Goal: Information Seeking & Learning: Learn about a topic

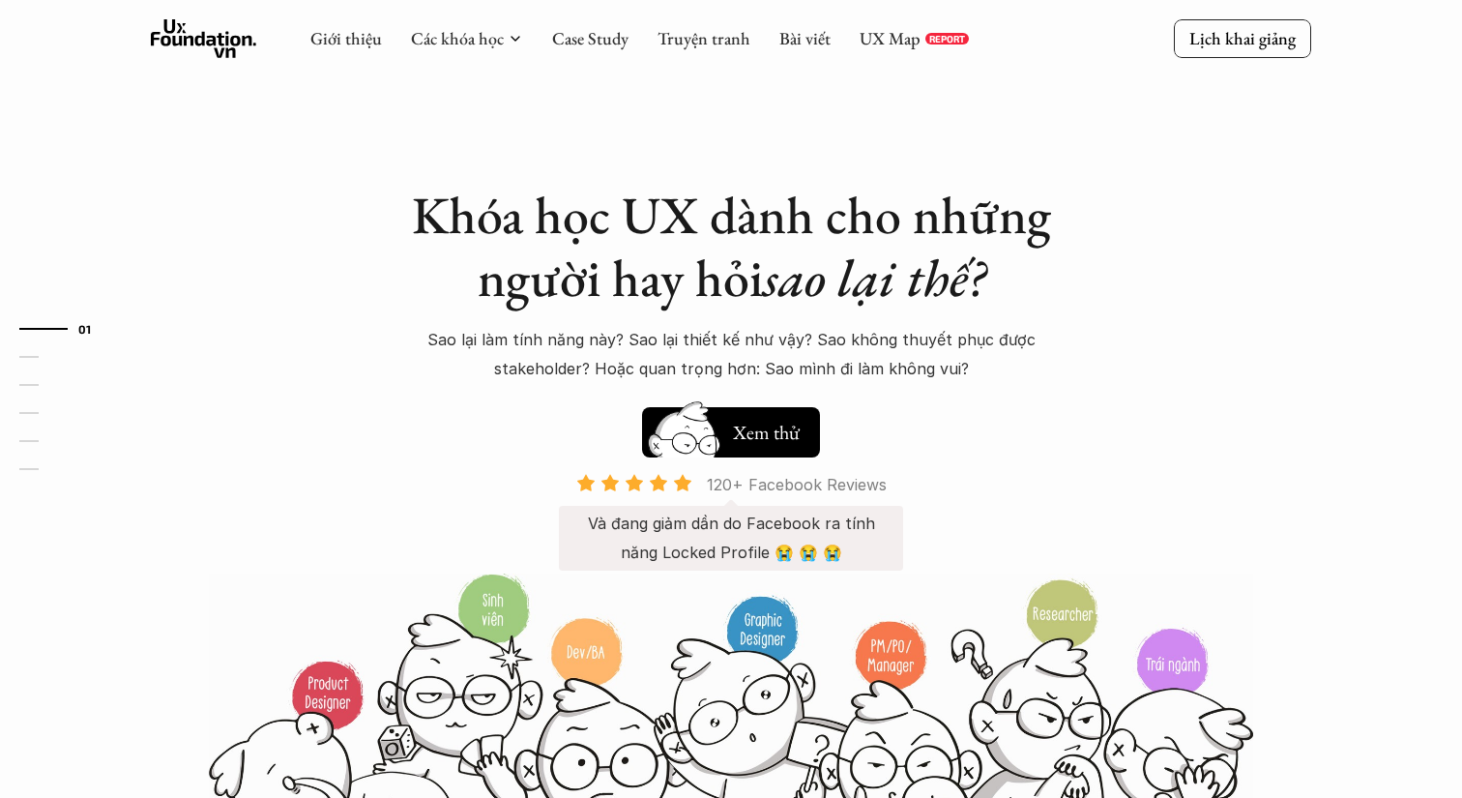
click at [776, 483] on p "120+ Facebook Reviews" at bounding box center [797, 484] width 180 height 29
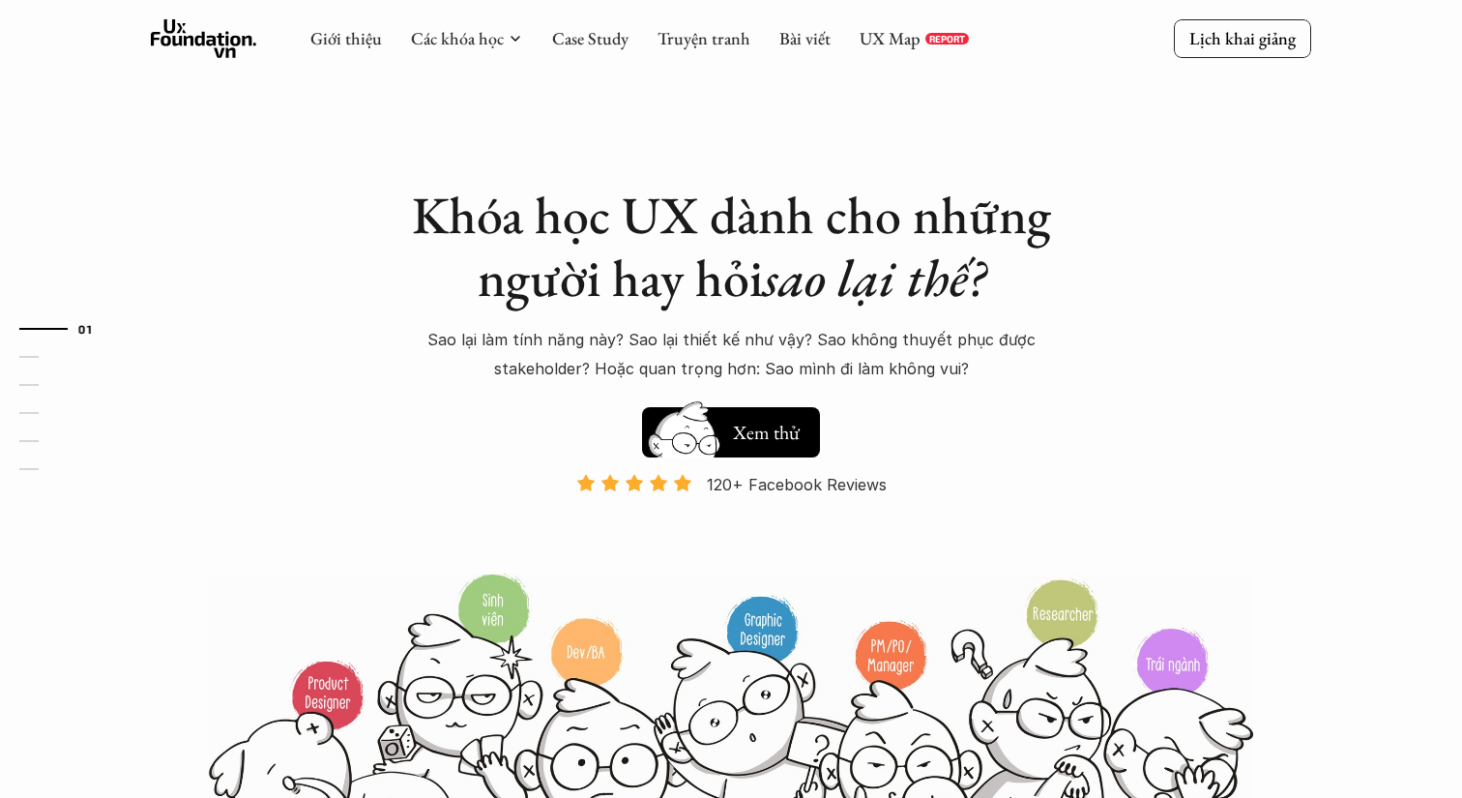
click at [248, 684] on img at bounding box center [731, 727] width 1044 height 314
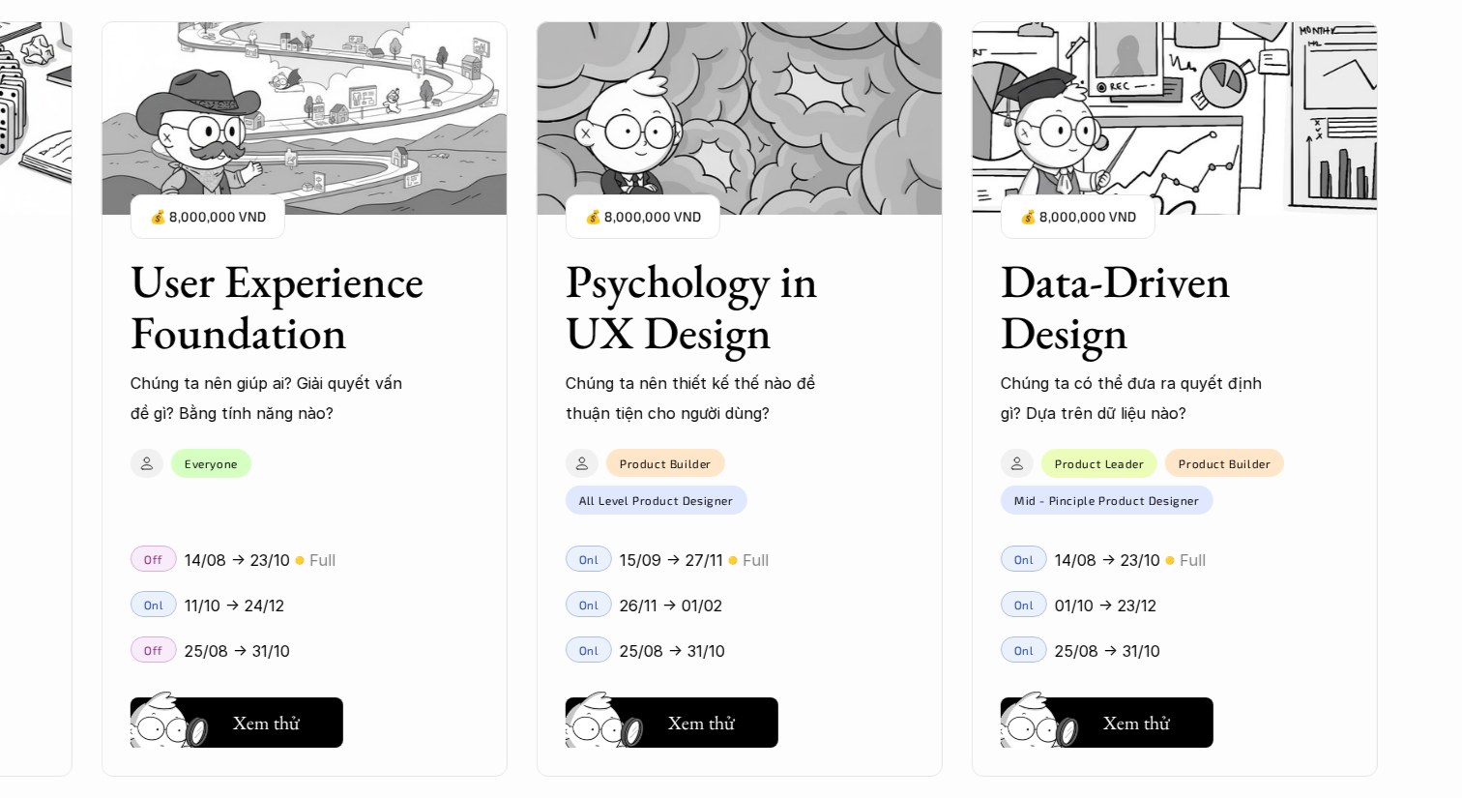
scroll to position [1953, 0]
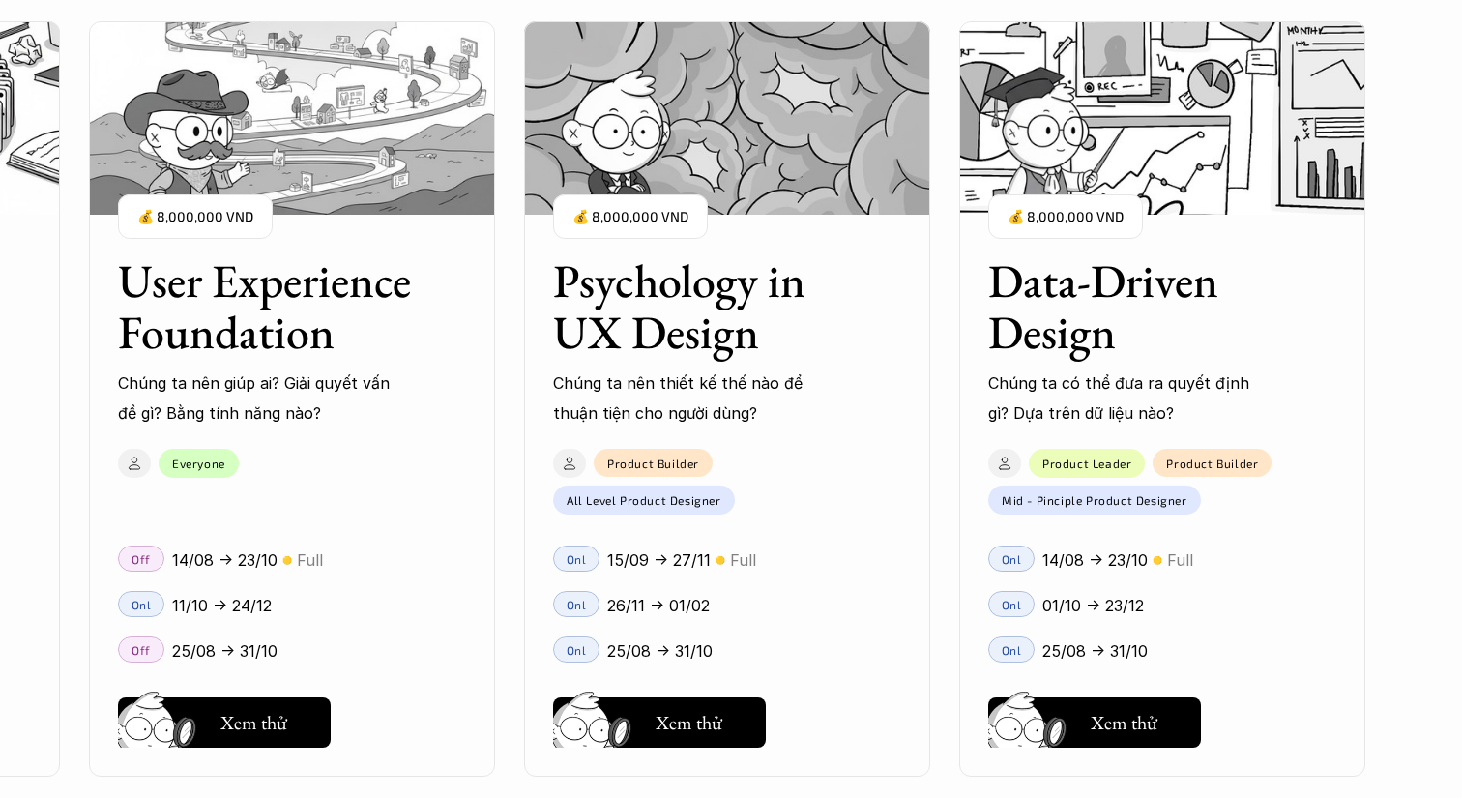
click at [1418, 480] on div "User Interface Foundation Digital product đúng quy chuẩn được thiết kế thế nào?…" at bounding box center [731, 399] width 1462 height 798
click at [1057, 264] on div "User Interface Foundation Digital product đúng quy chuẩn được thiết kế thế nào?…" at bounding box center [731, 399] width 1268 height 798
click at [1134, 724] on div "User Interface Foundation Digital product đúng quy chuẩn được thiết kế thế nào?…" at bounding box center [731, 399] width 1268 height 798
click at [1069, 223] on div "User Interface Foundation Digital product đúng quy chuẩn được thiết kế thế nào?…" at bounding box center [731, 399] width 1268 height 798
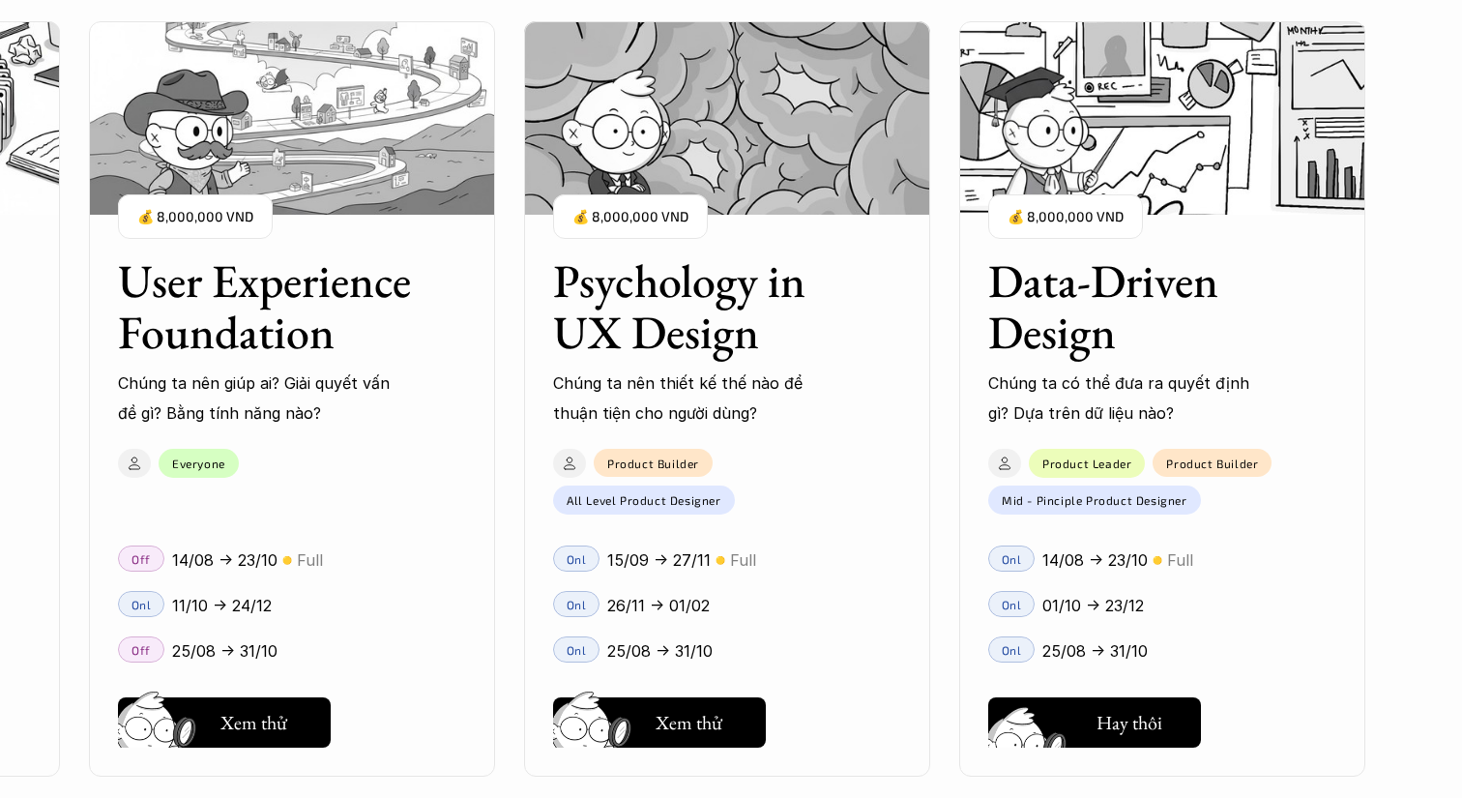
click at [1022, 709] on div "User Interface Foundation Digital product đúng quy chuẩn được thiết kế thế nào?…" at bounding box center [731, 399] width 1268 height 798
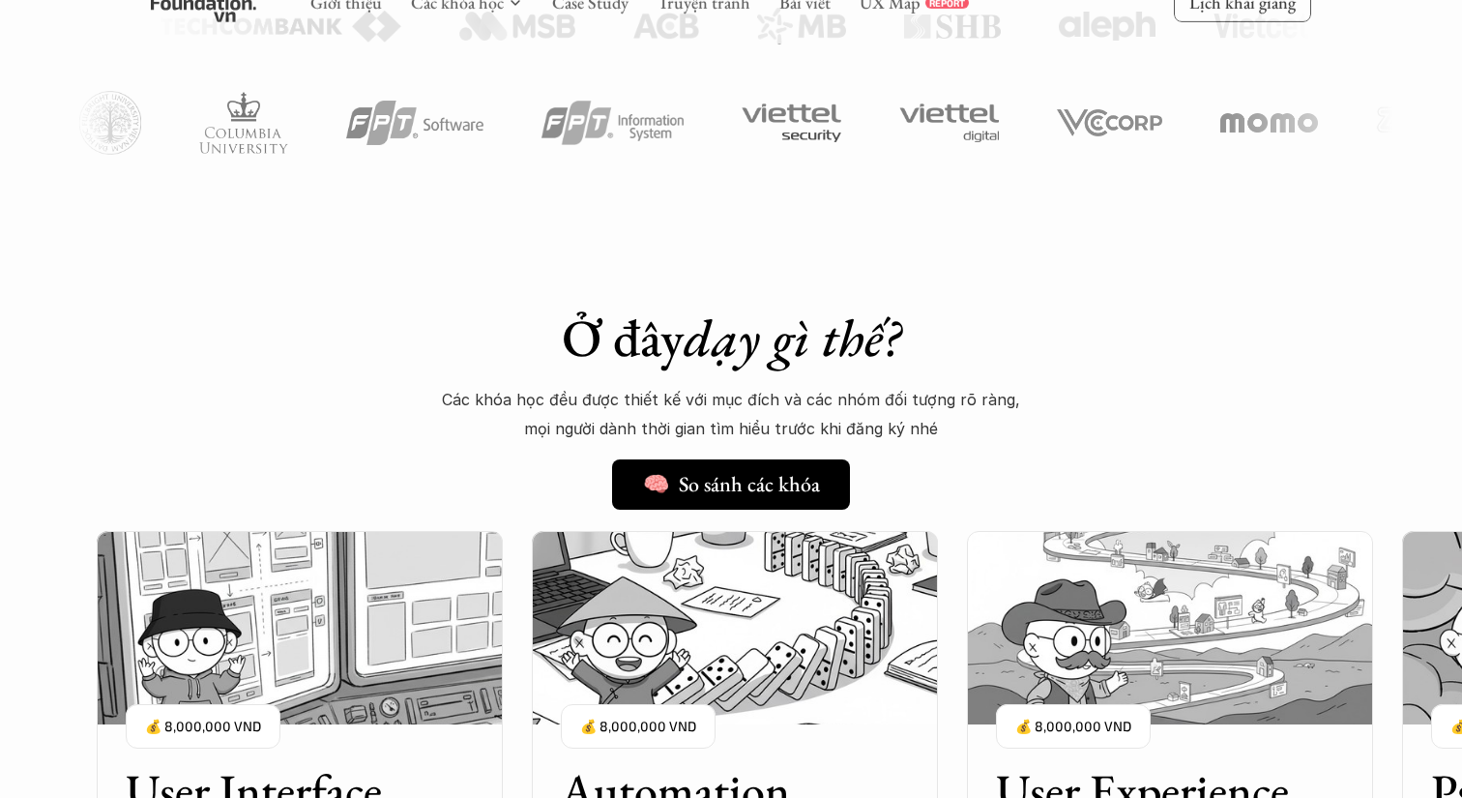
scroll to position [1149, 0]
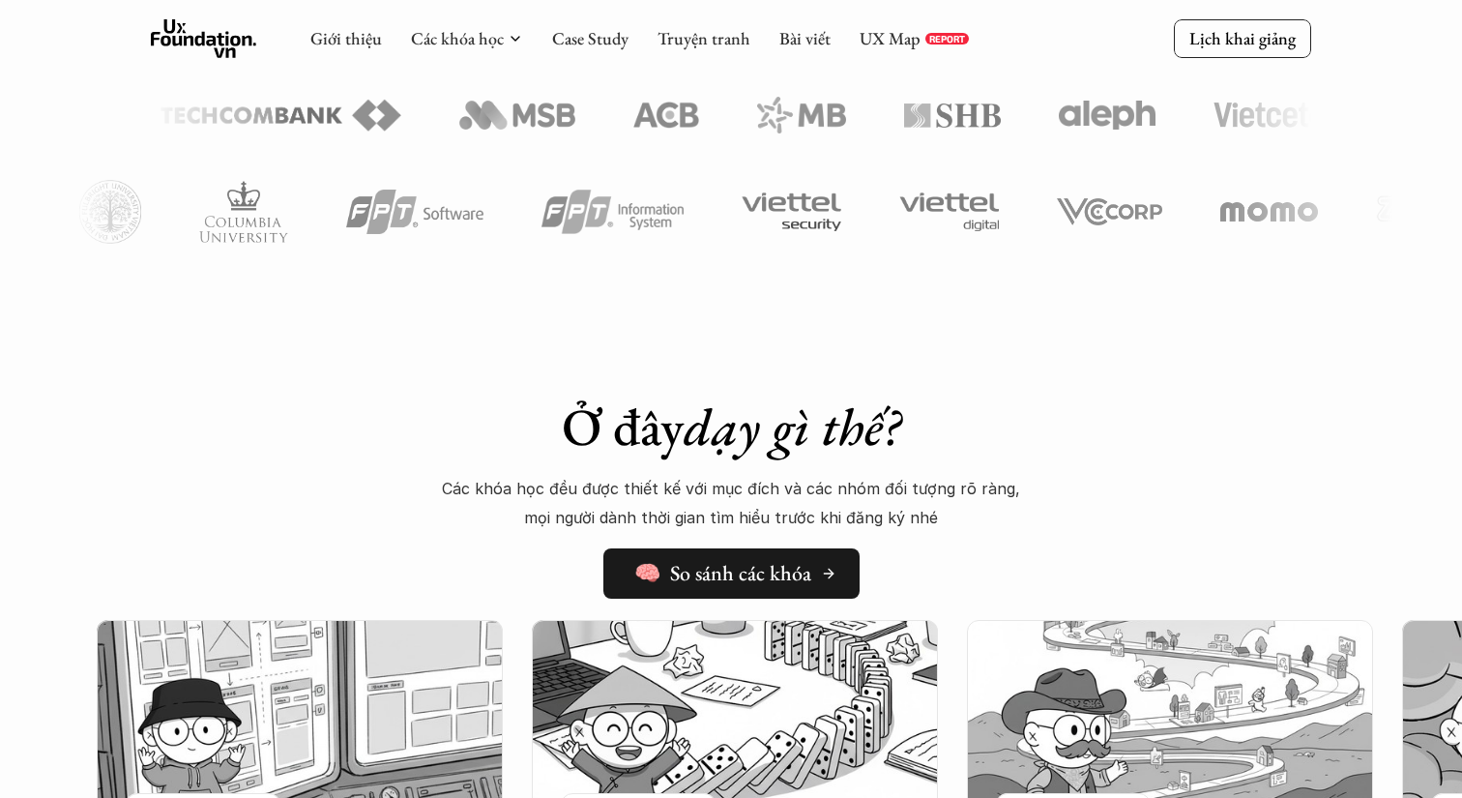
click at [726, 587] on link "🧠 So sánh các khóa" at bounding box center [731, 573] width 256 height 50
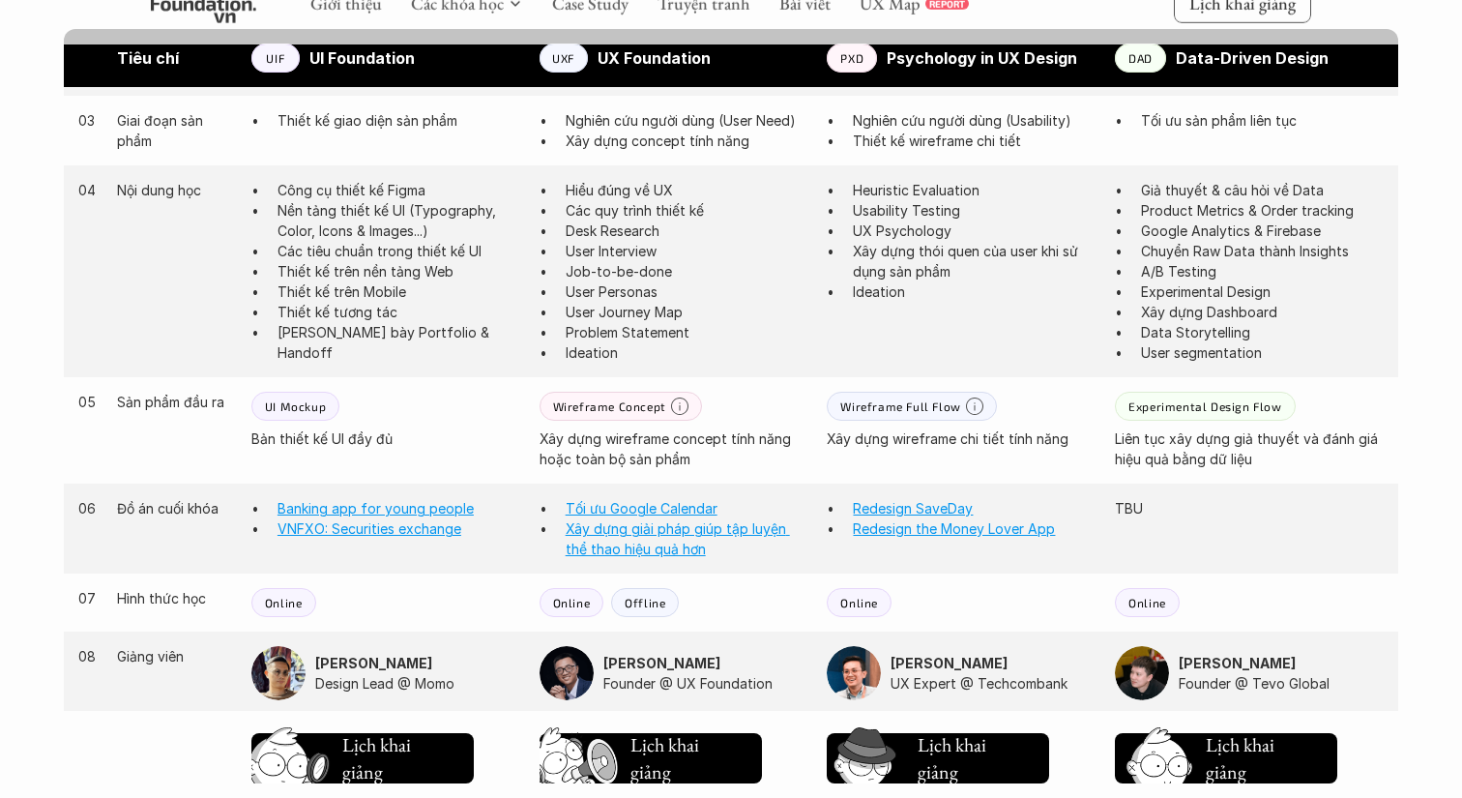
scroll to position [1473, 0]
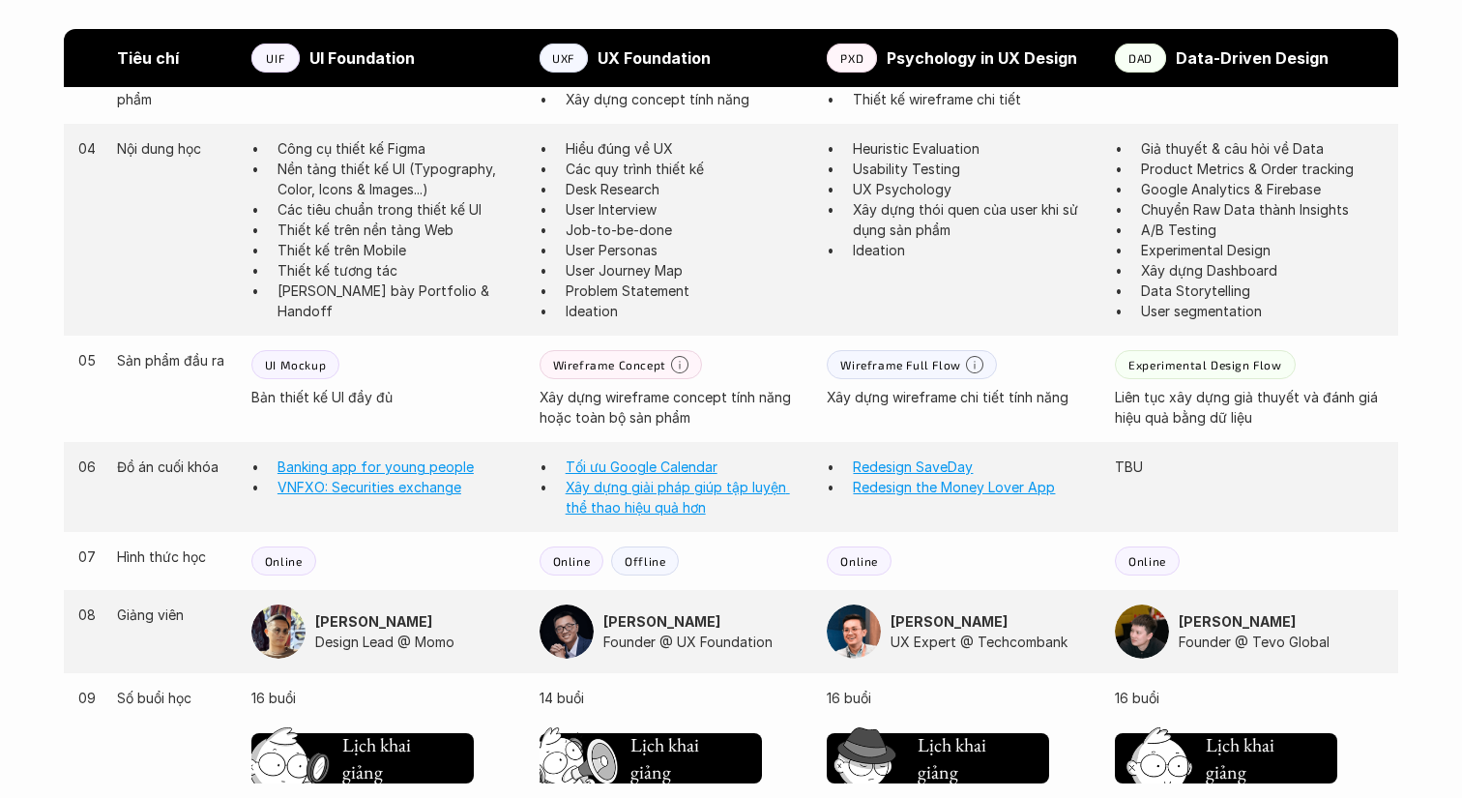
click at [907, 364] on p "Wireframe Full Flow" at bounding box center [900, 365] width 120 height 14
click at [941, 364] on p "Wireframe Full Flow" at bounding box center [900, 365] width 120 height 14
click at [934, 555] on div "Online" at bounding box center [961, 560] width 269 height 29
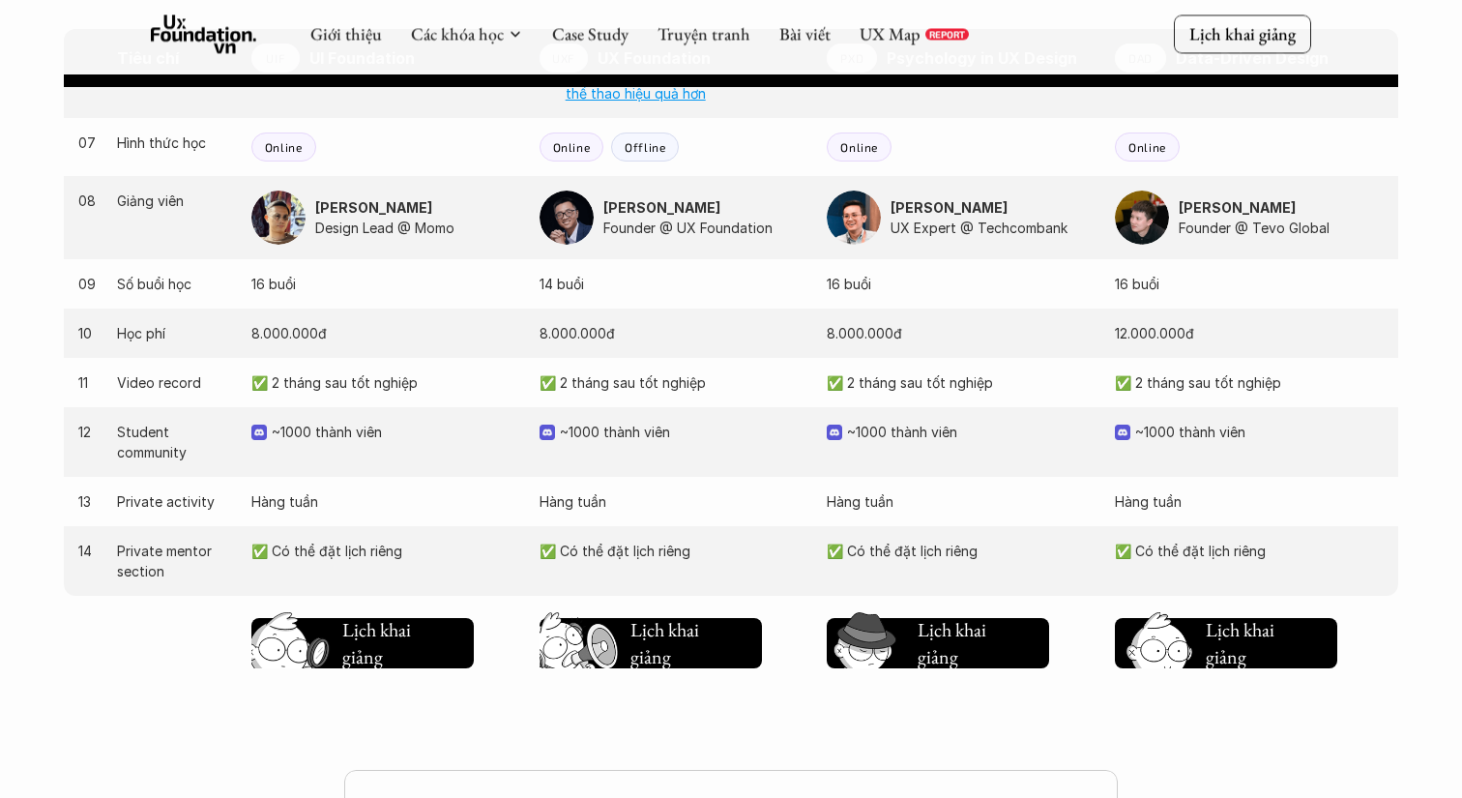
scroll to position [1844, 0]
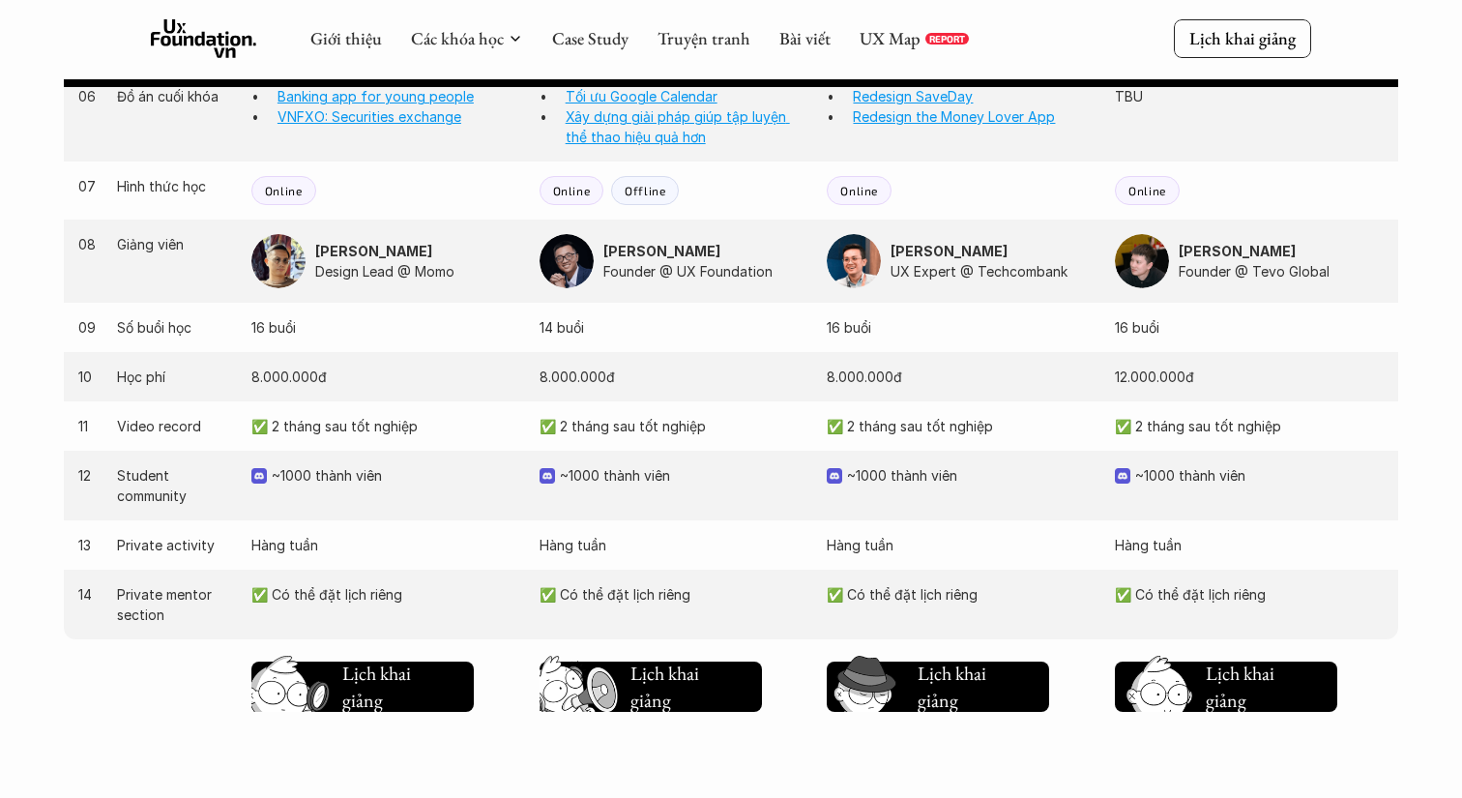
click at [917, 437] on div "11 Video record ✅ 2 tháng sau tốt nghiệp ✅ 2 tháng sau tốt nghiệp ✅ 2 tháng sau…" at bounding box center [731, 425] width 1334 height 49
click at [919, 475] on p "~1000 thành viên" at bounding box center [971, 475] width 248 height 20
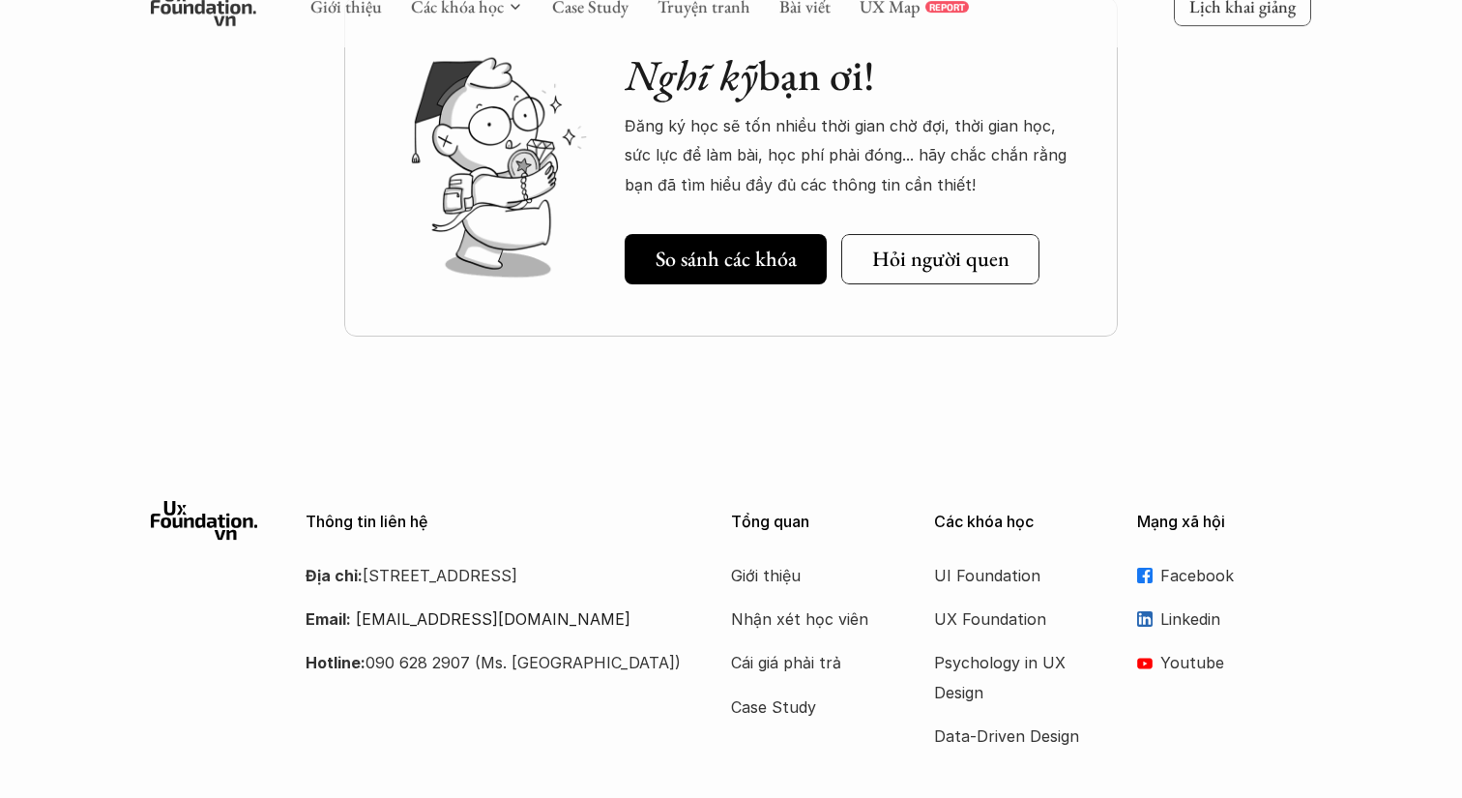
scroll to position [2608, 0]
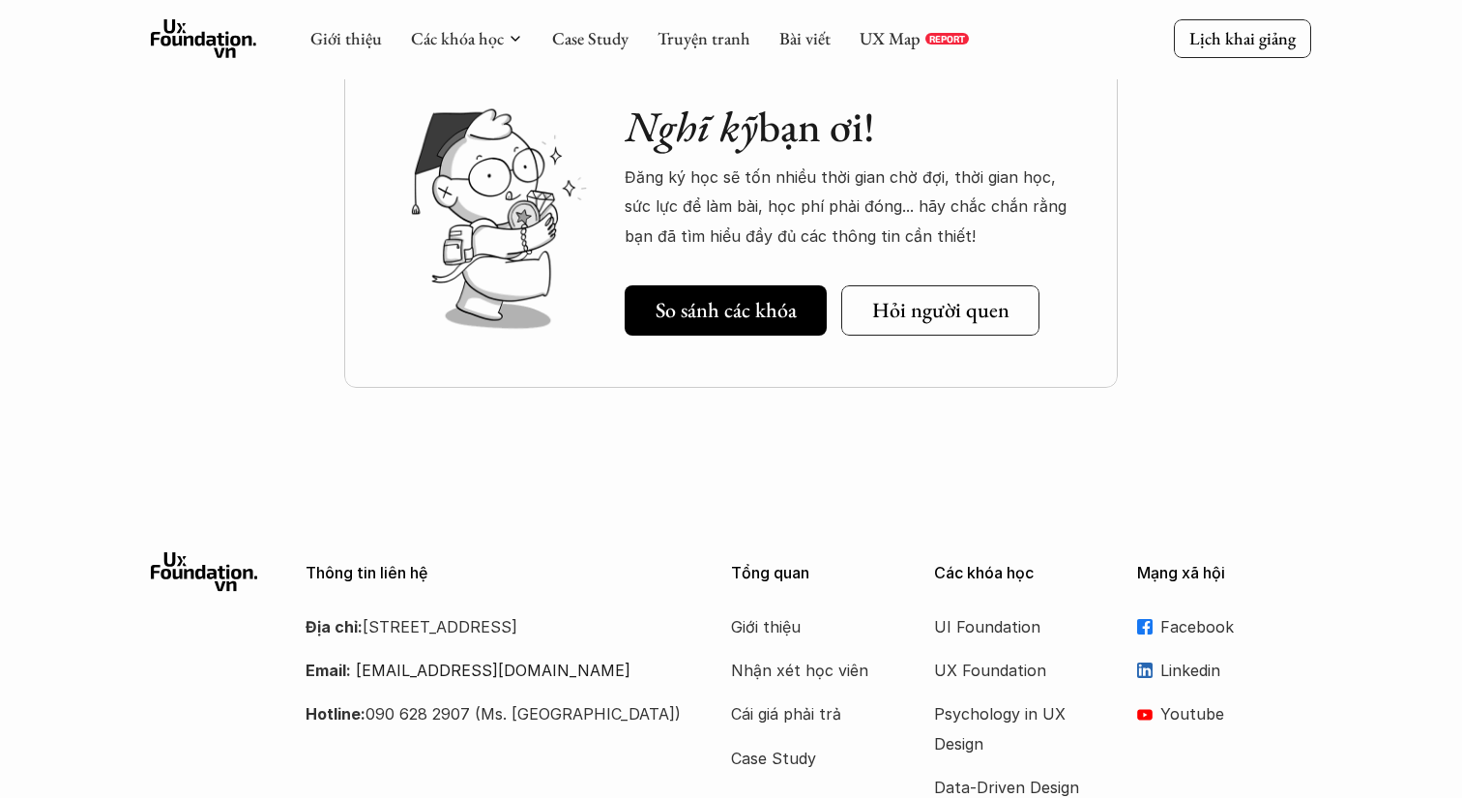
click at [221, 51] on use at bounding box center [204, 38] width 106 height 39
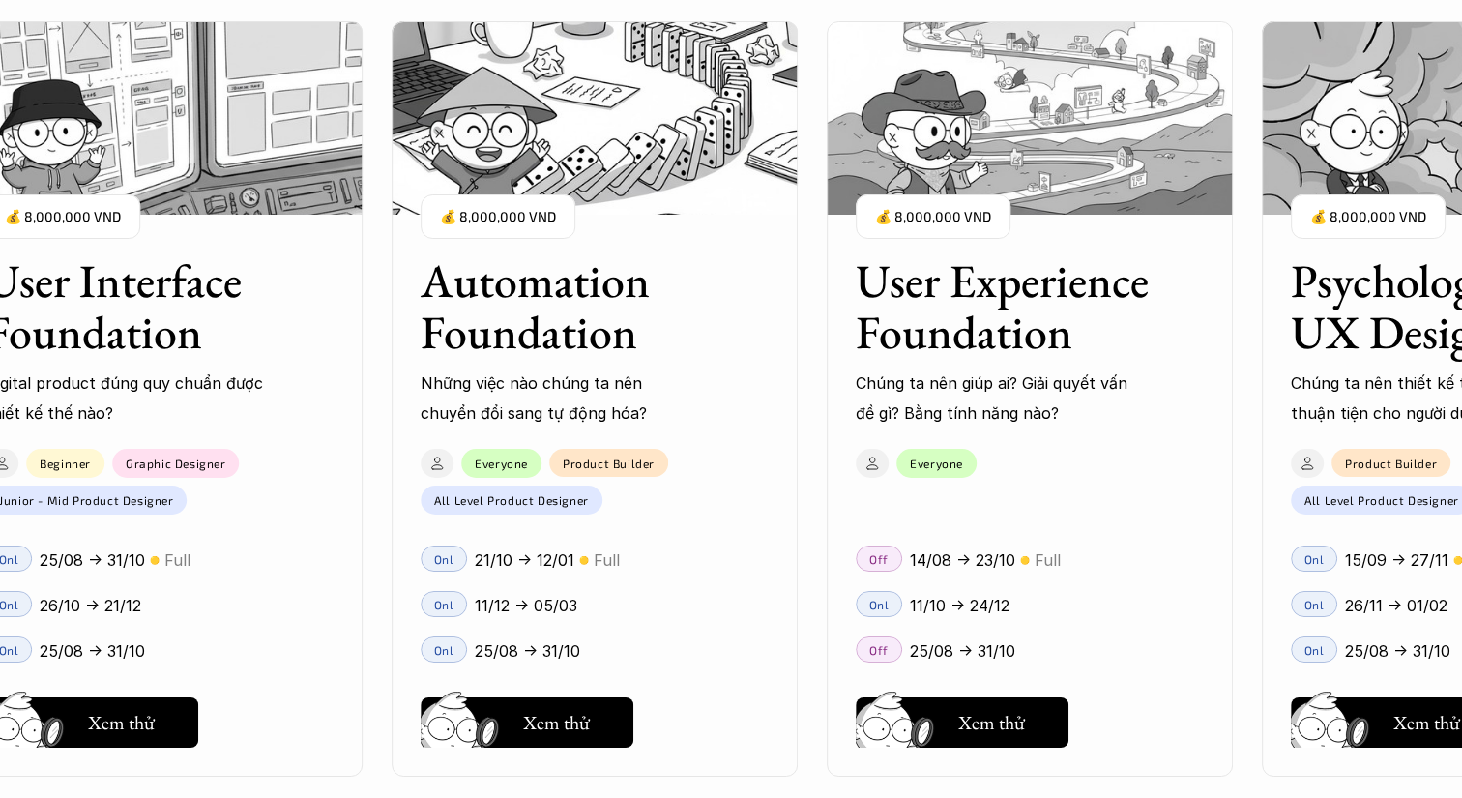
scroll to position [2006, 0]
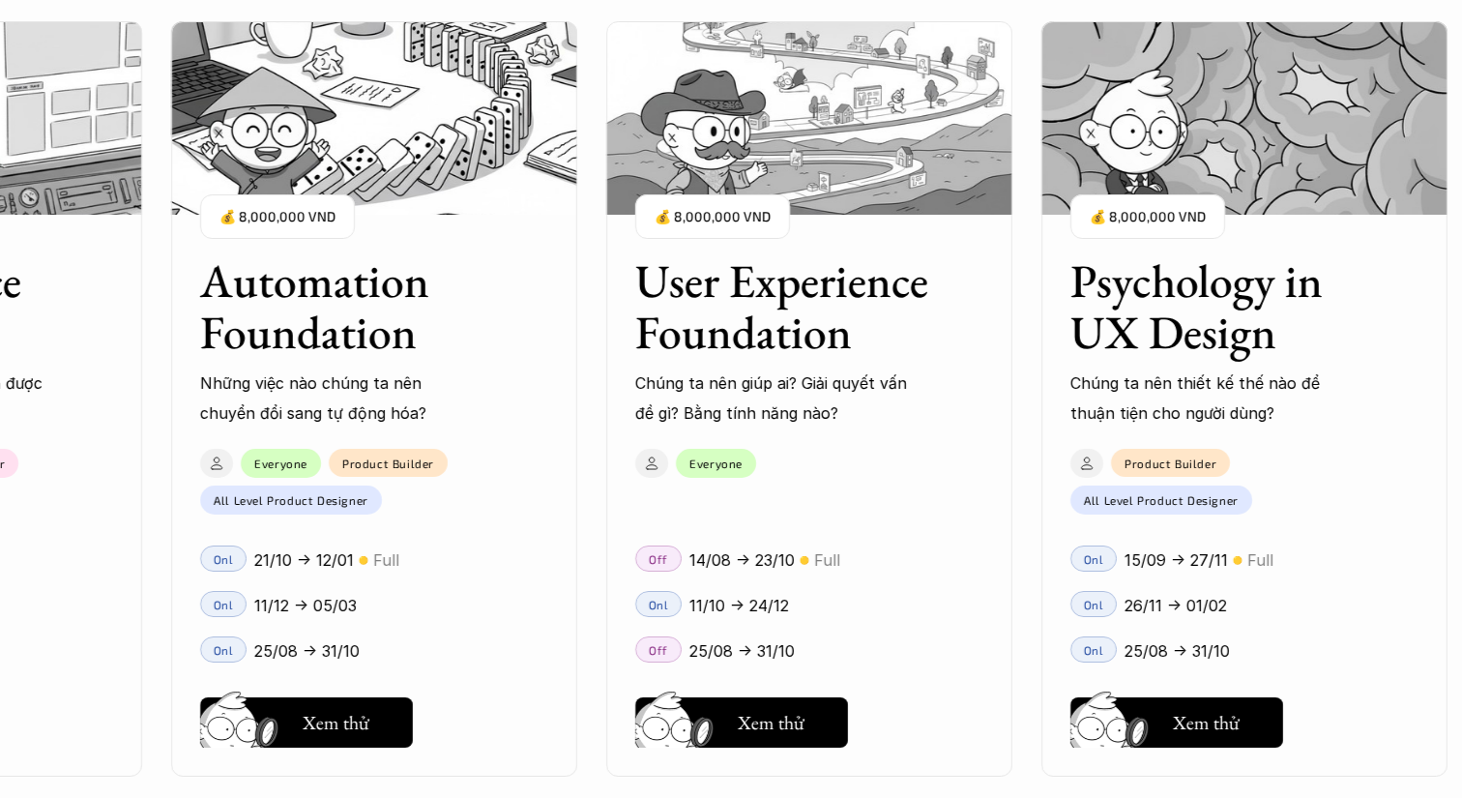
click at [422, 364] on div "User Interface Foundation Digital product đúng quy chuẩn được thiết kế thế nào?…" at bounding box center [731, 399] width 1268 height 798
click at [374, 738] on div "User Interface Foundation Digital product đúng quy chuẩn được thiết kế thế nào?…" at bounding box center [731, 399] width 1268 height 798
click at [315, 749] on div "User Interface Foundation Digital product đúng quy chuẩn được thiết kế thế nào?…" at bounding box center [731, 399] width 1268 height 798
click at [335, 736] on div "User Interface Foundation Digital product đúng quy chuẩn được thiết kế thế nào?…" at bounding box center [731, 399] width 1268 height 798
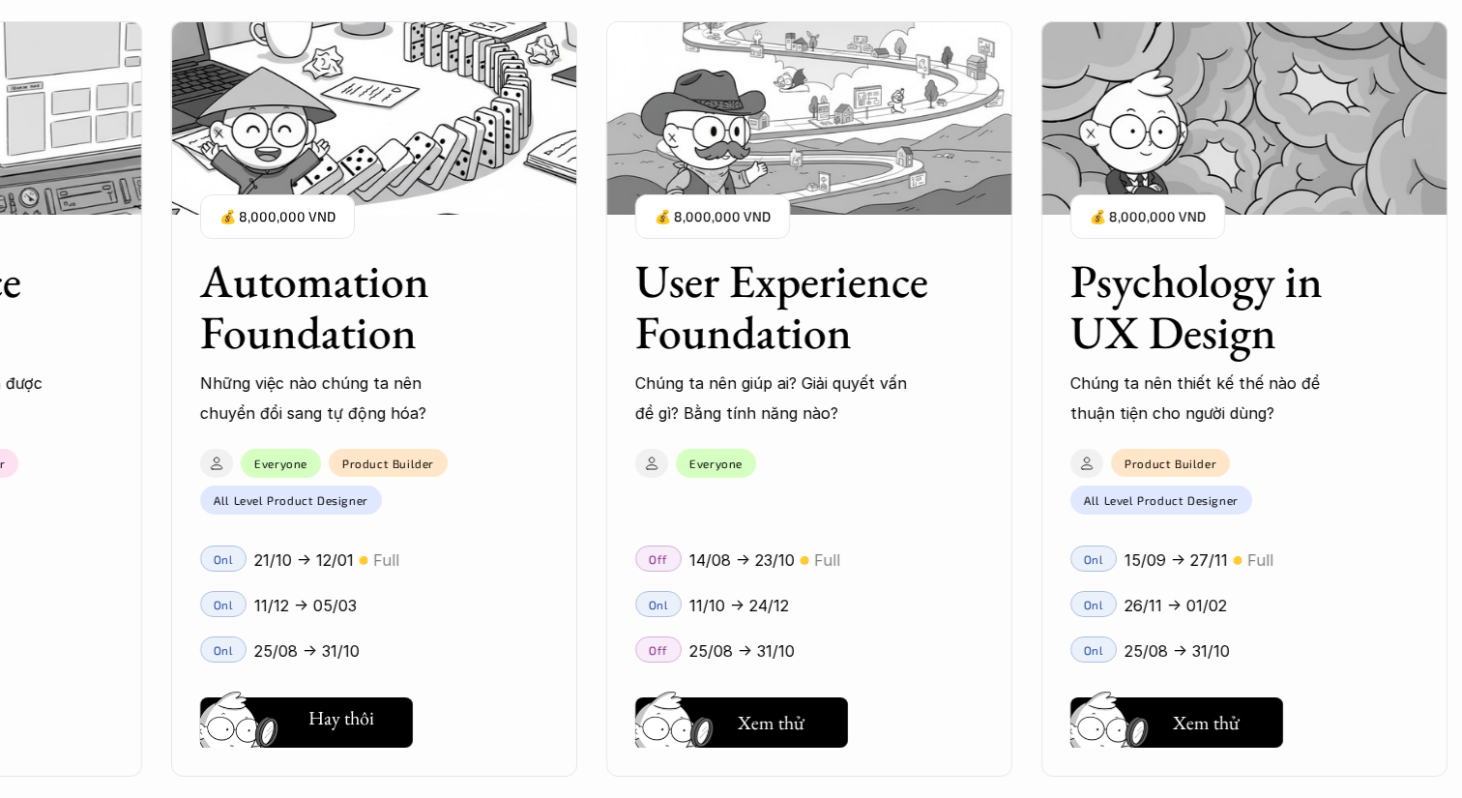
click at [350, 606] on div "User Interface Foundation Digital product đúng quy chuẩn được thiết kế thế nào?…" at bounding box center [731, 399] width 1268 height 798
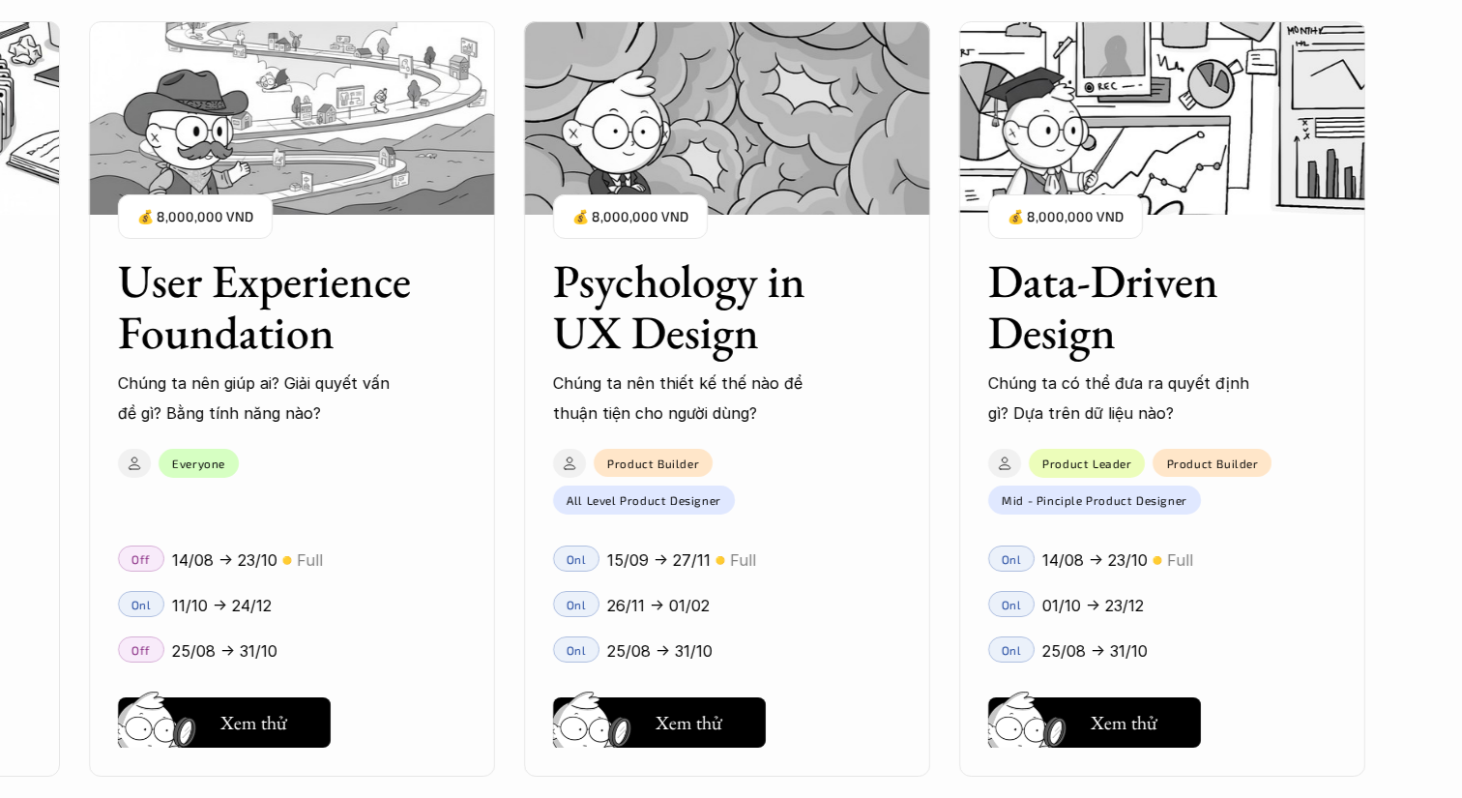
scroll to position [2628, 0]
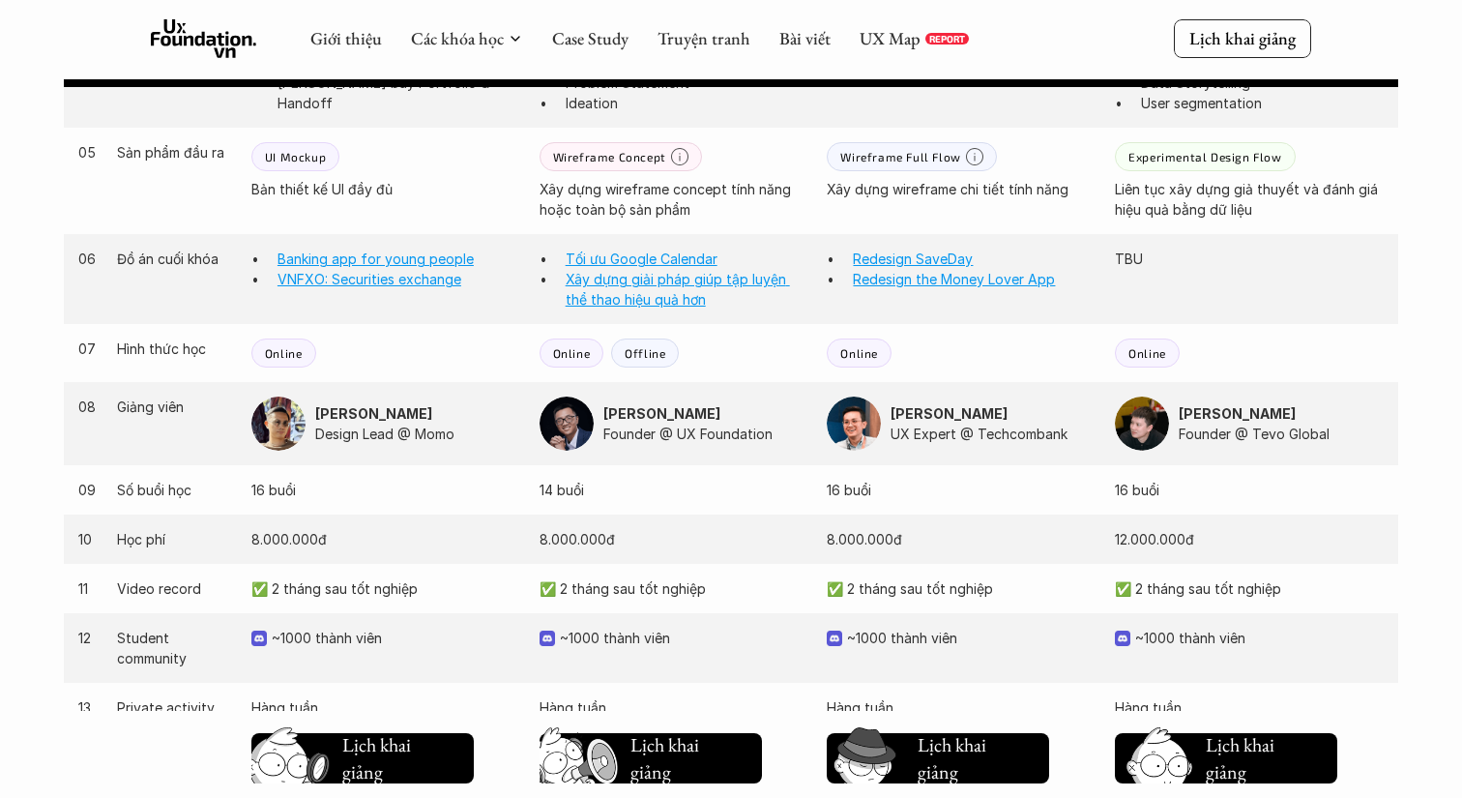
scroll to position [1683, 0]
click at [930, 438] on p "UX Expert @ Techcombank" at bounding box center [992, 432] width 205 height 20
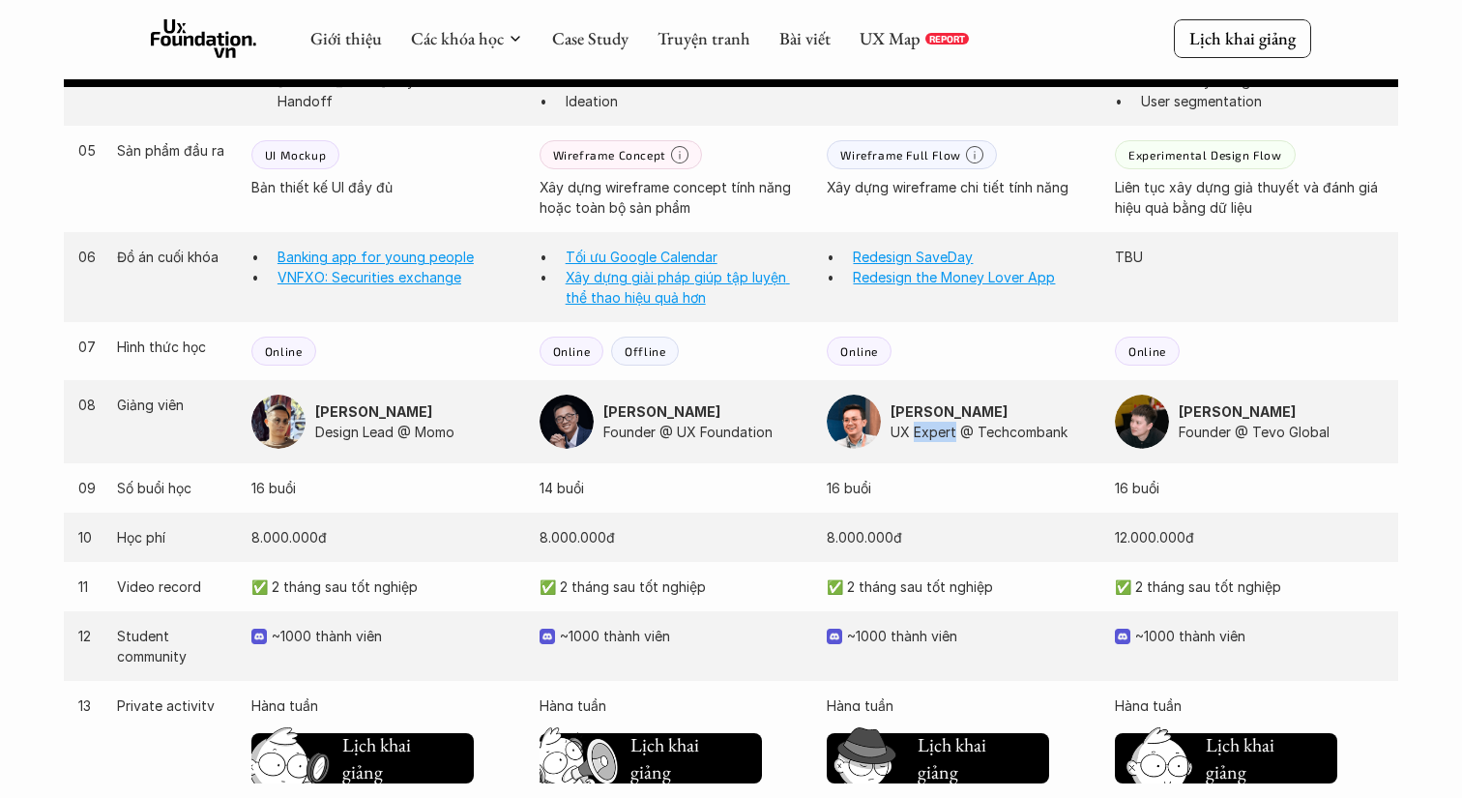
click at [930, 438] on p "UX Expert @ Techcombank" at bounding box center [992, 432] width 205 height 20
click at [1023, 437] on p "UX Expert @ Techcombank" at bounding box center [992, 432] width 205 height 20
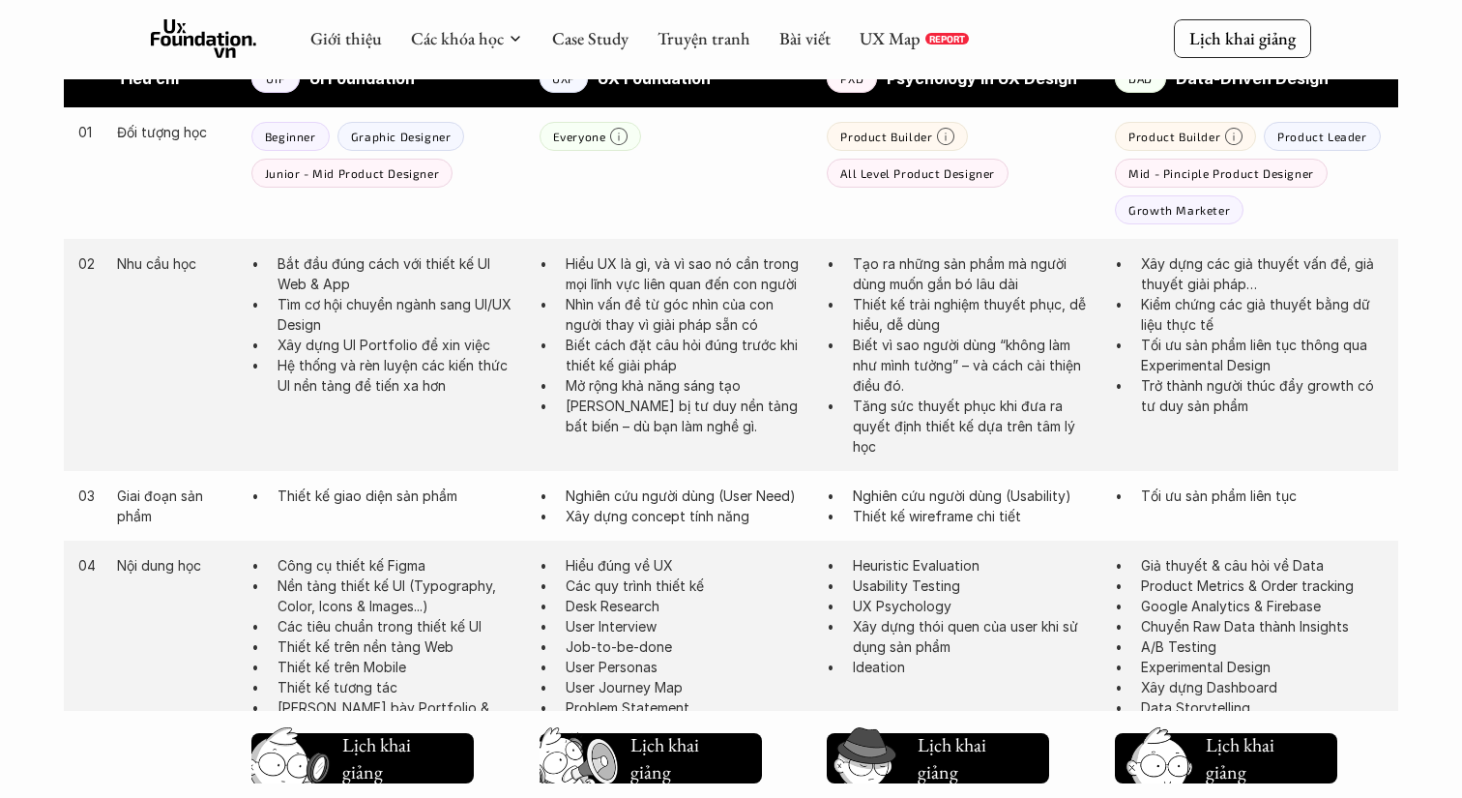
scroll to position [926, 0]
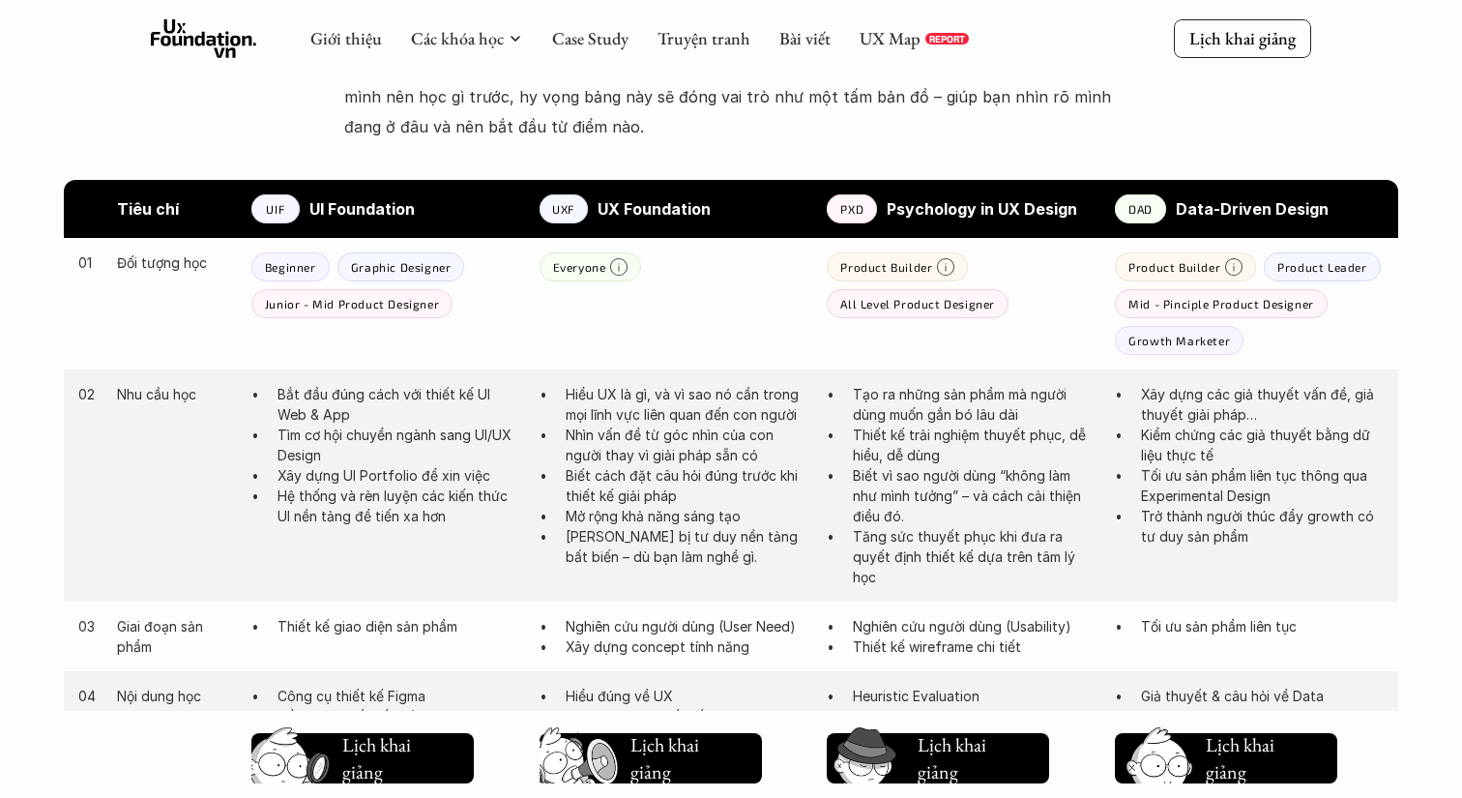
click at [987, 392] on p "Tạo ra những sản phẩm mà người dùng muốn gắn bó lâu dài" at bounding box center [974, 404] width 243 height 41
click at [940, 483] on p "Biết vì sao người dùng “không làm như mình tưởng” – và cách cải thiện điều đó." at bounding box center [974, 495] width 243 height 61
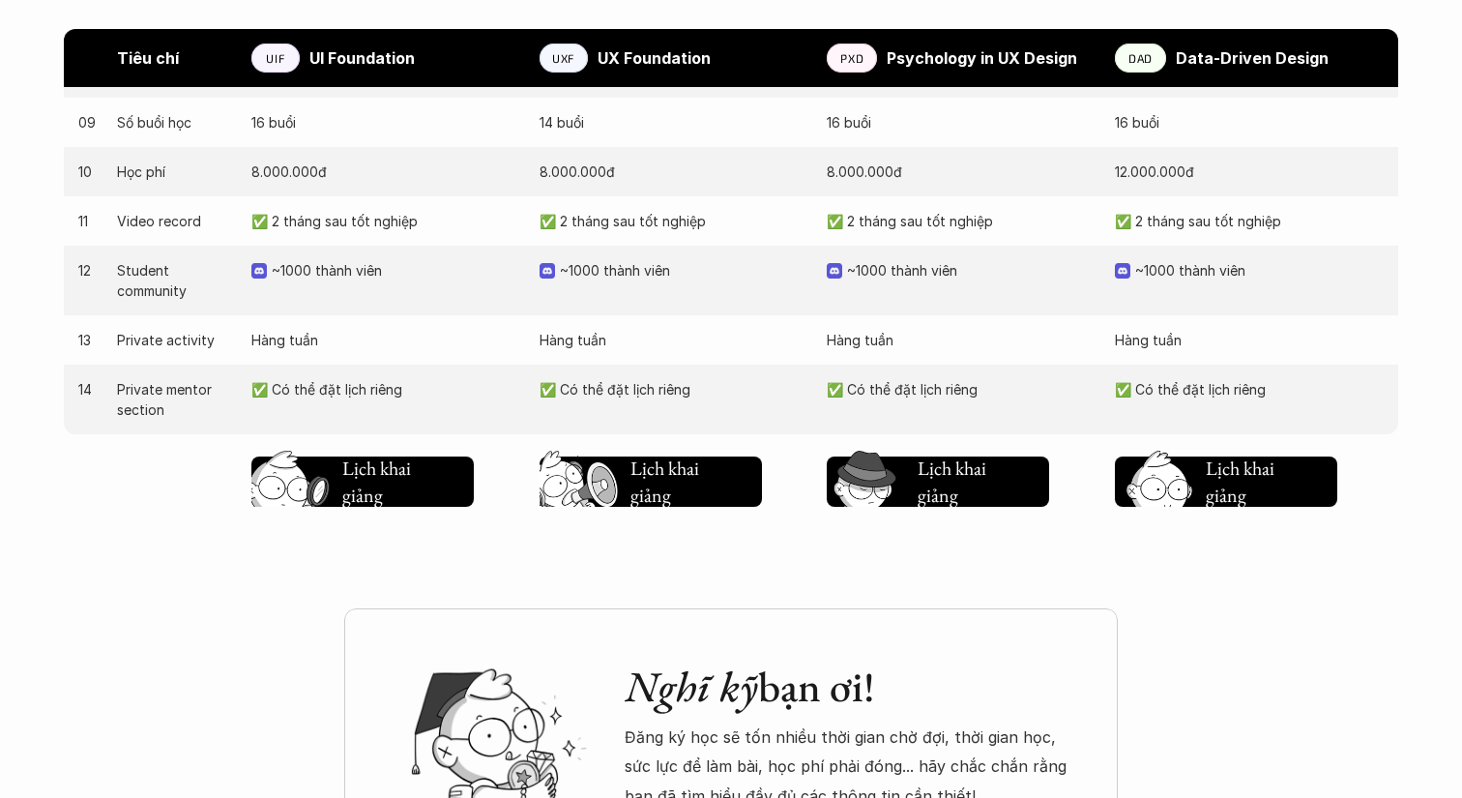
scroll to position [1960, 0]
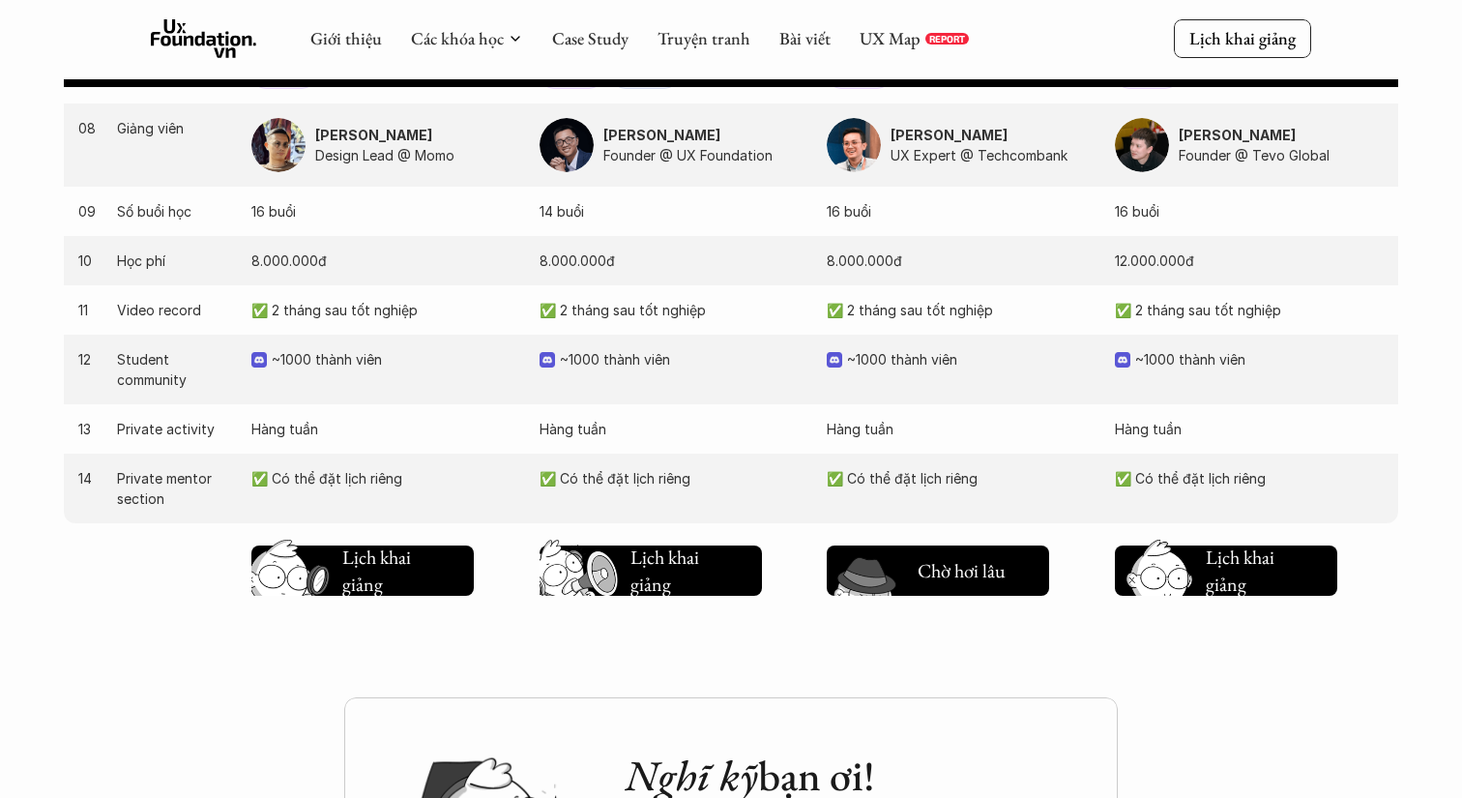
click at [947, 567] on h5 "Lịch khai giảng" at bounding box center [953, 566] width 72 height 54
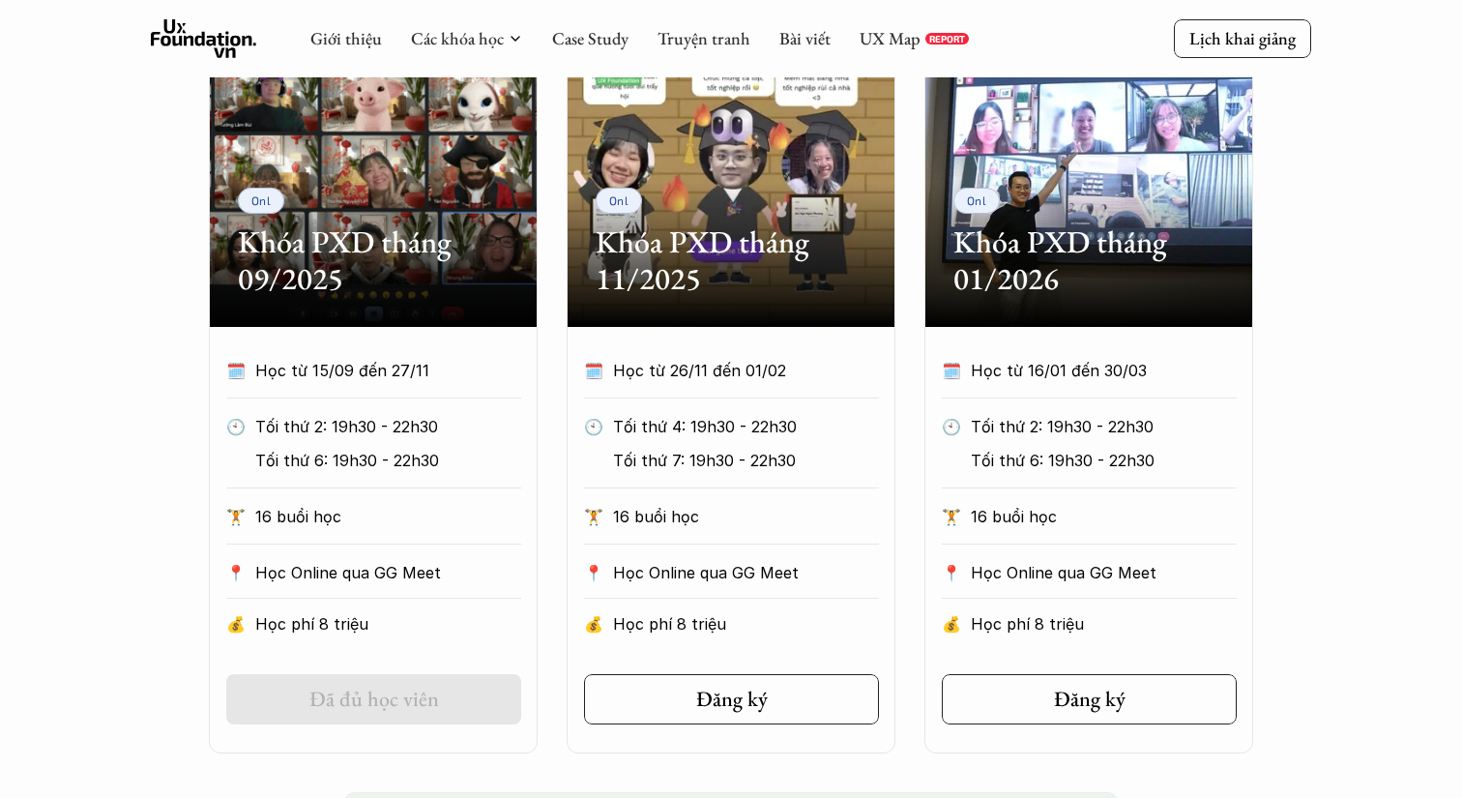
scroll to position [930, 0]
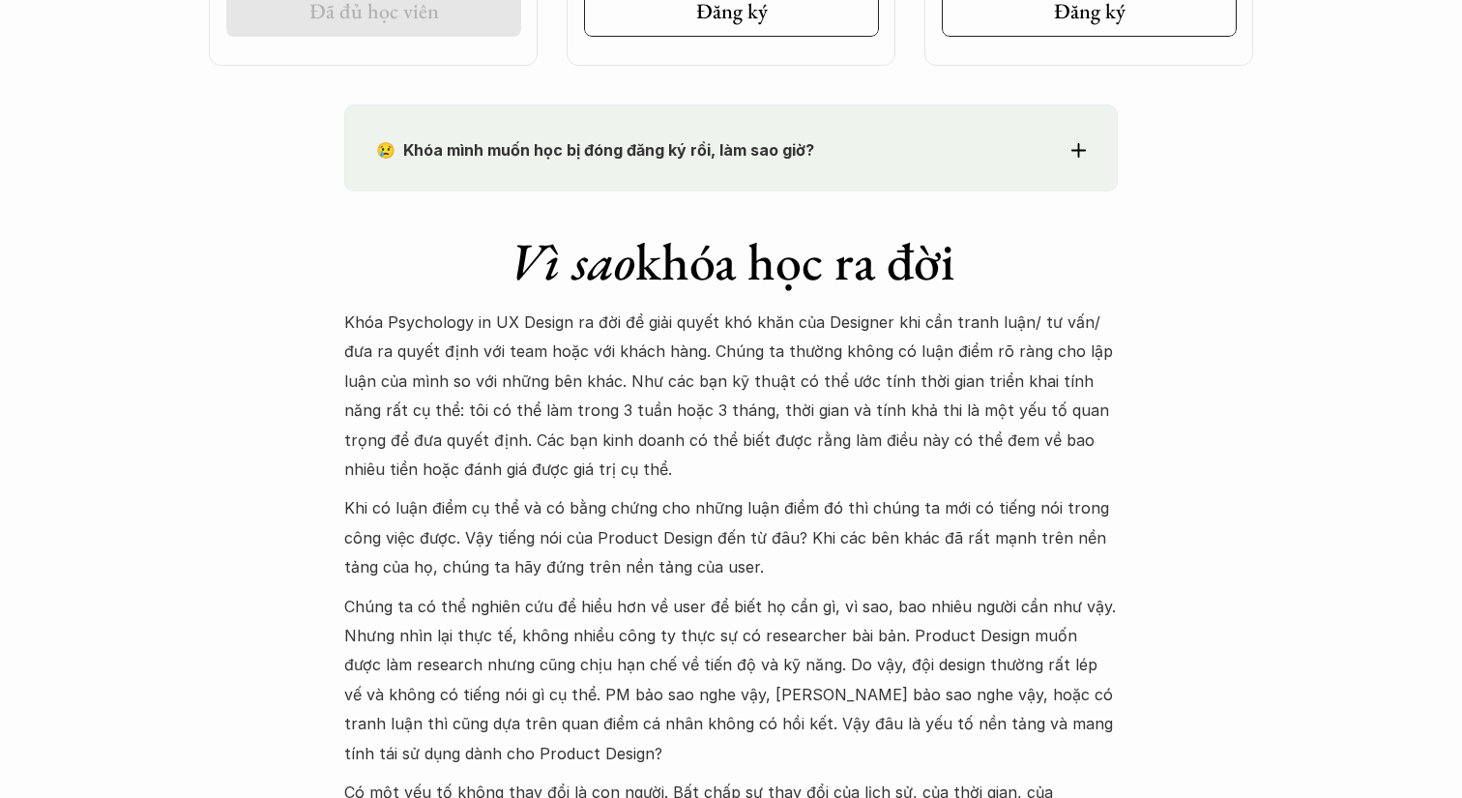
scroll to position [1618, 0]
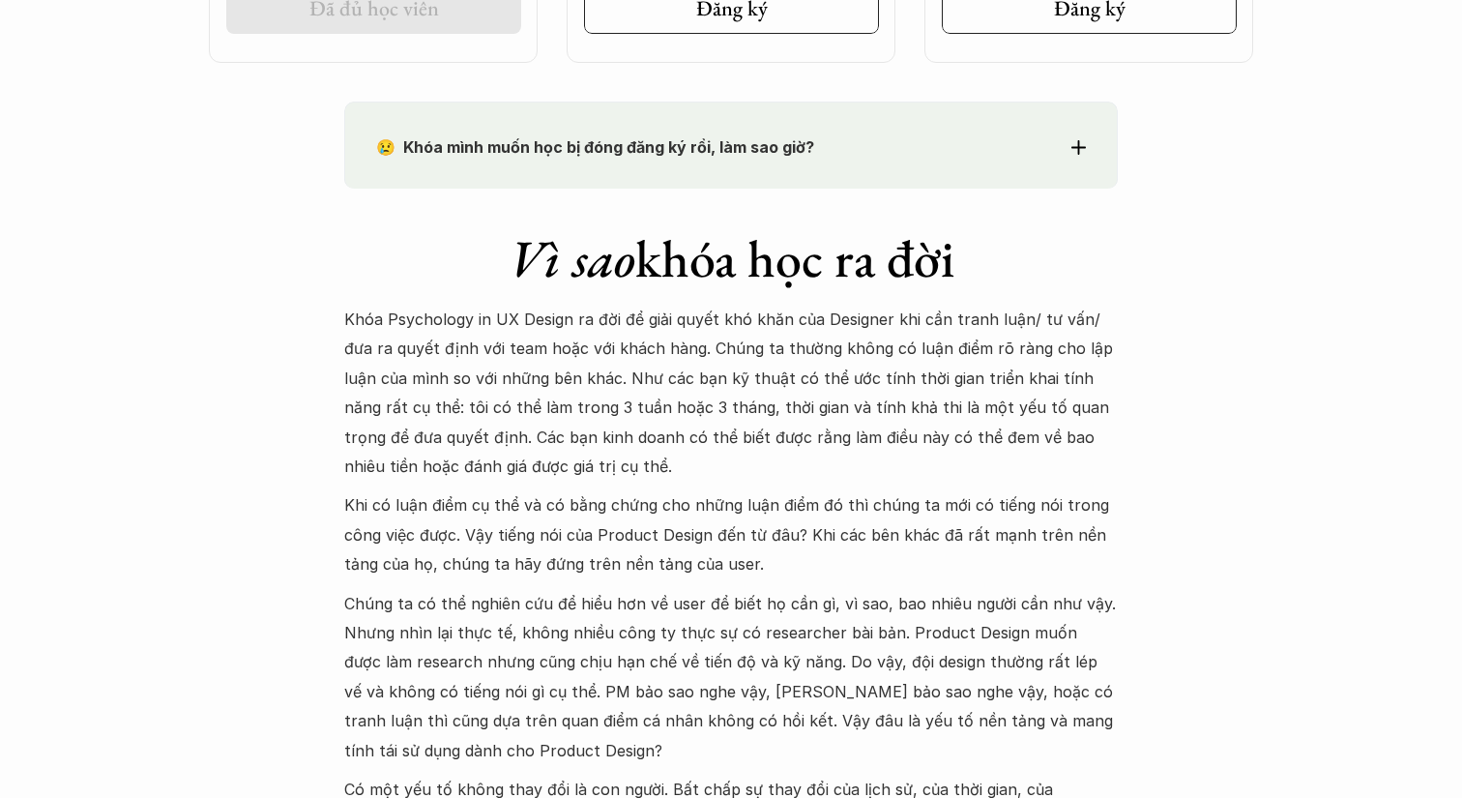
click at [598, 139] on strong "😢 Khóa mình muốn học bị đóng đăng ký rồi, làm sao giờ?" at bounding box center [595, 146] width 438 height 19
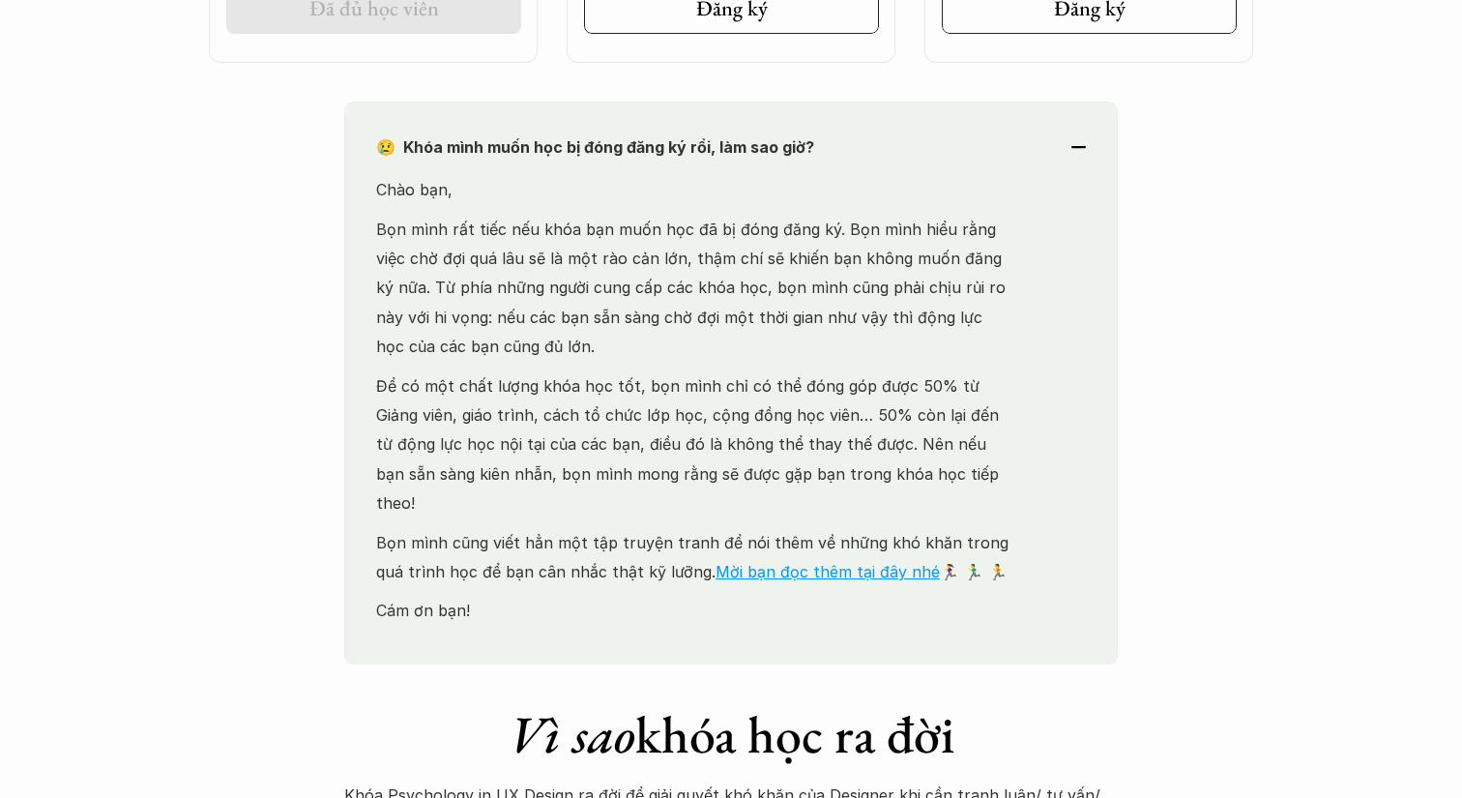
click at [598, 139] on strong "😢 Khóa mình muốn học bị đóng đăng ký rồi, làm sao giờ?" at bounding box center [595, 146] width 438 height 19
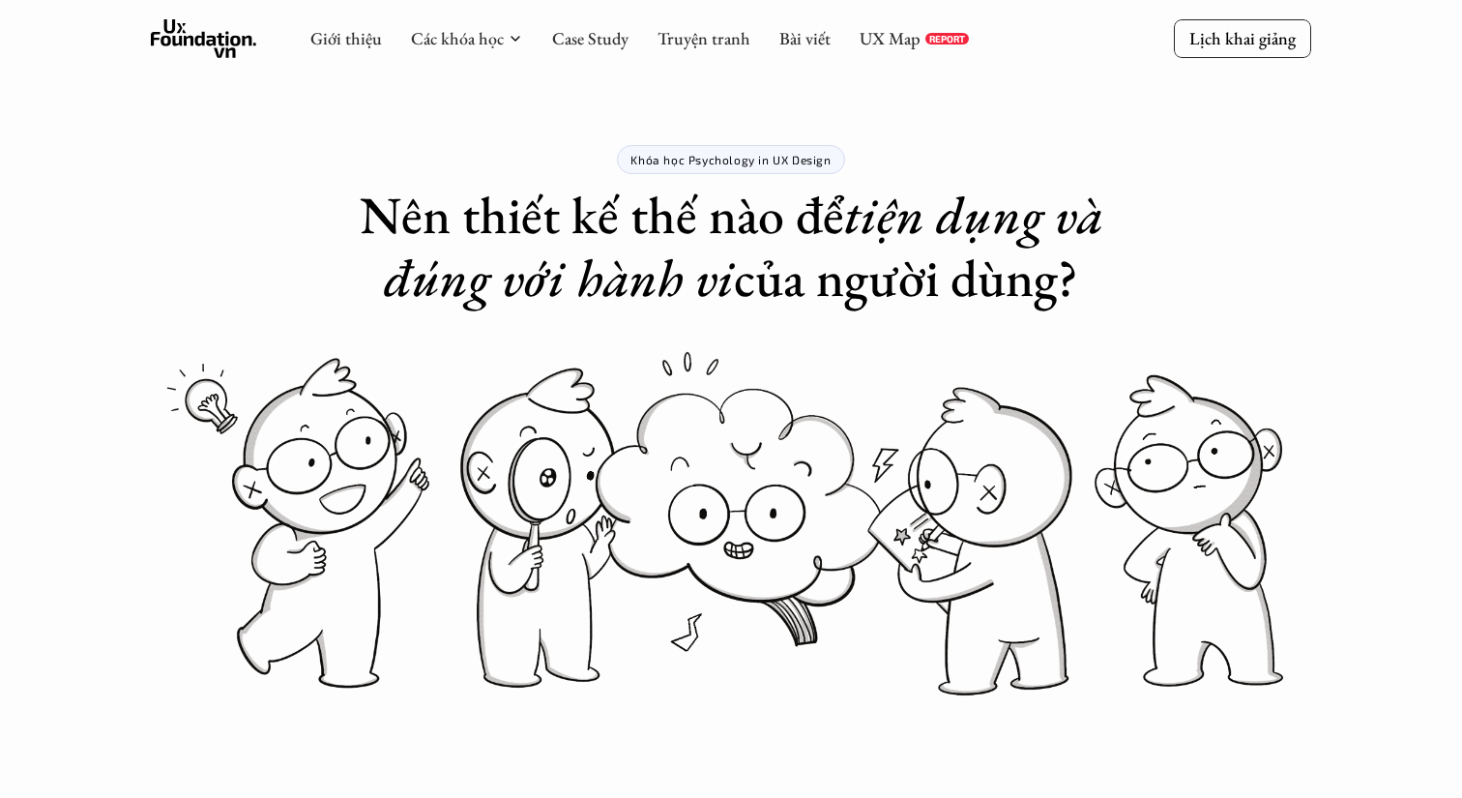
scroll to position [1, 0]
click at [894, 35] on link "UX Map" at bounding box center [889, 38] width 61 height 22
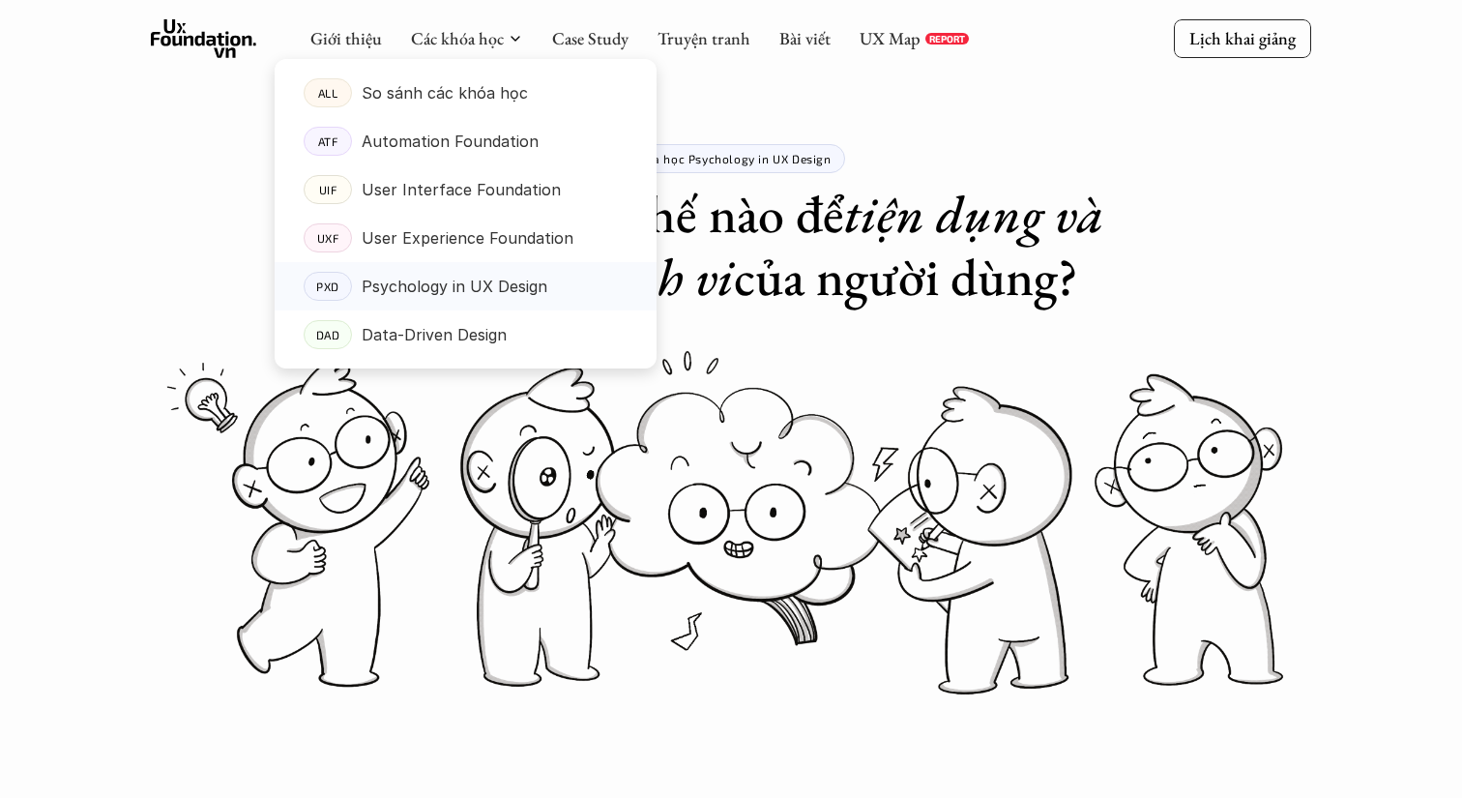
click at [522, 279] on p "Psychology in UX Design" at bounding box center [455, 286] width 186 height 29
click at [537, 281] on p "Psychology in UX Design" at bounding box center [455, 286] width 186 height 29
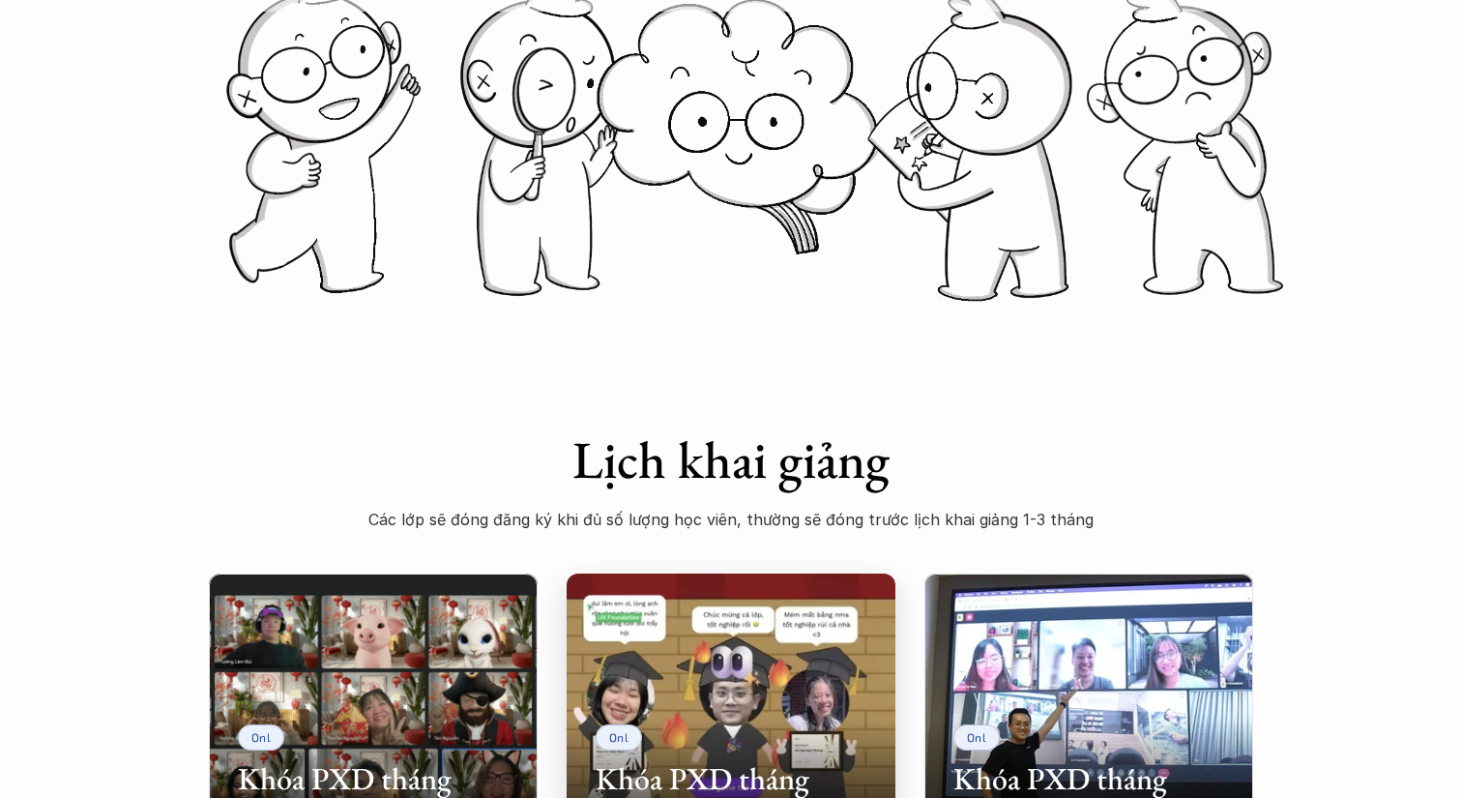
scroll to position [43, 0]
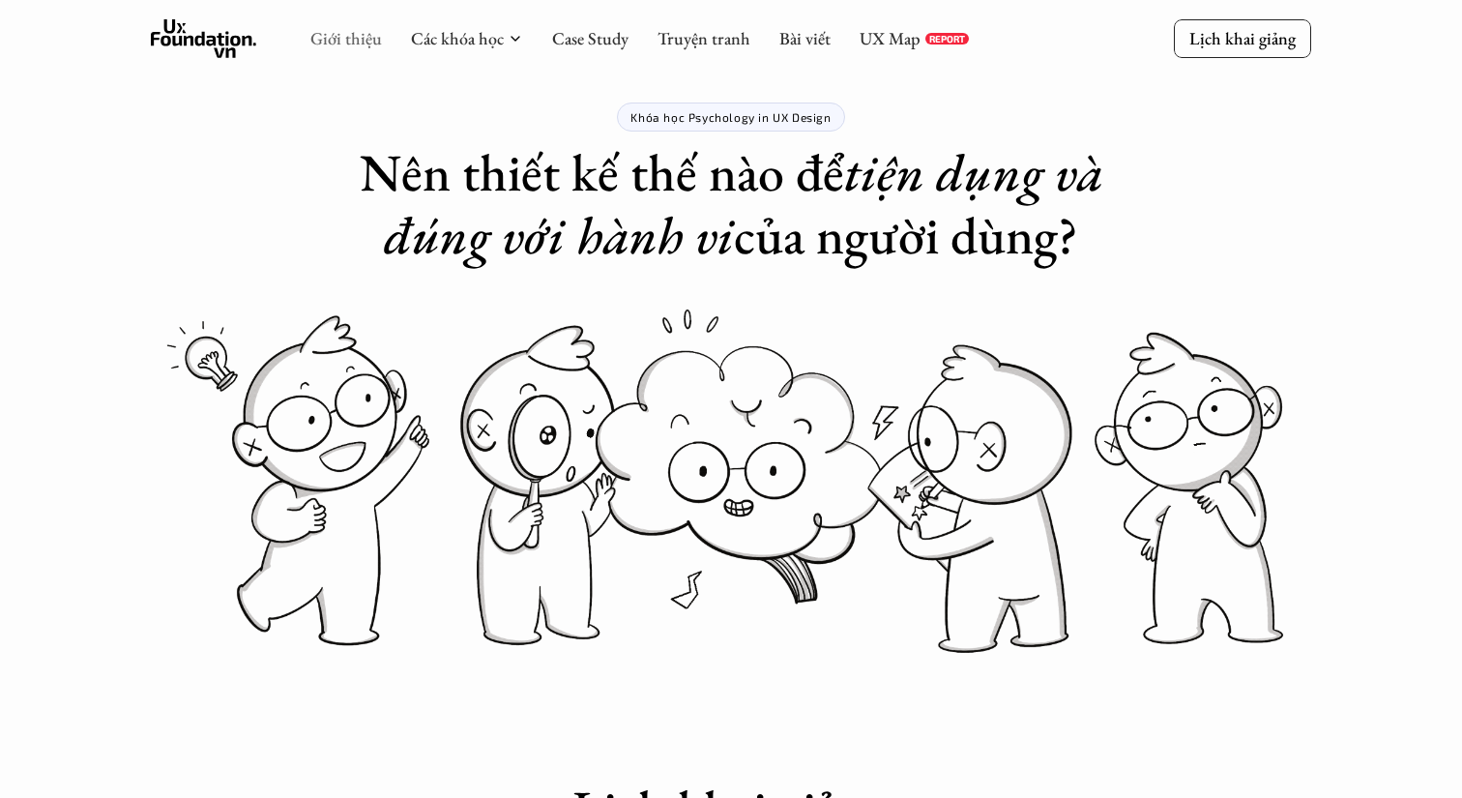
click at [333, 40] on link "Giới thiệu" at bounding box center [346, 38] width 72 height 22
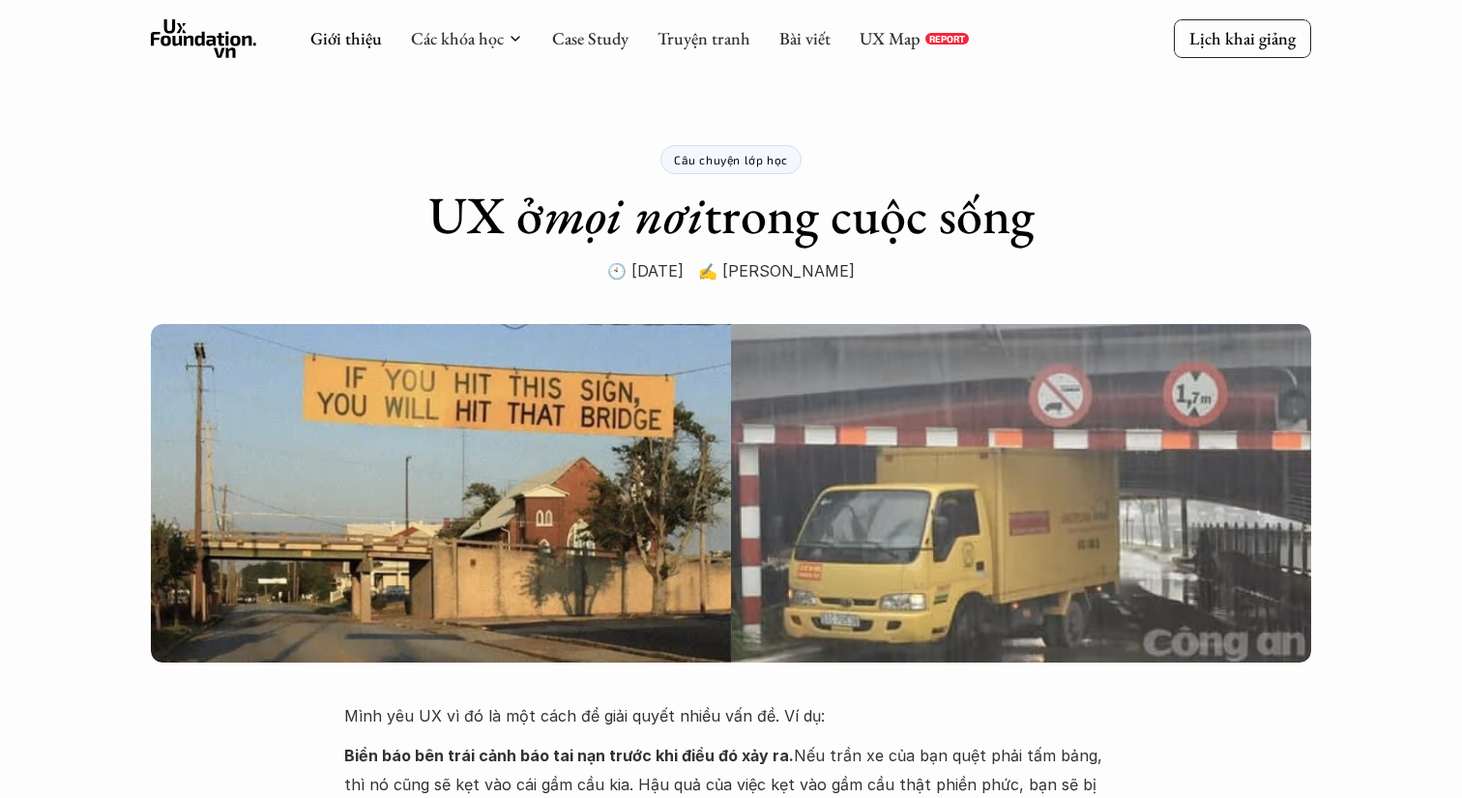
click at [193, 48] on icon at bounding box center [204, 38] width 106 height 39
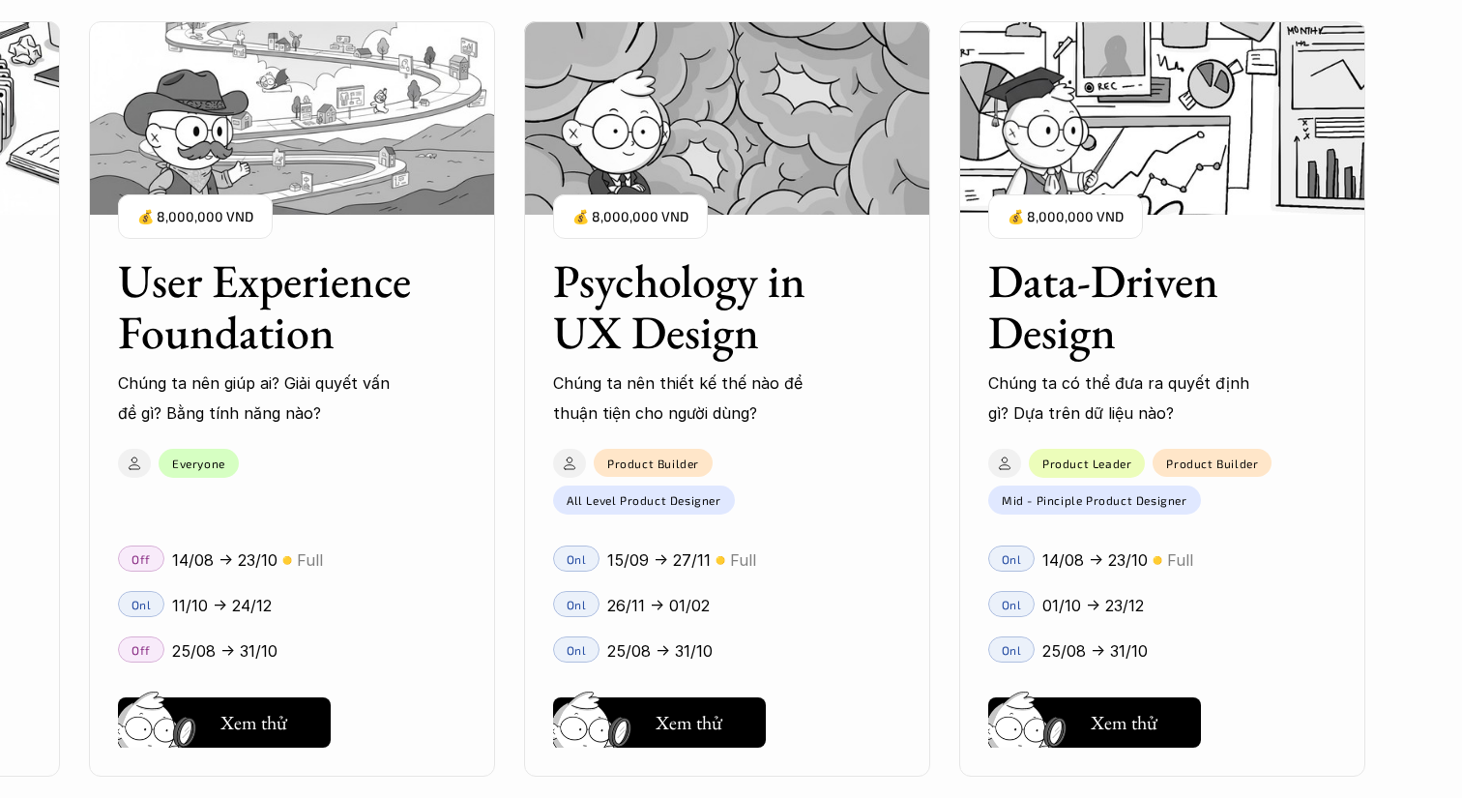
scroll to position [2317, 0]
click at [706, 716] on div "User Interface Foundation Digital product đúng quy chuẩn được thiết kế thế nào?…" at bounding box center [731, 399] width 1268 height 798
click at [742, 276] on div "User Interface Foundation Digital product đúng quy chuẩn được thiết kế thế nào?…" at bounding box center [731, 399] width 1268 height 798
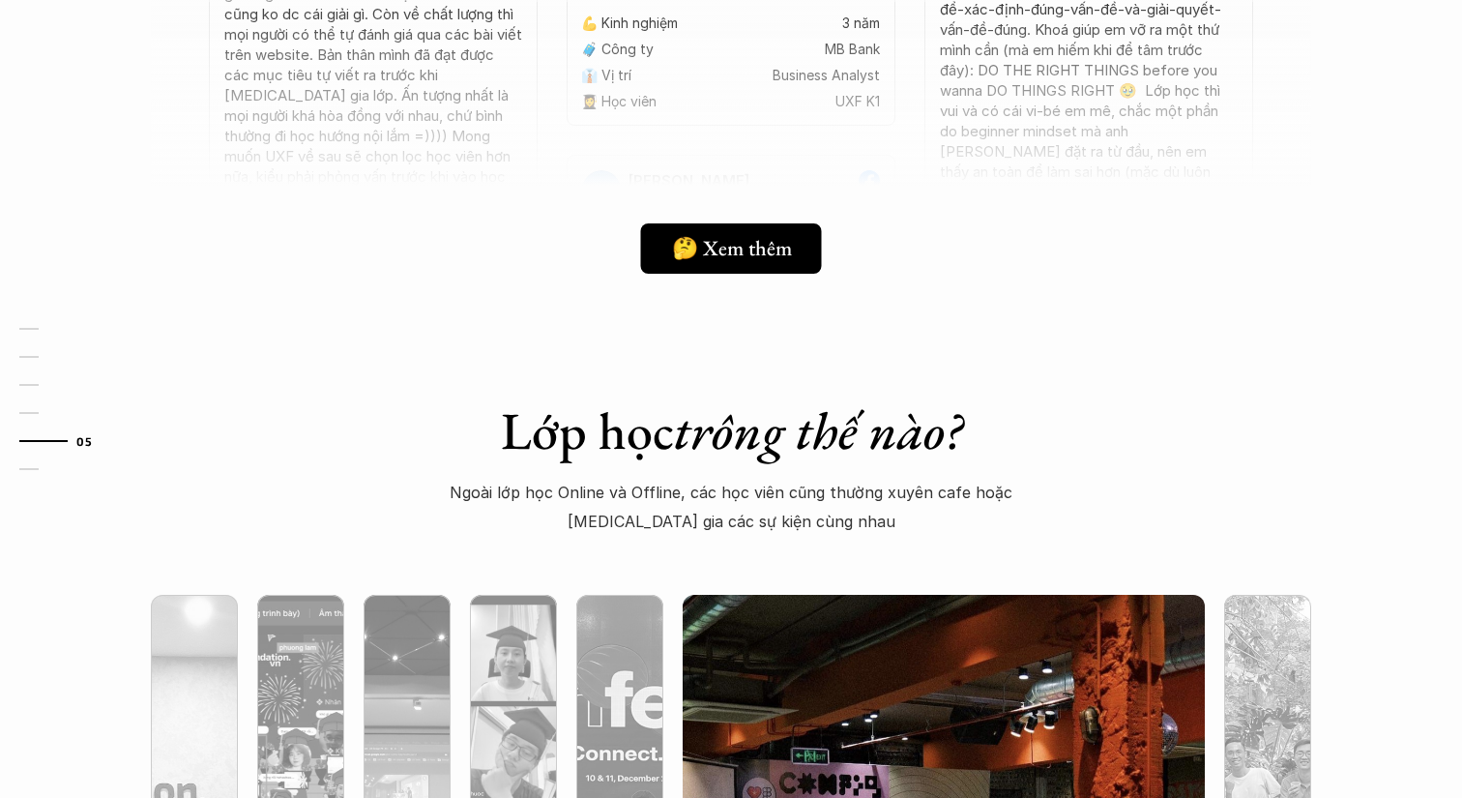
scroll to position [5537, 0]
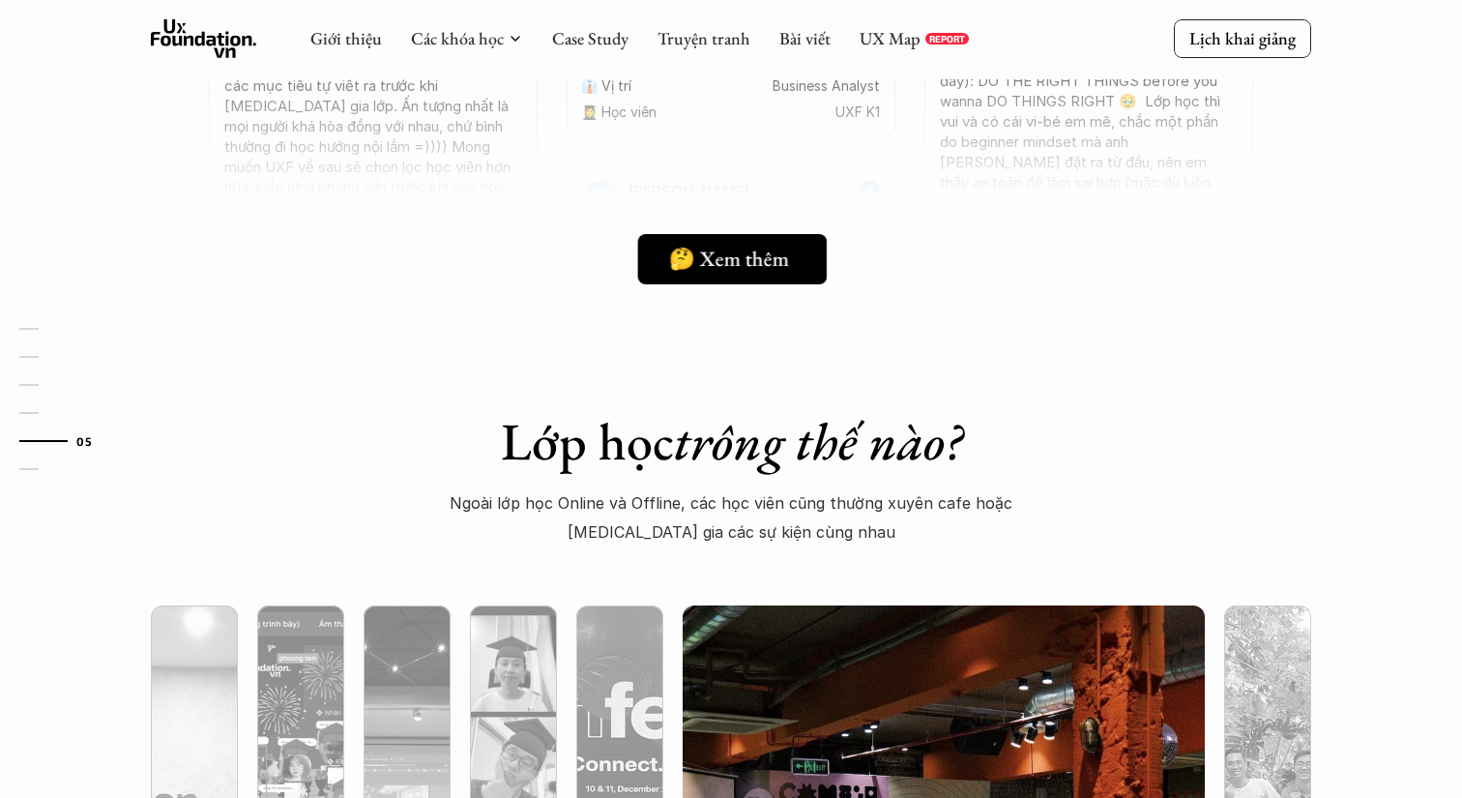
click at [778, 257] on h5 "🤔 Xem thêm" at bounding box center [729, 259] width 120 height 25
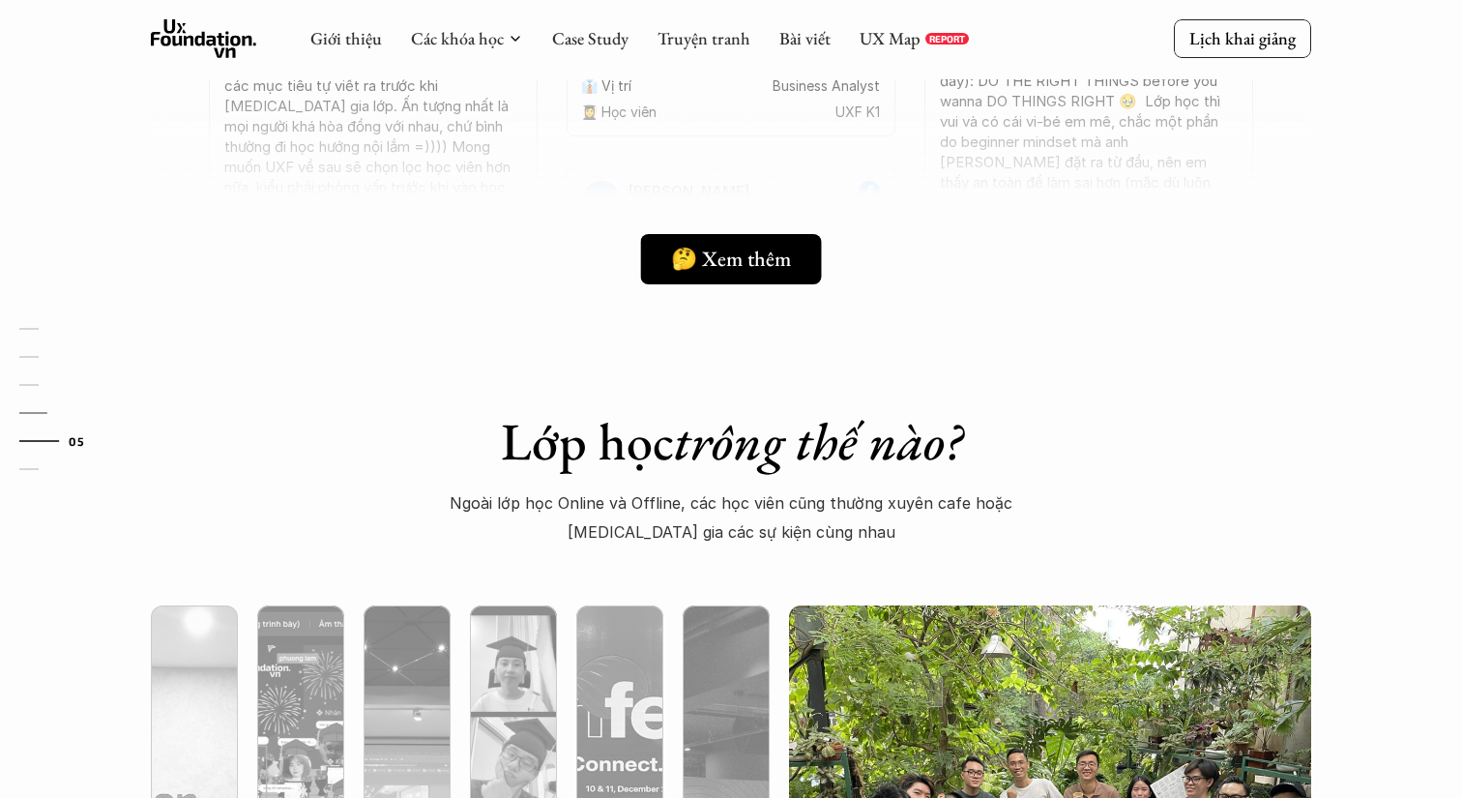
scroll to position [5287, 0]
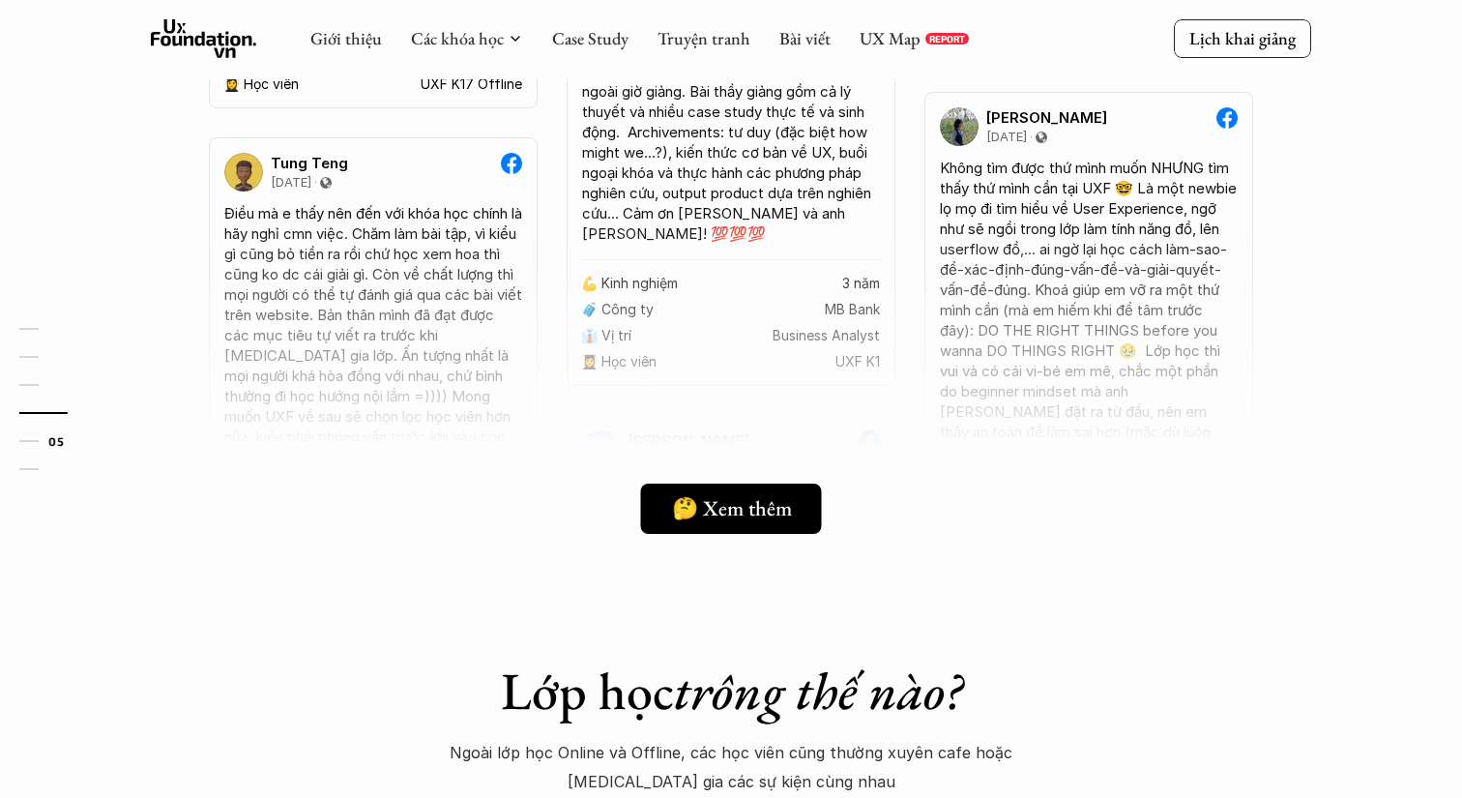
click at [338, 251] on div at bounding box center [731, 393] width 1160 height 338
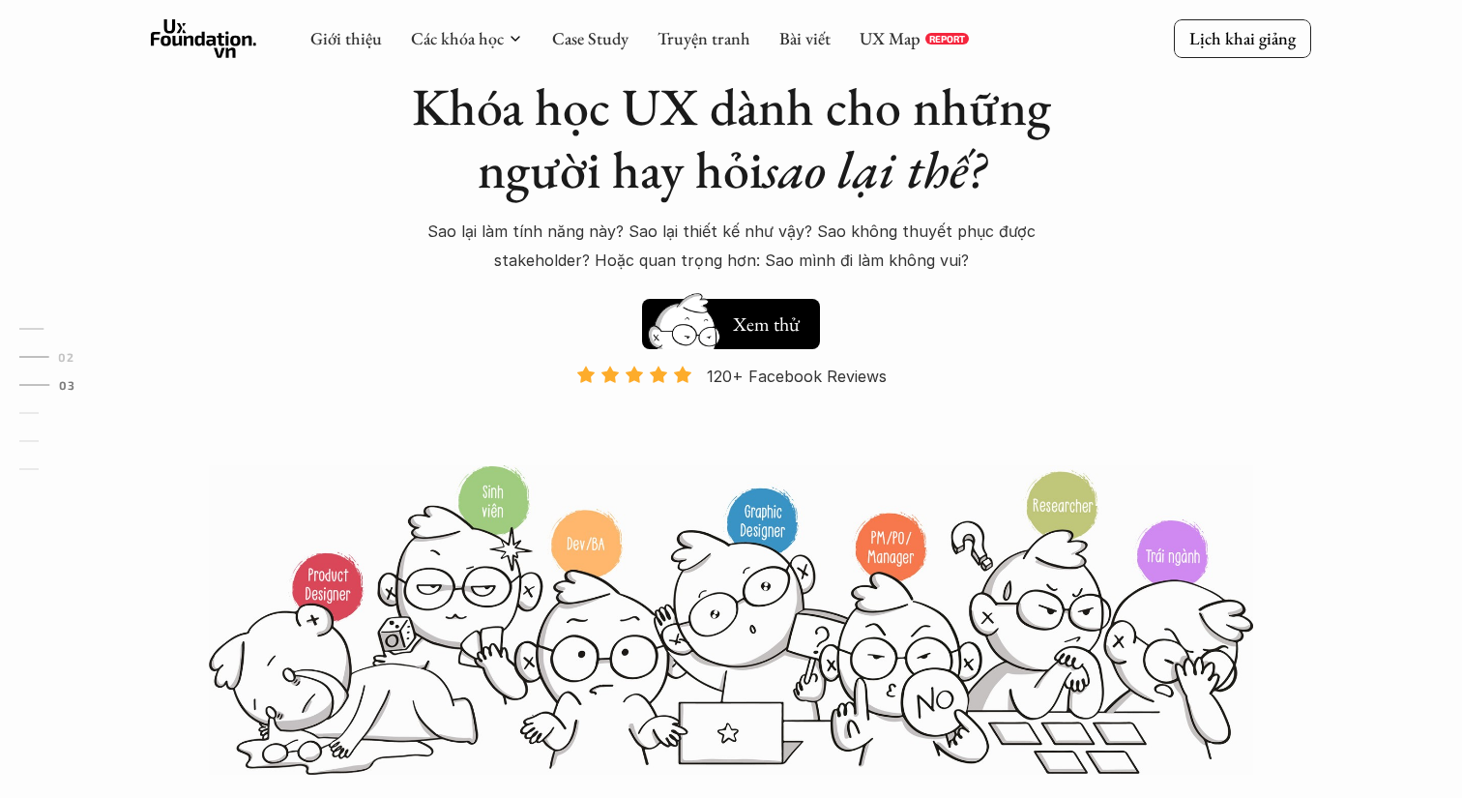
scroll to position [0, 0]
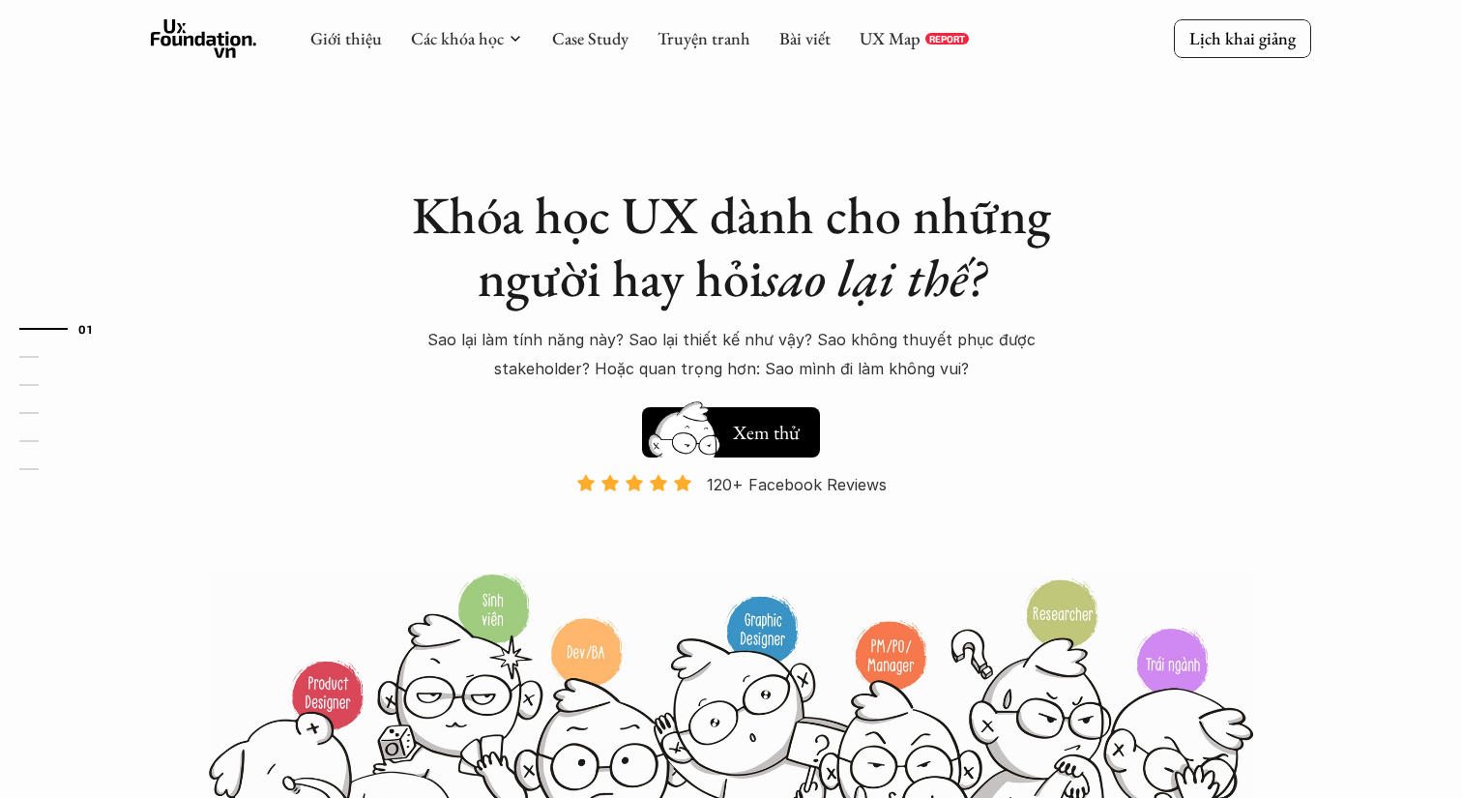
click at [1281, 424] on div "Khóa học UX dành cho những người hay hỏi sao lại thế? Sao lại làm tính năng này…" at bounding box center [731, 442] width 1160 height 885
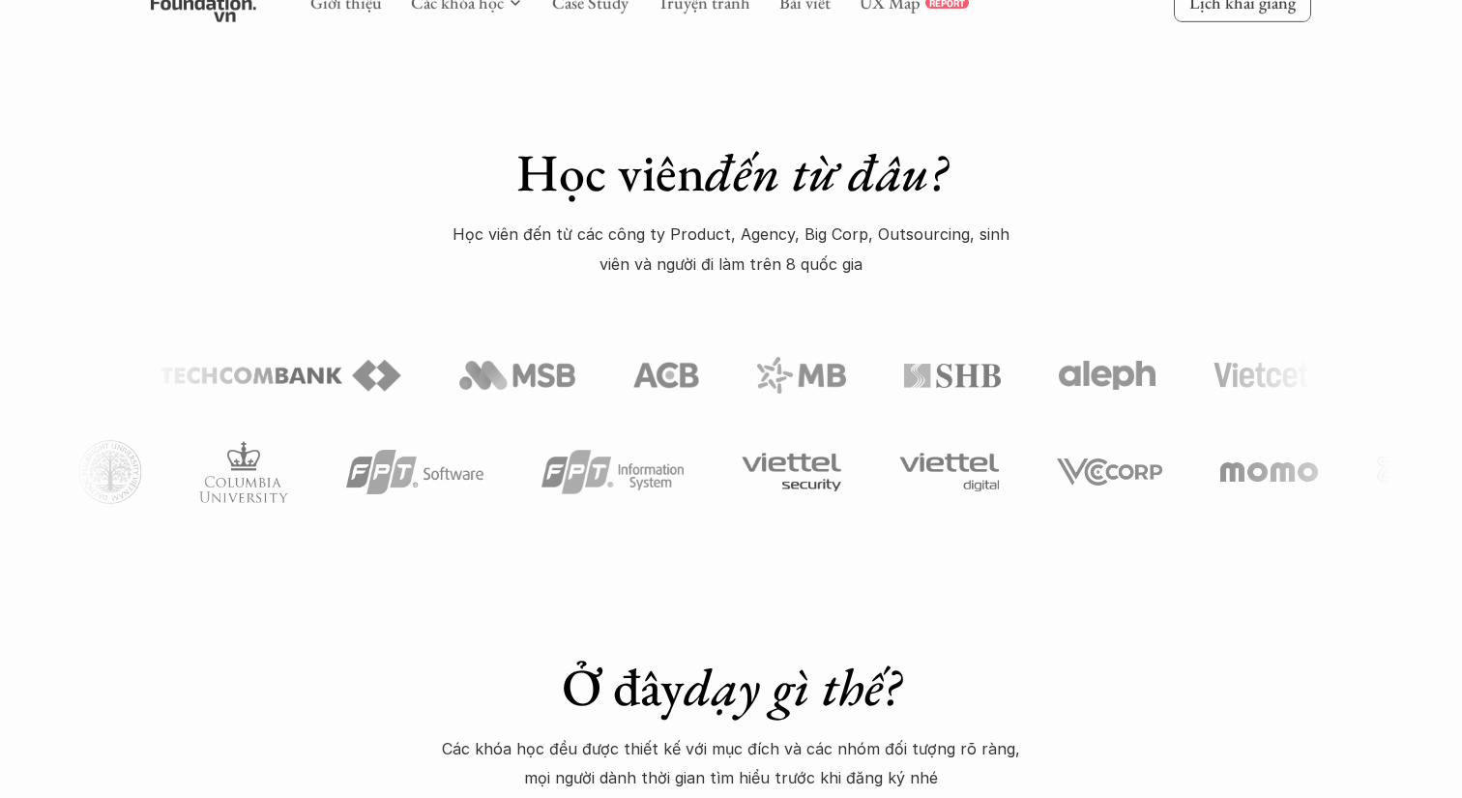
scroll to position [813, 0]
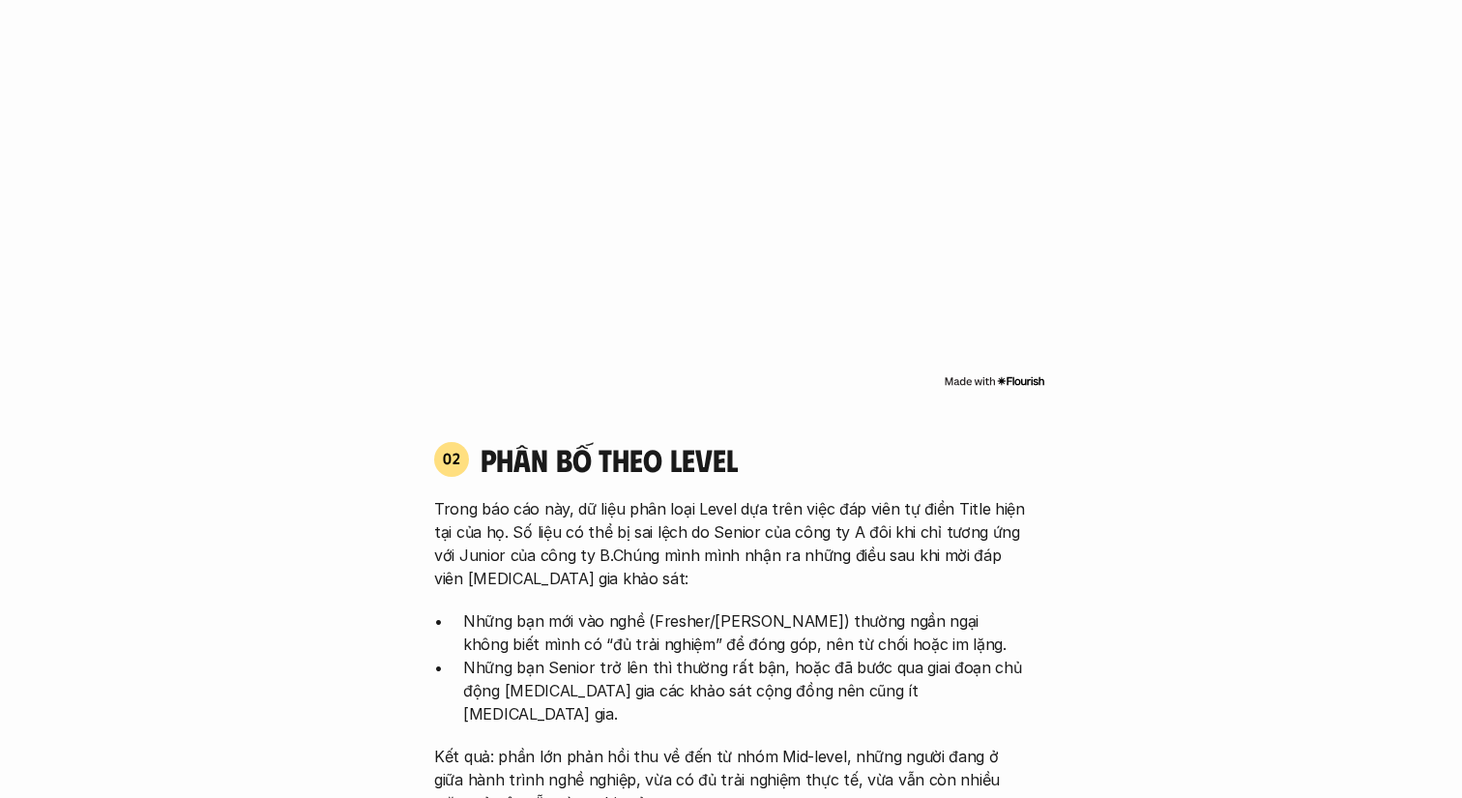
scroll to position [1514, 0]
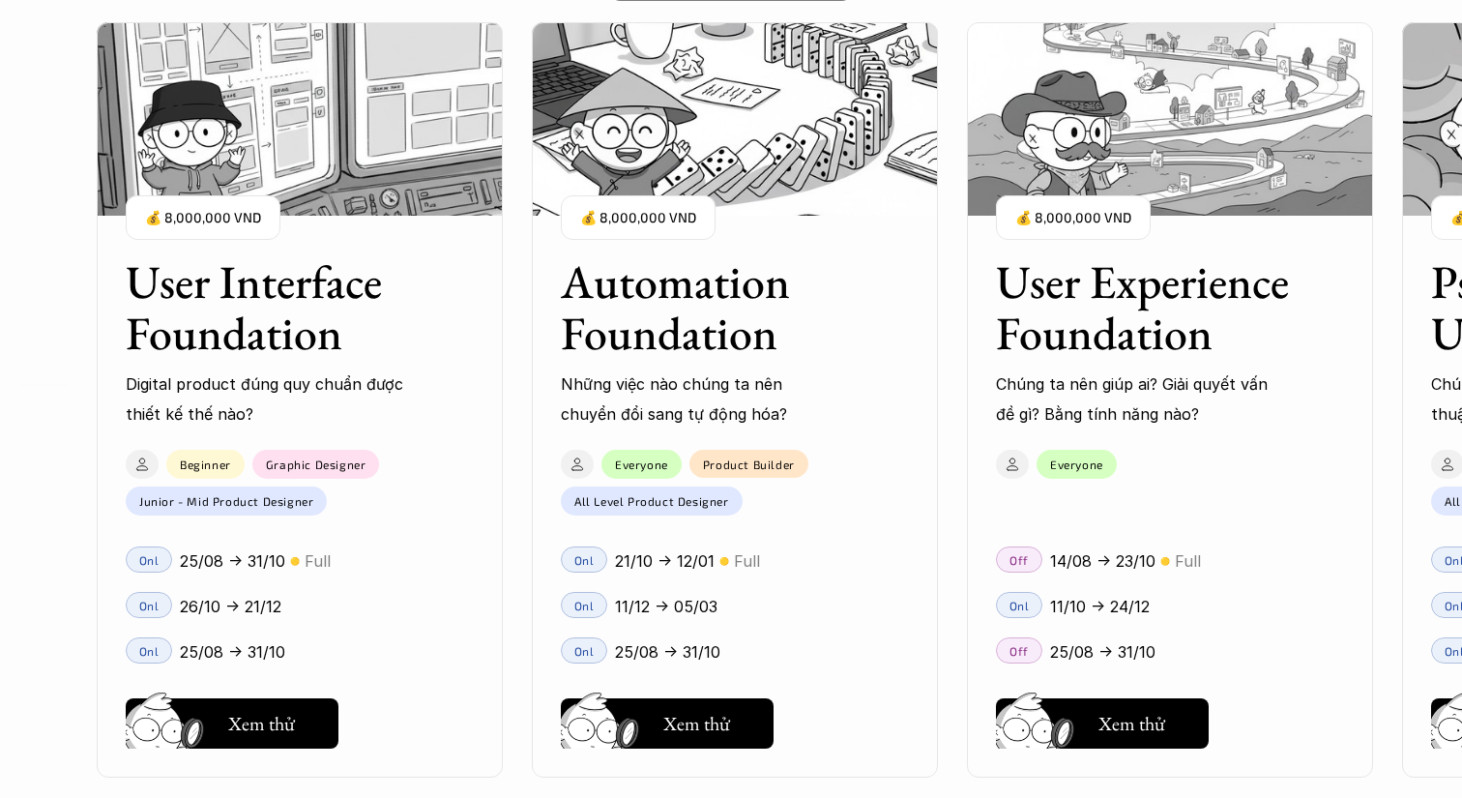
scroll to position [1859, 0]
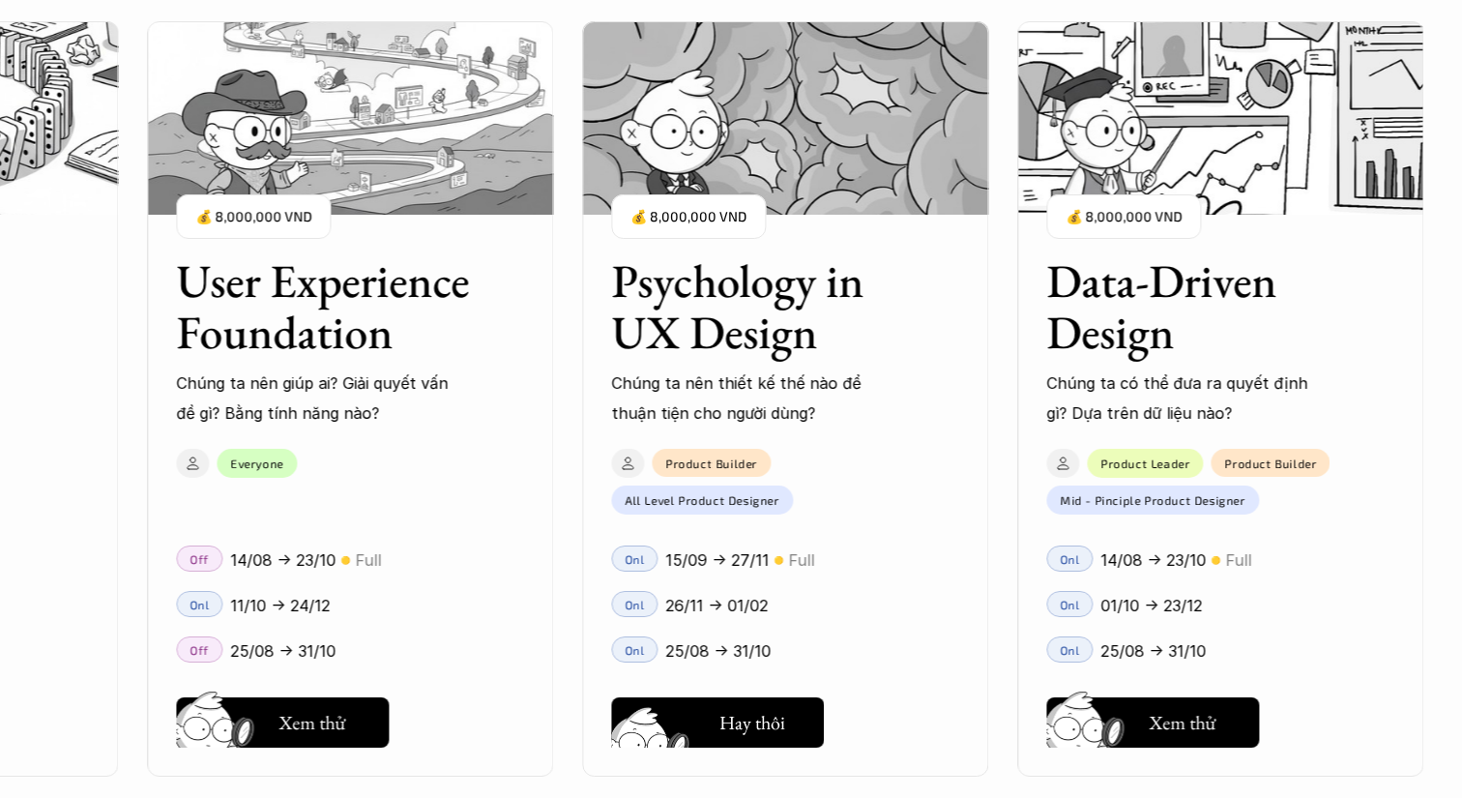
click at [765, 738] on div "User Interface Foundation Digital product đúng quy chuẩn được thiết kế thế nào?…" at bounding box center [731, 399] width 1268 height 798
click at [745, 726] on div "User Interface Foundation Digital product đúng quy chuẩn được thiết kế thế nào?…" at bounding box center [731, 399] width 1268 height 798
click at [848, 272] on div "User Interface Foundation Digital product đúng quy chuẩn được thiết kế thế nào?…" at bounding box center [731, 399] width 1268 height 798
click at [729, 712] on div "User Interface Foundation Digital product đúng quy chuẩn được thiết kế thế nào?…" at bounding box center [731, 399] width 1268 height 798
click at [728, 712] on div "User Interface Foundation Digital product đúng quy chuẩn được thiết kế thế nào?…" at bounding box center [731, 399] width 1268 height 798
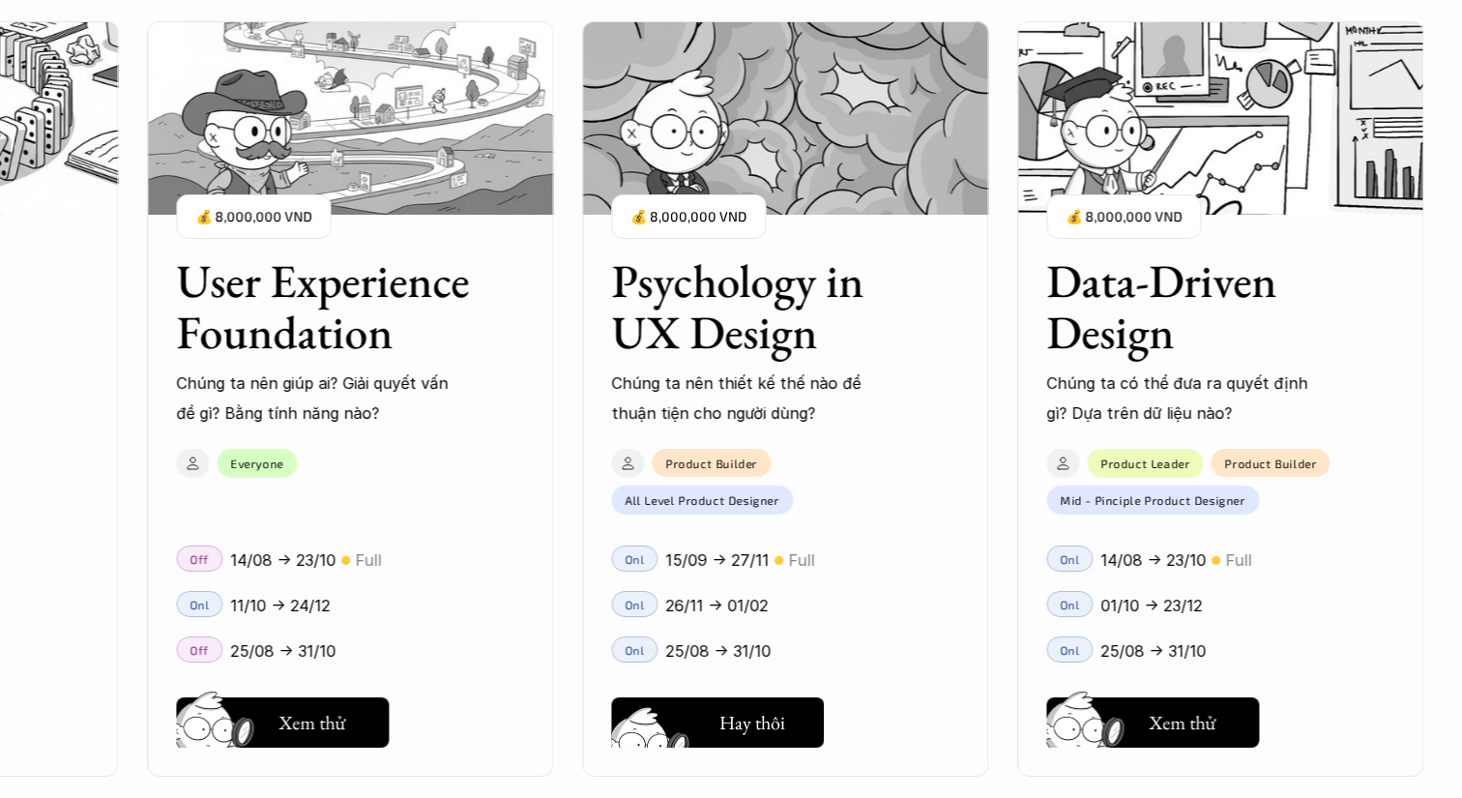
click at [728, 712] on div "User Interface Foundation Digital product đúng quy chuẩn được thiết kế thế nào?…" at bounding box center [731, 399] width 1268 height 798
click at [760, 408] on div "User Interface Foundation Digital product đúng quy chuẩn được thiết kế thế nào?…" at bounding box center [731, 399] width 1268 height 798
click at [779, 315] on div "User Interface Foundation Digital product đúng quy chuẩn được thiết kế thế nào?…" at bounding box center [731, 399] width 1268 height 798
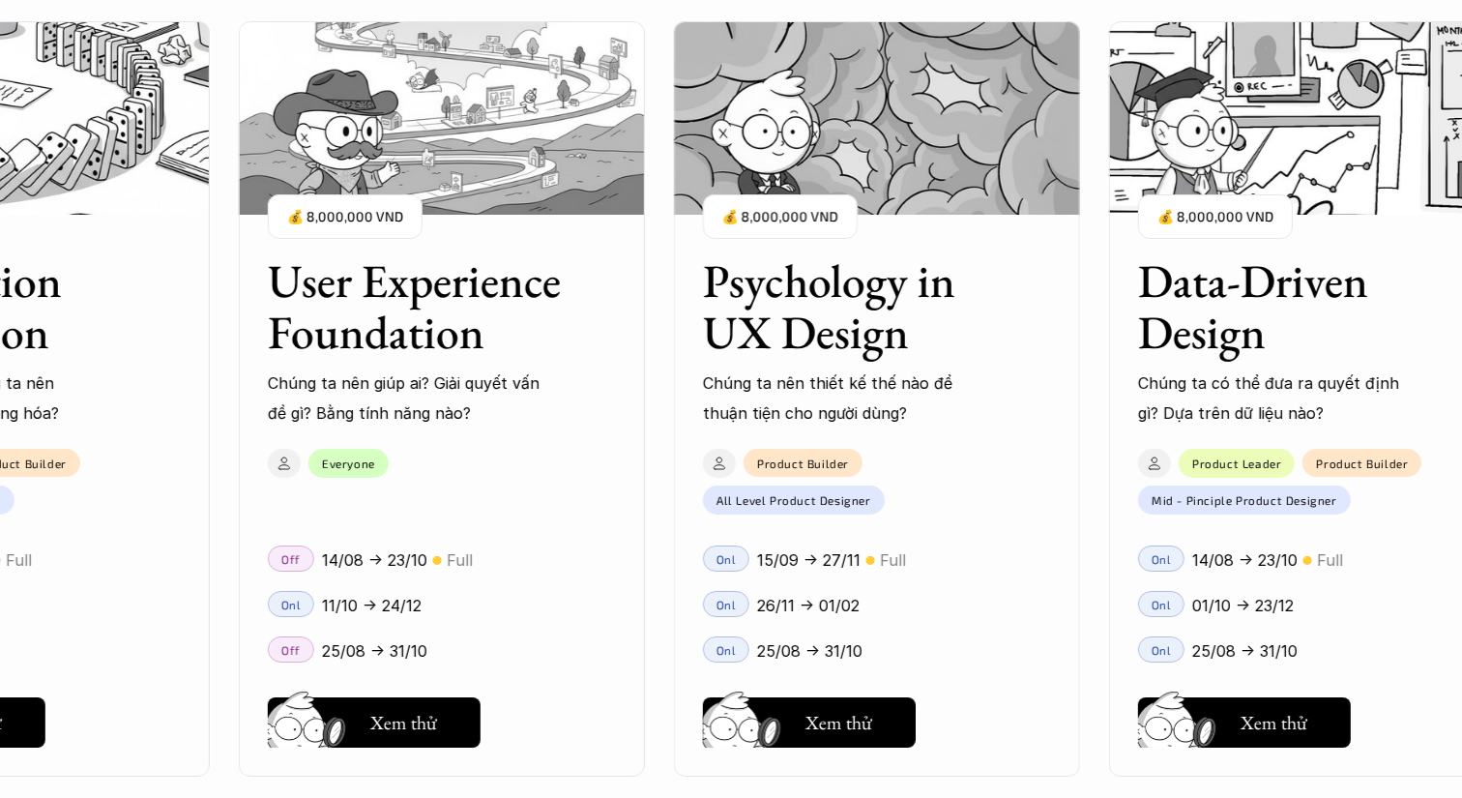
click at [788, 281] on div "User Interface Foundation Digital product đúng quy chuẩn được thiết kế thế nào?…" at bounding box center [731, 399] width 1268 height 798
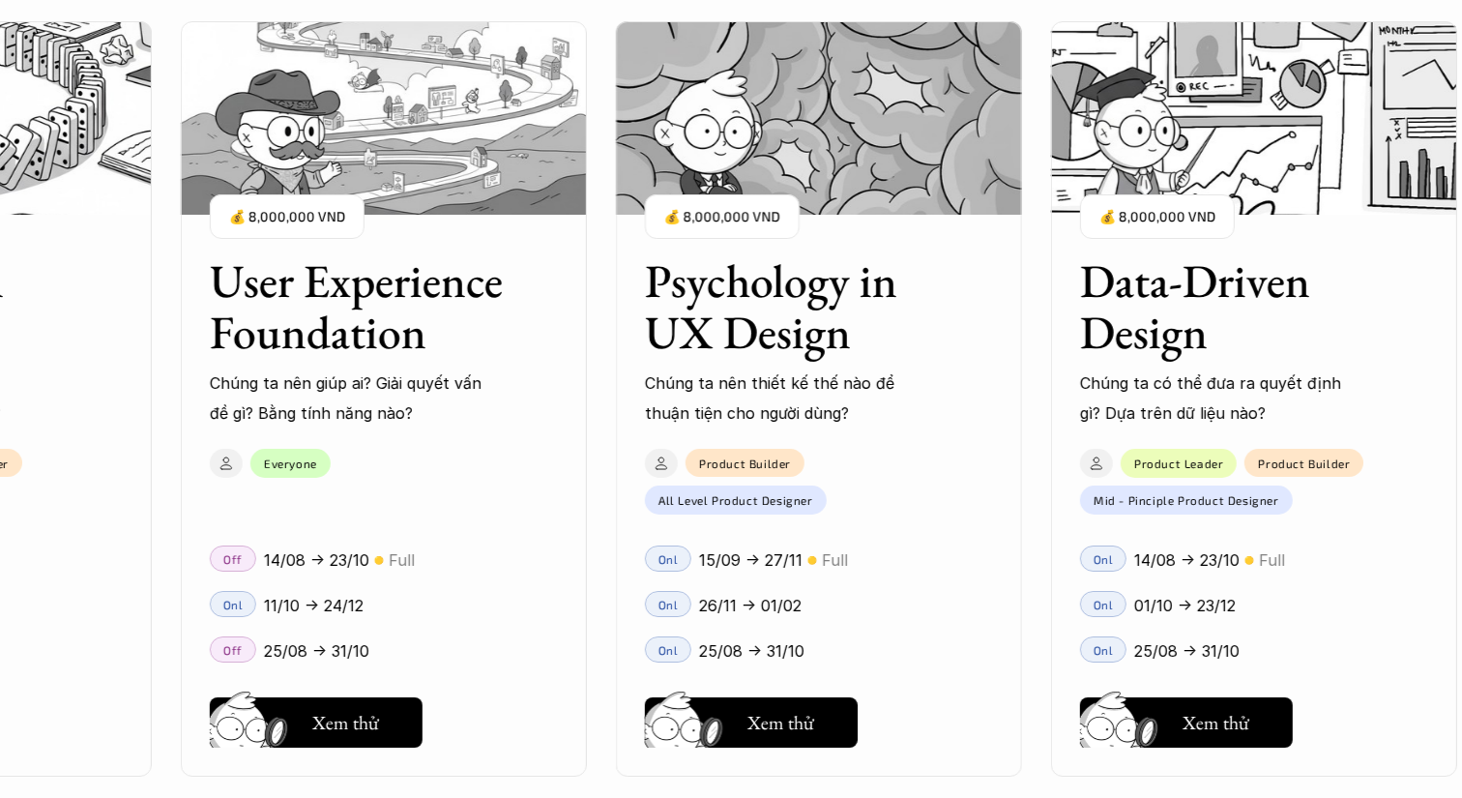
scroll to position [2293, 0]
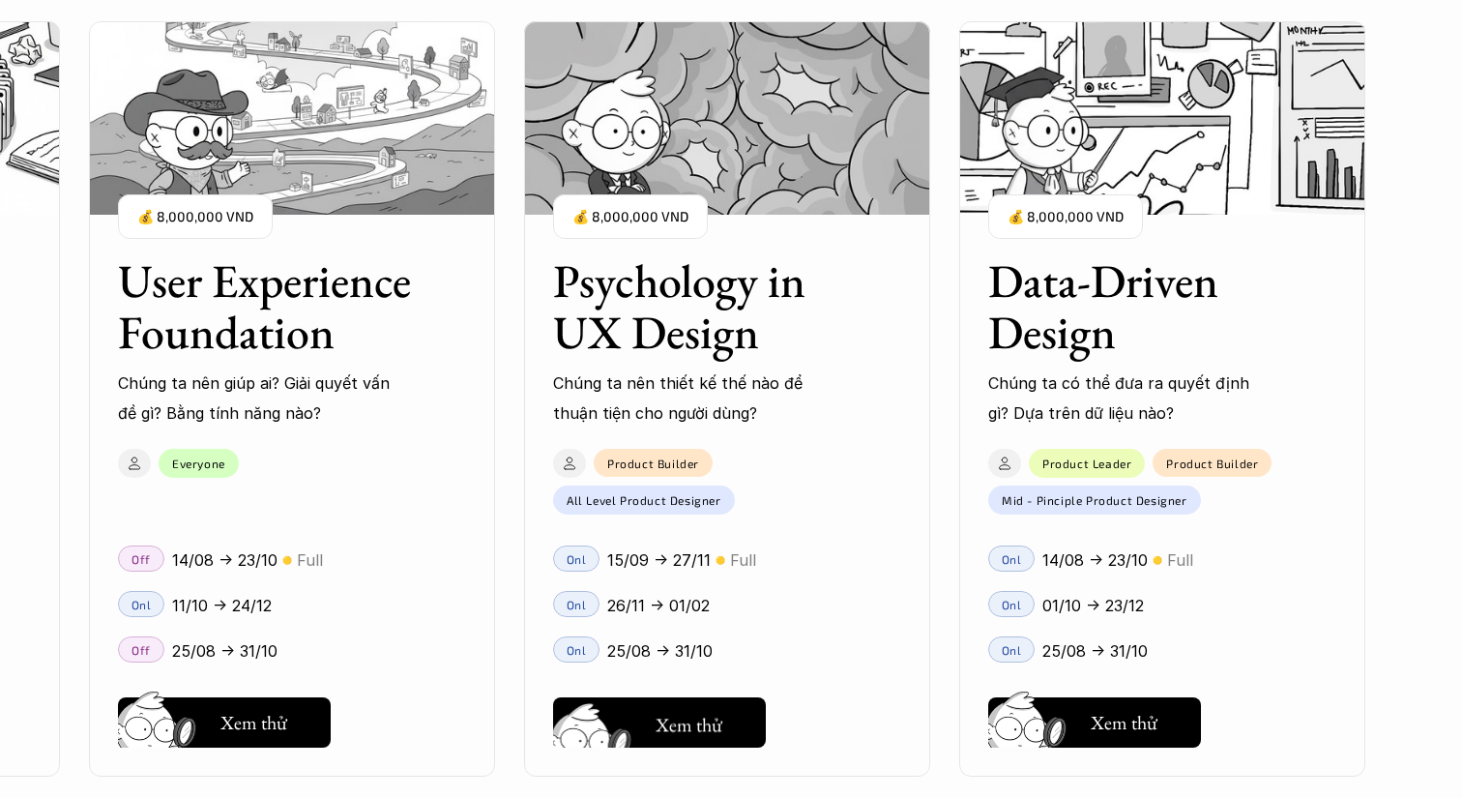
click at [730, 735] on div "User Interface Foundation Digital product đúng quy chuẩn được thiết kế thế nào?…" at bounding box center [731, 399] width 1268 height 798
click at [714, 710] on div "User Interface Foundation Digital product đúng quy chuẩn được thiết kế thế nào?…" at bounding box center [731, 399] width 1268 height 798
click at [648, 505] on div "User Interface Foundation Digital product đúng quy chuẩn được thiết kế thế nào?…" at bounding box center [731, 399] width 1268 height 798
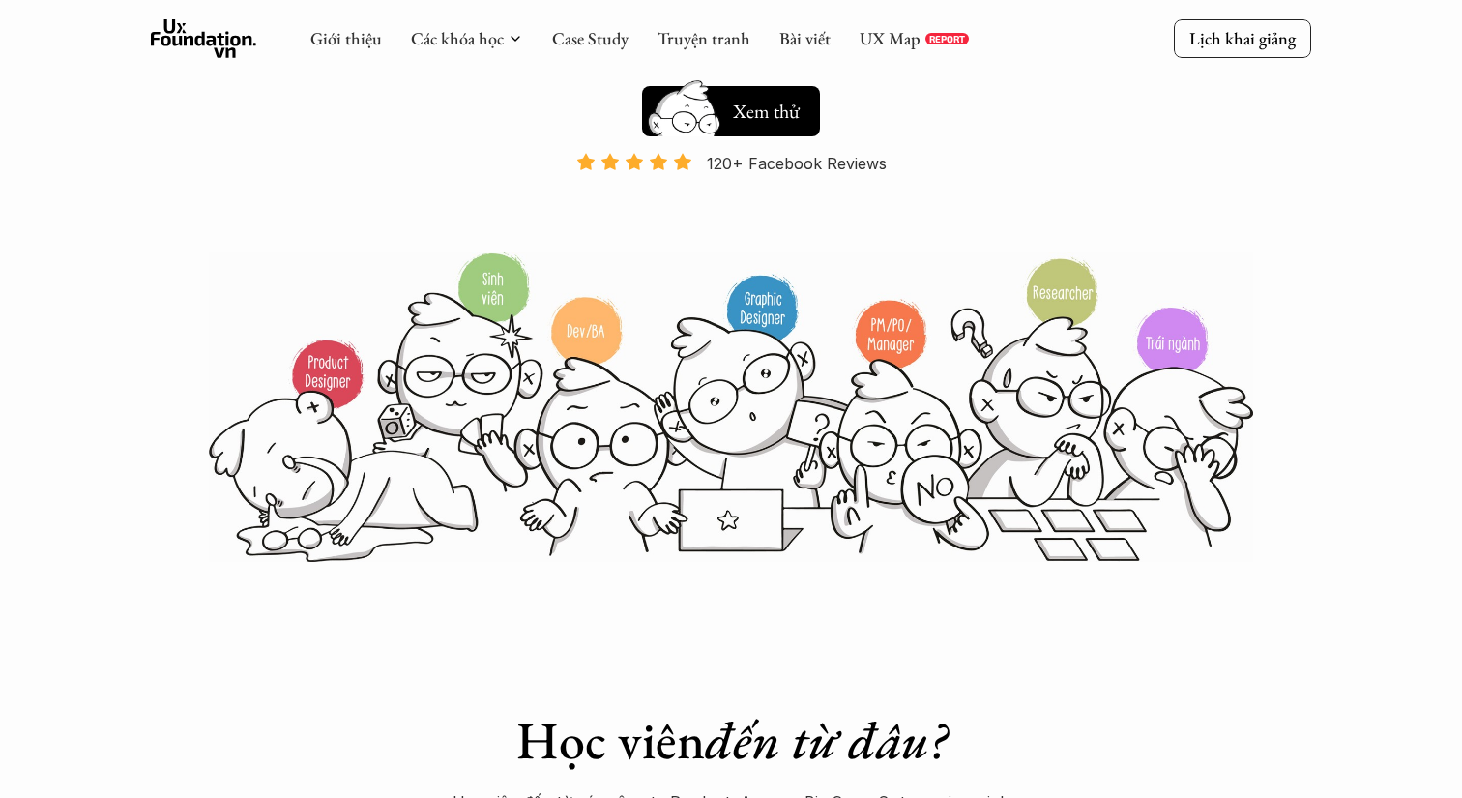
scroll to position [0, 0]
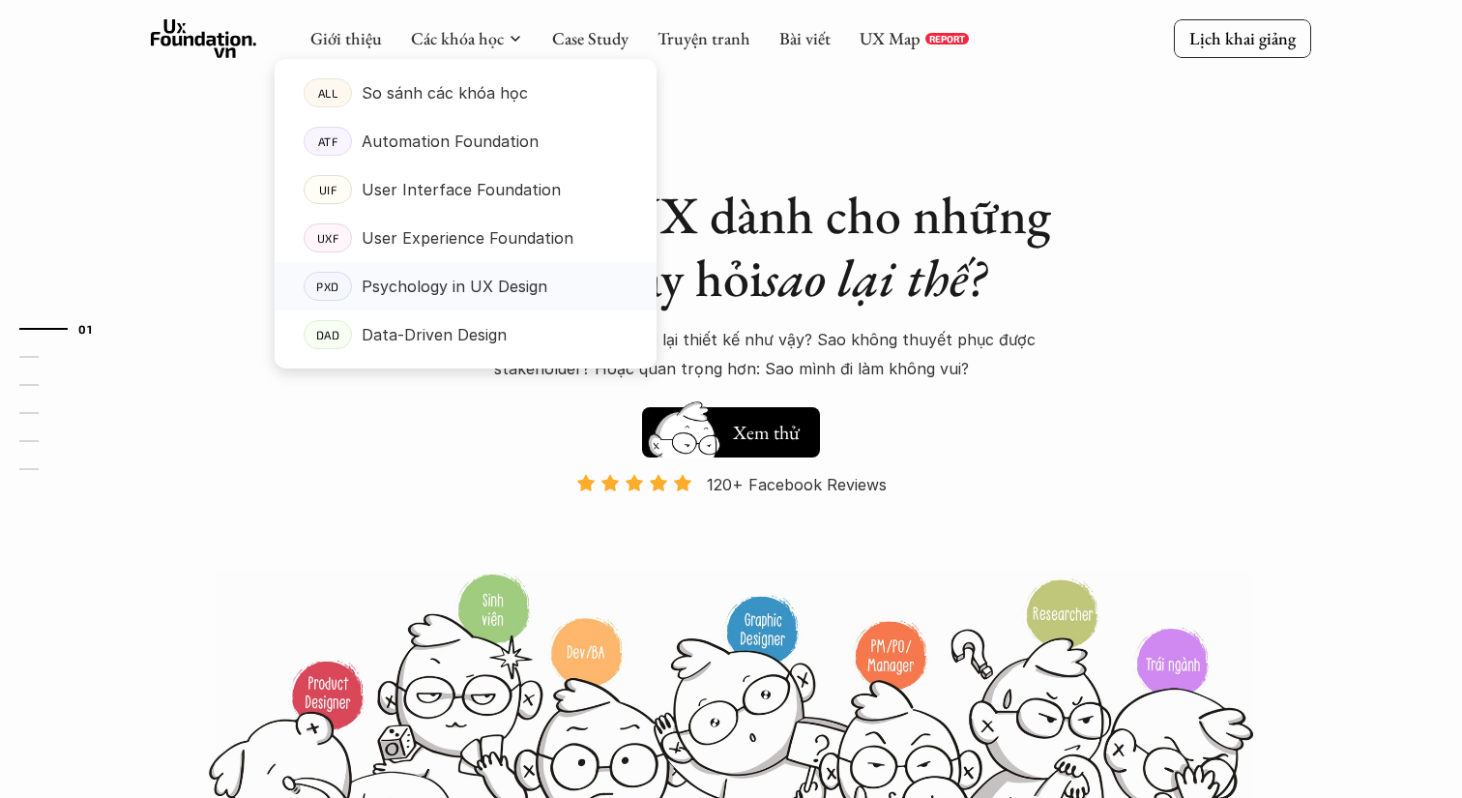
click at [541, 289] on p "Psychology in UX Design" at bounding box center [455, 286] width 186 height 29
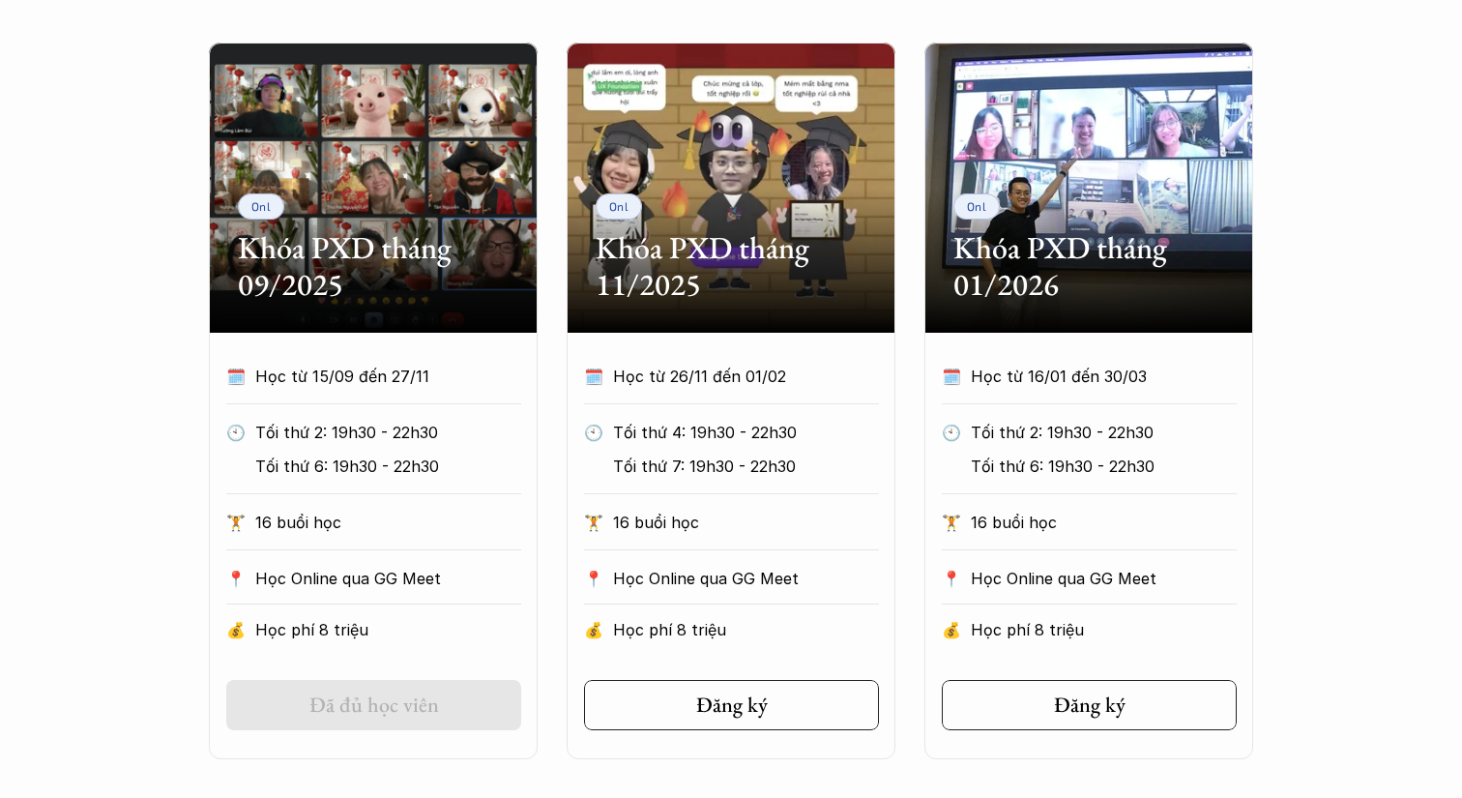
scroll to position [924, 0]
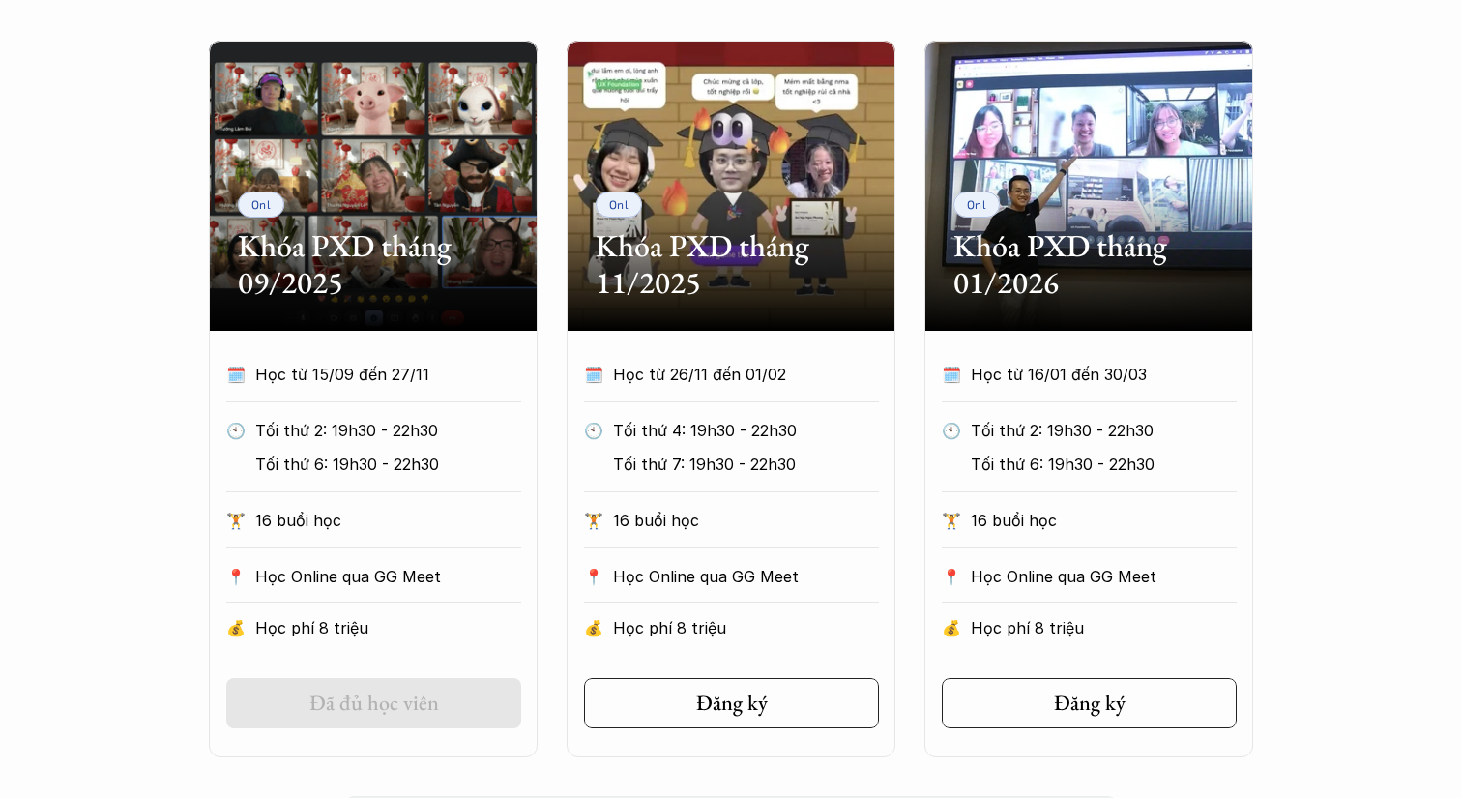
click at [551, 493] on div "Onl Khóa PXD tháng 09/2025 🗓️ Học từ 15/09 đến 27/11 🕙 Tối thứ 2: 19h30 - 22h30…" at bounding box center [731, 399] width 1044 height 716
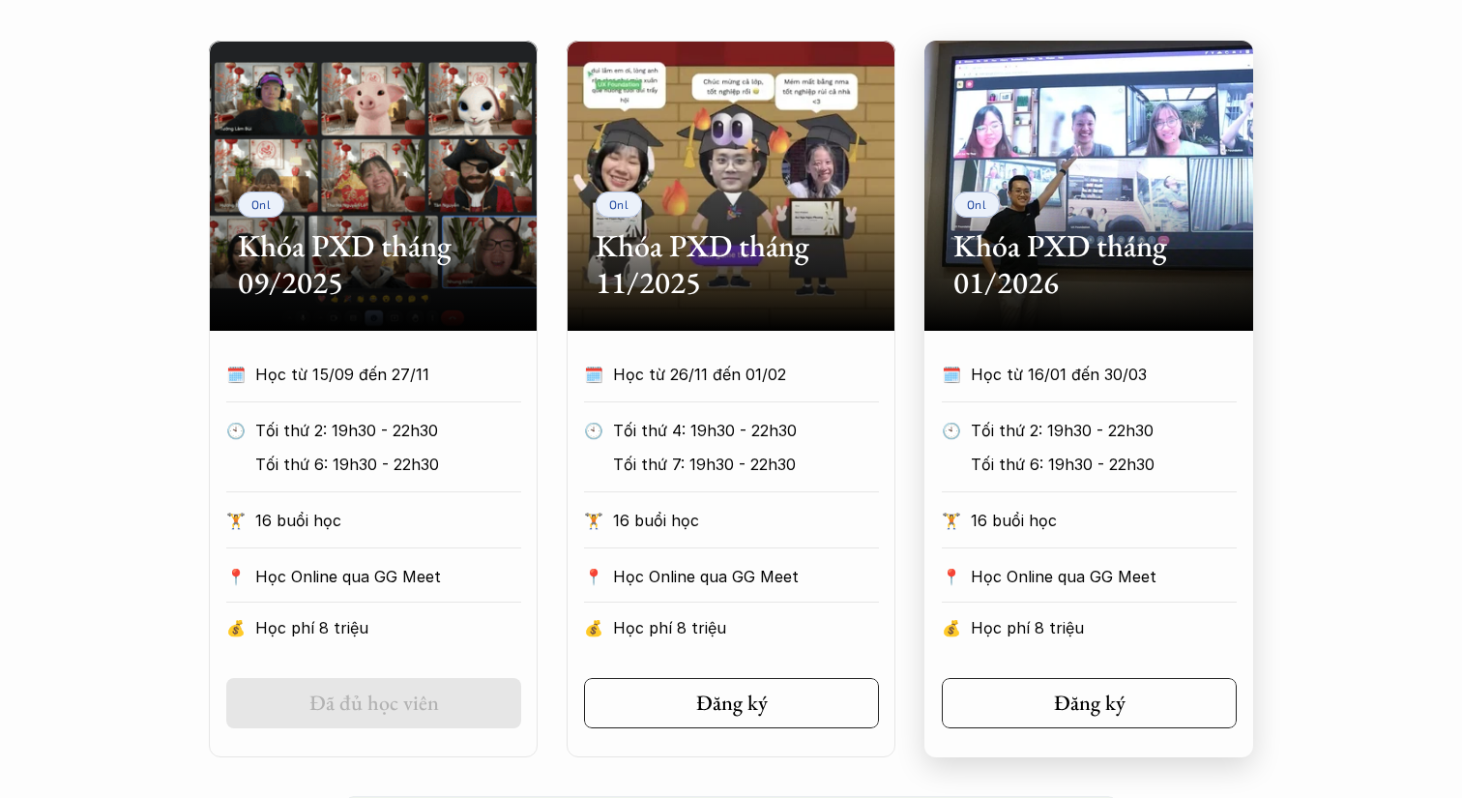
click at [913, 428] on div "🗓️ Học từ 16/01 đến 30/03 🕙 Tối thứ 2: 19h30 - 22h30 Tối thứ 6: 19h30 - 22h30 🏋…" at bounding box center [1089, 506] width 353 height 293
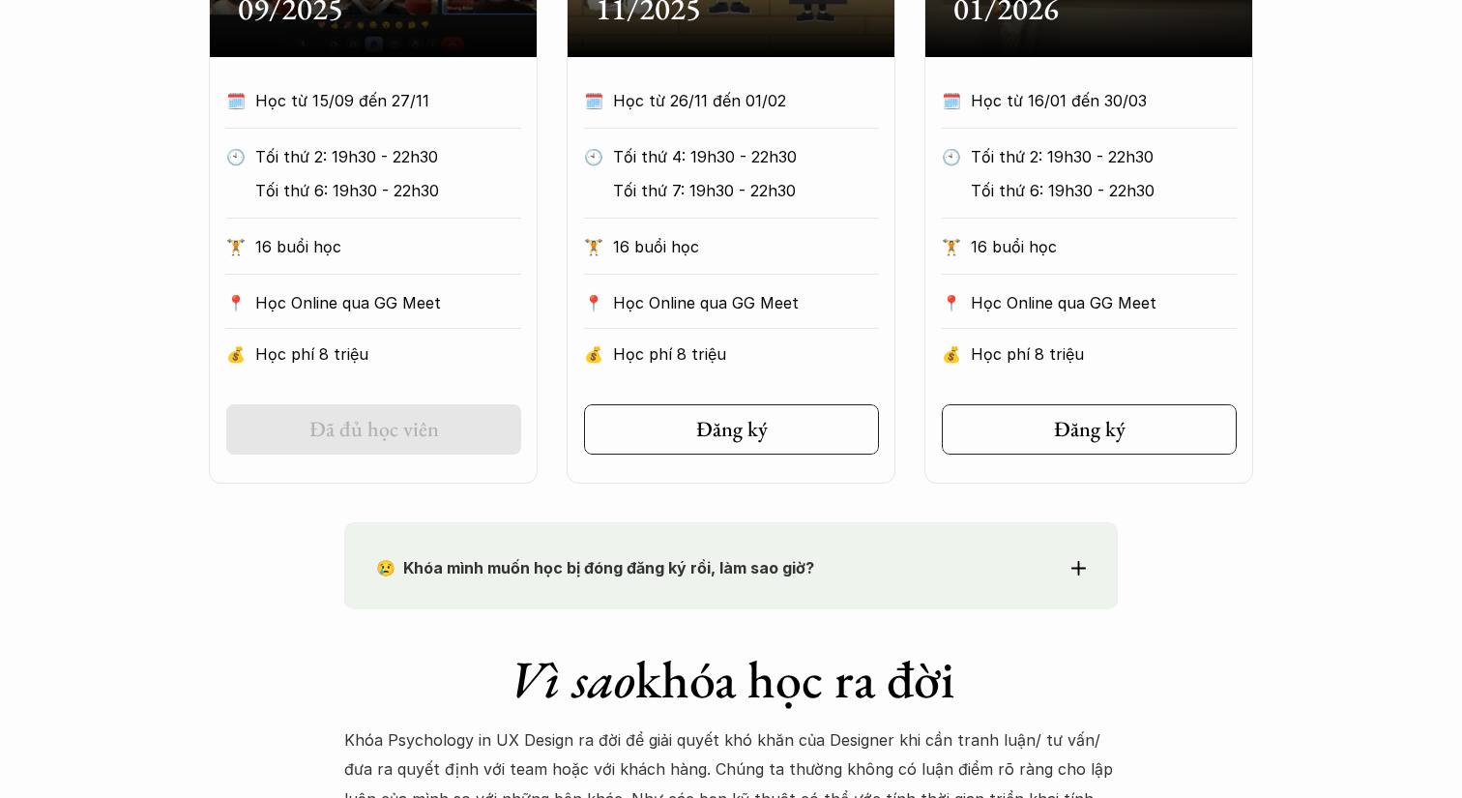
scroll to position [1202, 0]
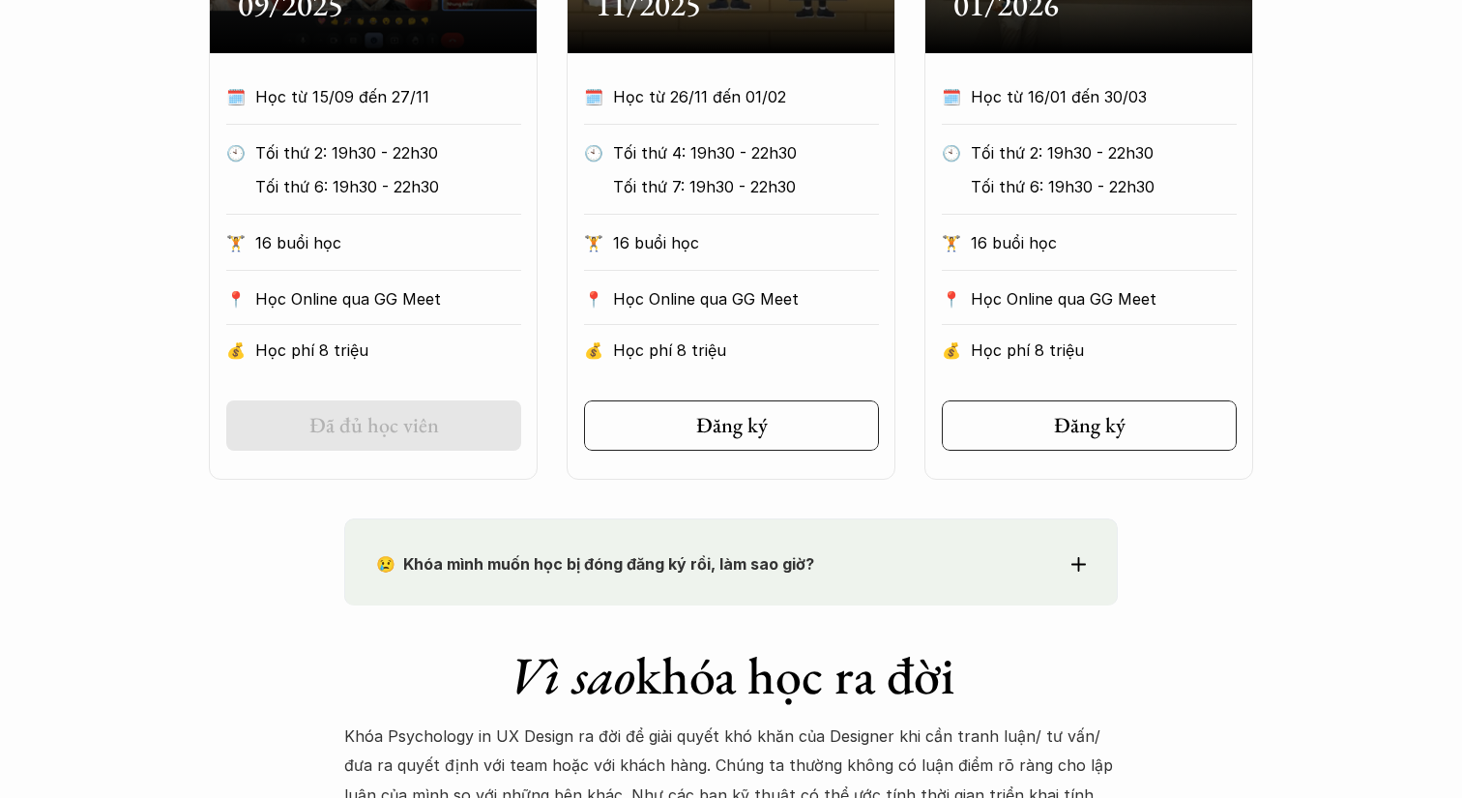
click at [1078, 563] on use at bounding box center [1078, 564] width 15 height 15
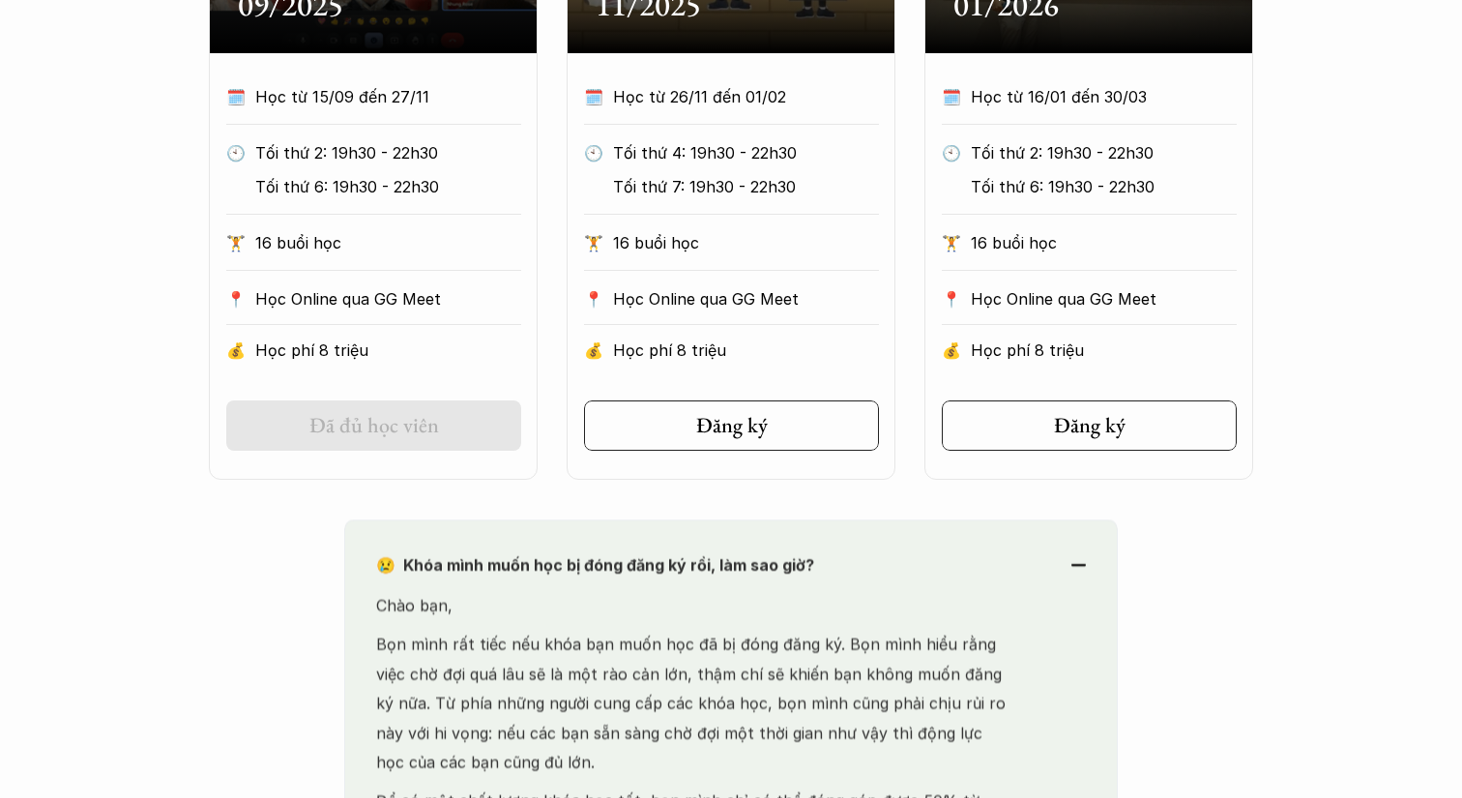
click at [1078, 564] on use at bounding box center [1078, 565] width 15 height 2
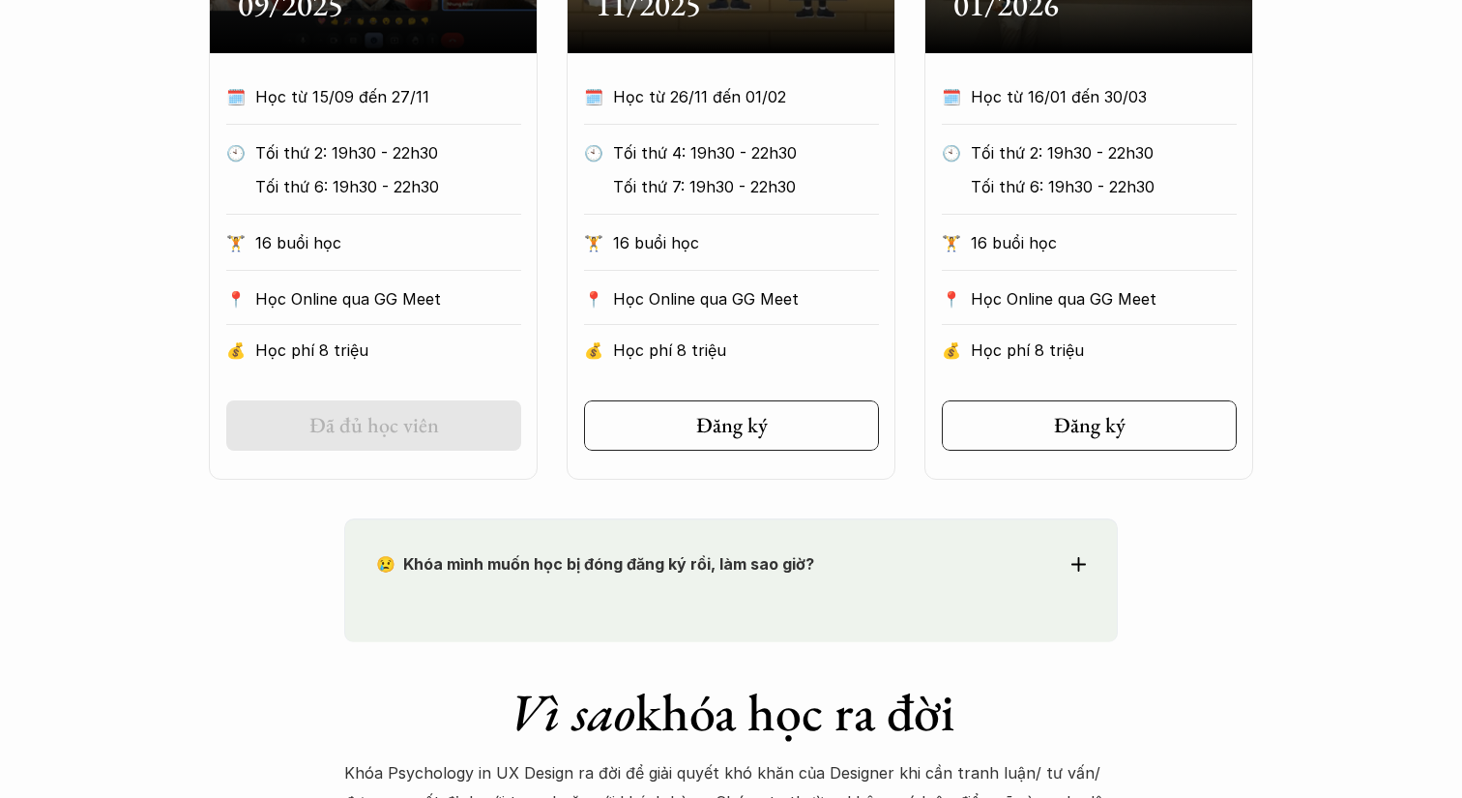
click at [1078, 563] on use at bounding box center [1078, 563] width 15 height 15
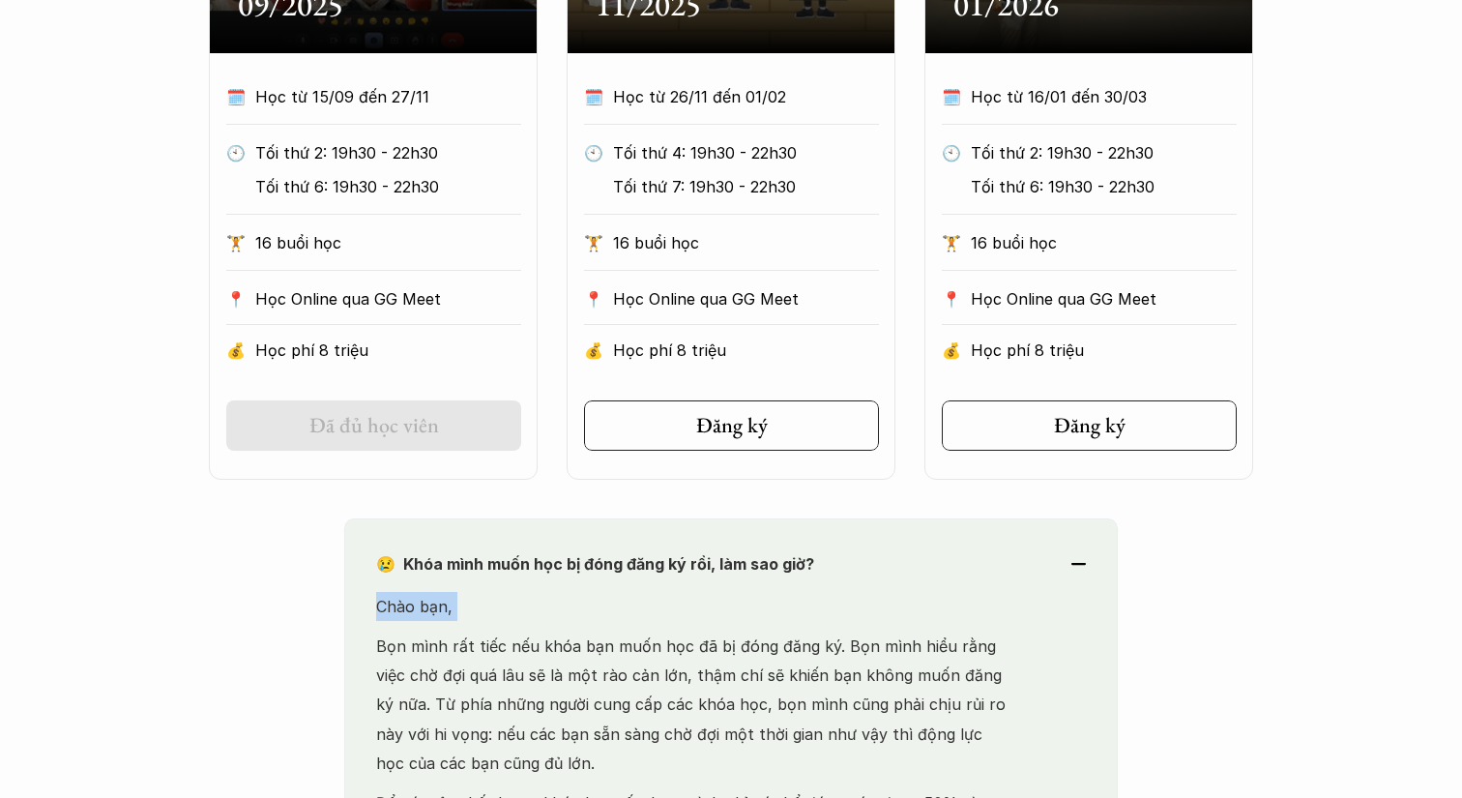
click at [1051, 570] on div "😢 Khóa mình muốn học bị đóng đăng ký rồi, làm sao giờ?" at bounding box center [731, 563] width 710 height 29
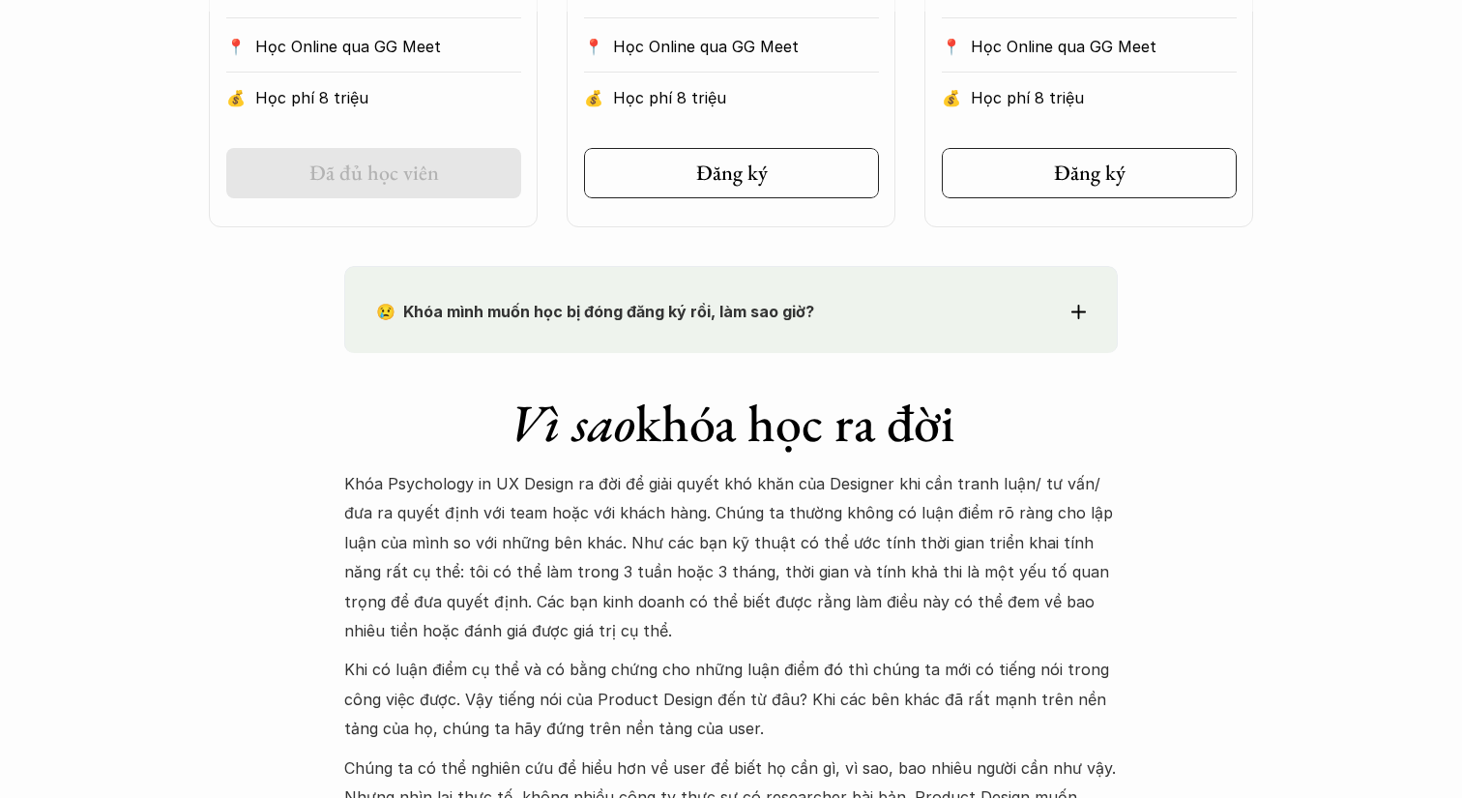
scroll to position [1381, 0]
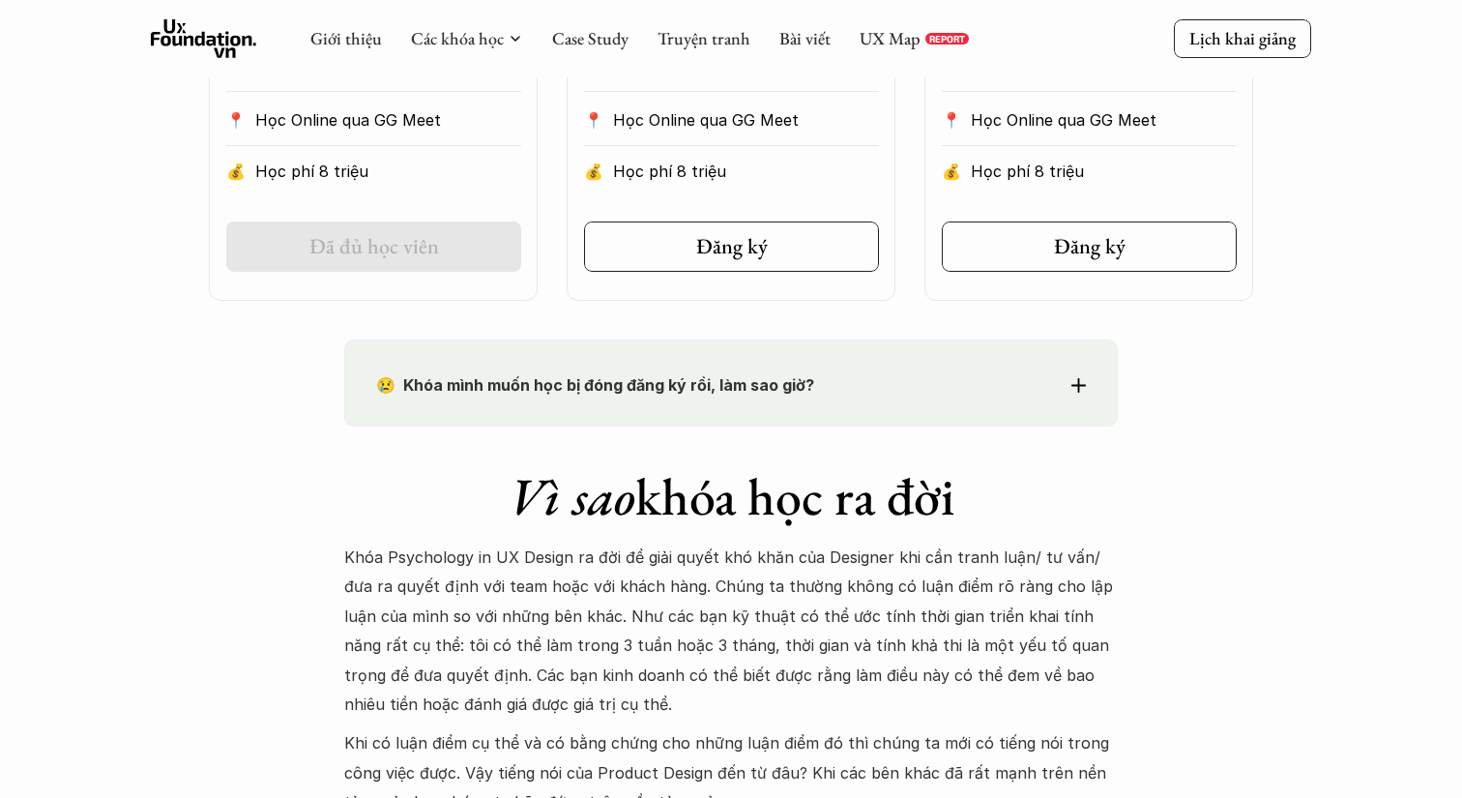
click at [777, 588] on p "Khóa Psychology in UX Design ra đời để giải quyết khó khăn của Designer khi cần…" at bounding box center [730, 630] width 773 height 176
